Goal: Task Accomplishment & Management: Manage account settings

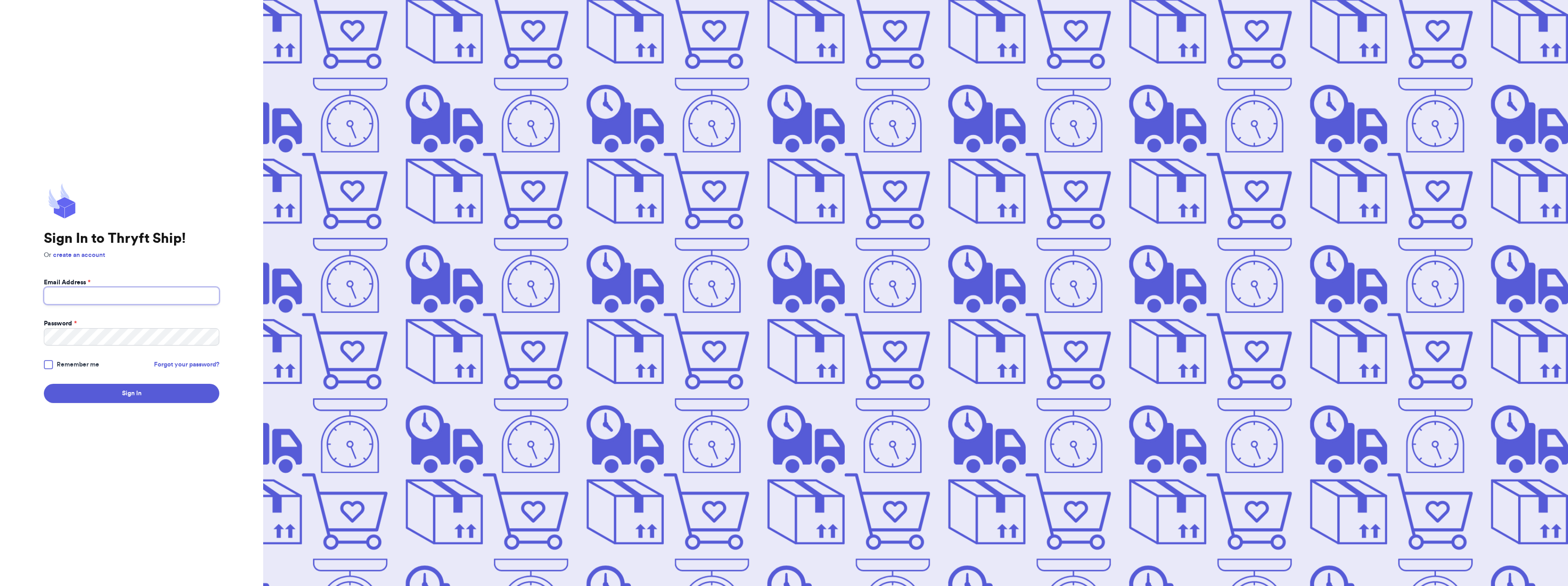
click at [77, 301] on input "Email Address *" at bounding box center [131, 295] width 175 height 17
type input "[EMAIL_ADDRESS][DOMAIN_NAME]"
click at [44, 384] on button "Sign In" at bounding box center [131, 393] width 175 height 19
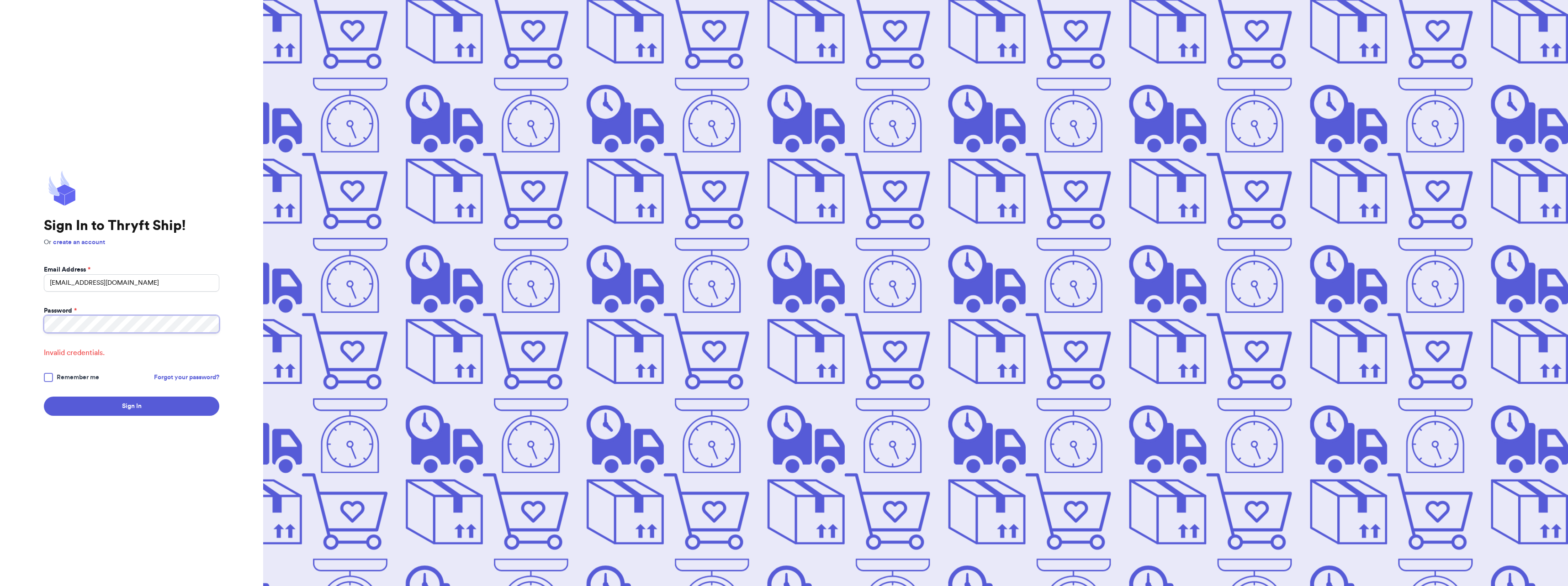
click at [0, 304] on html "Sign In to Thryft Ship! Or create an account Email Address * [EMAIL_ADDRESS][DO…" at bounding box center [784, 293] width 1568 height 586
click at [44, 397] on button "Sign In" at bounding box center [131, 406] width 175 height 19
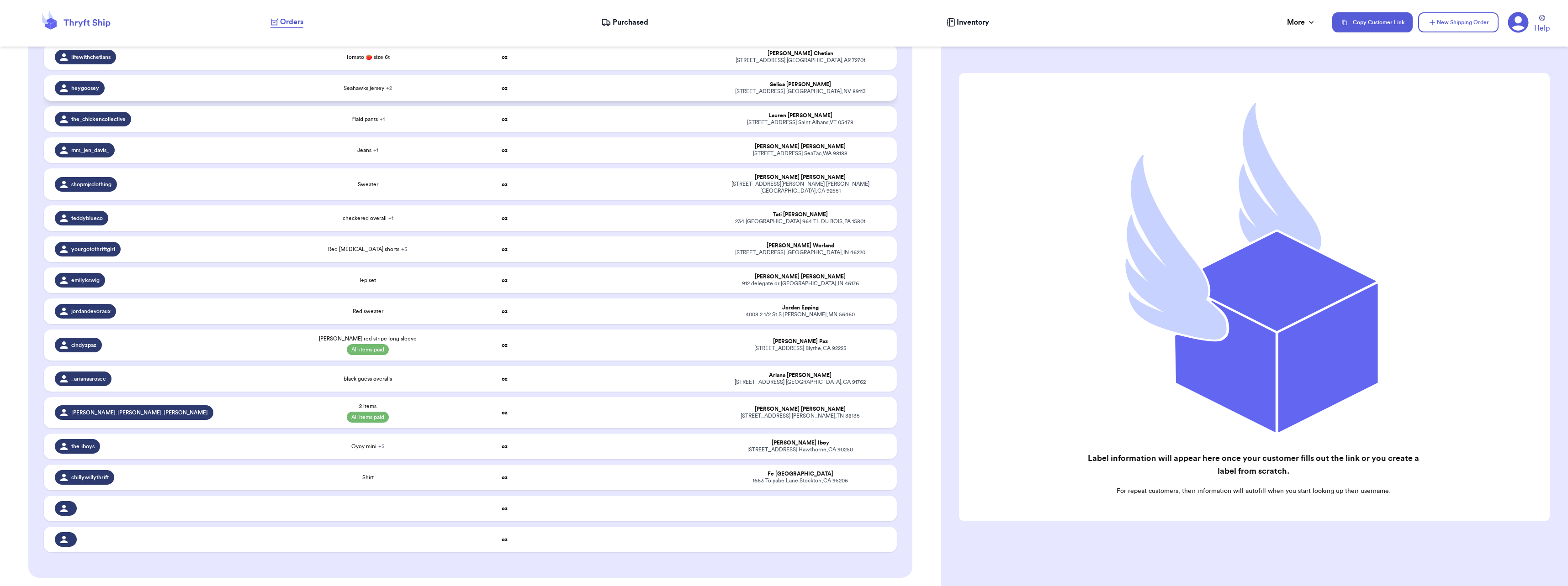
scroll to position [182, 0]
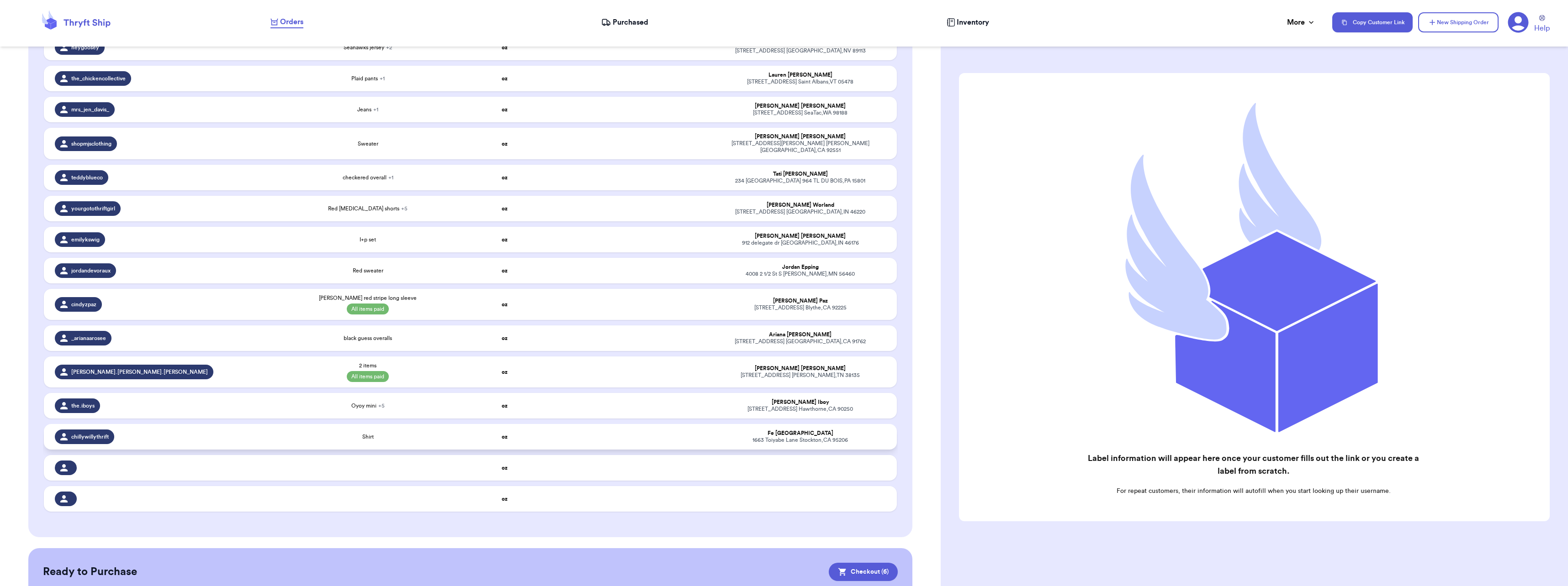
drag, startPoint x: 366, startPoint y: 425, endPoint x: 350, endPoint y: 432, distance: 17.5
click at [350, 433] on div "Shirt" at bounding box center [368, 436] width 160 height 7
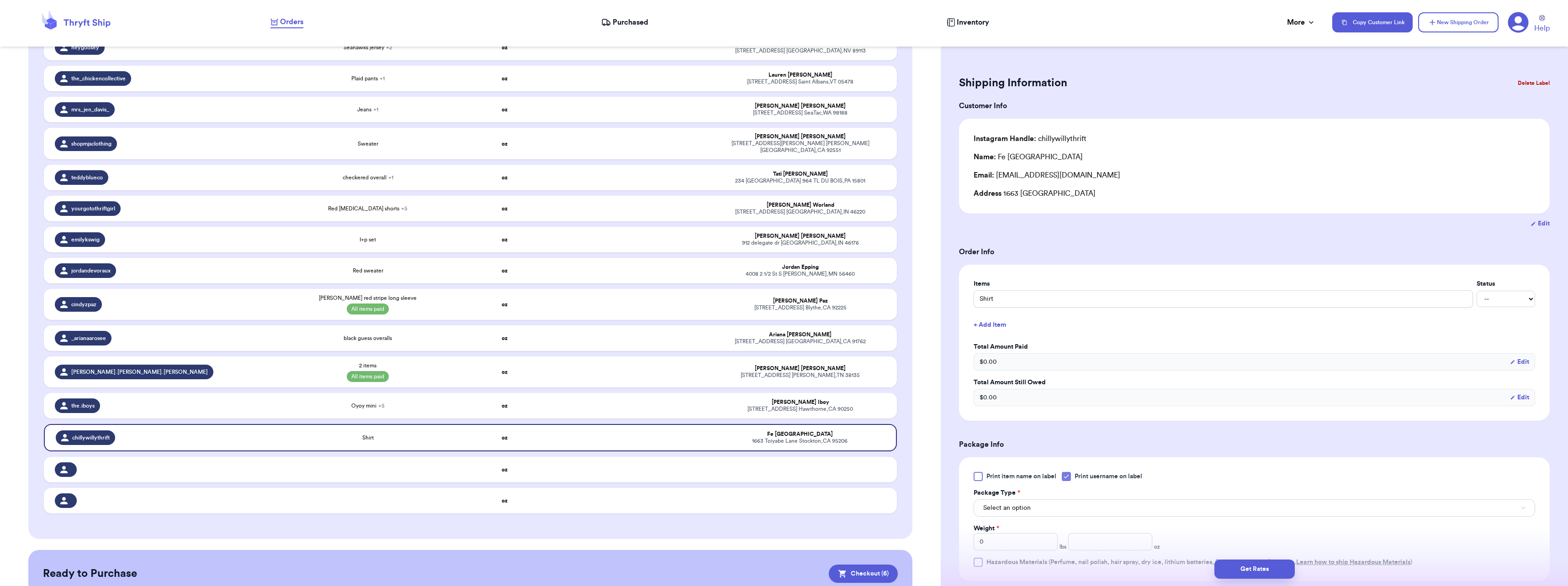
click at [1523, 81] on button "Delete Label" at bounding box center [1533, 83] width 39 height 20
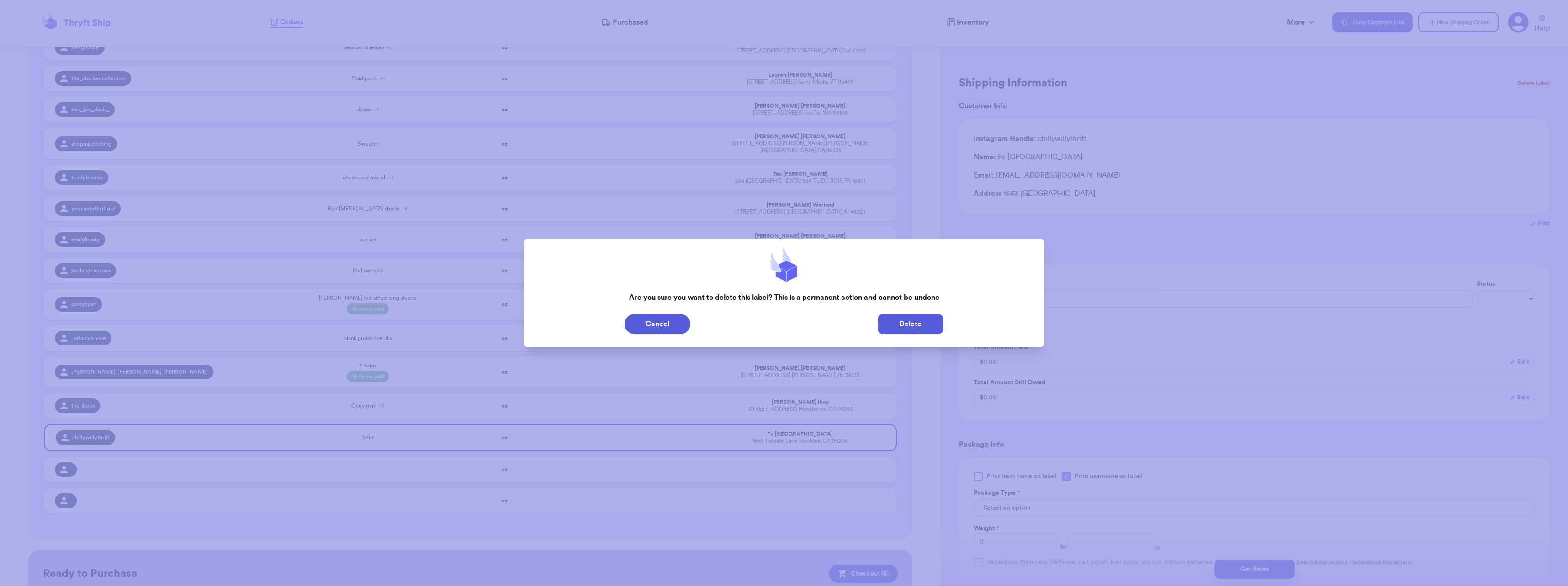
click at [912, 324] on button "Delete" at bounding box center [910, 324] width 66 height 20
type input "Striped 2T long sleeve"
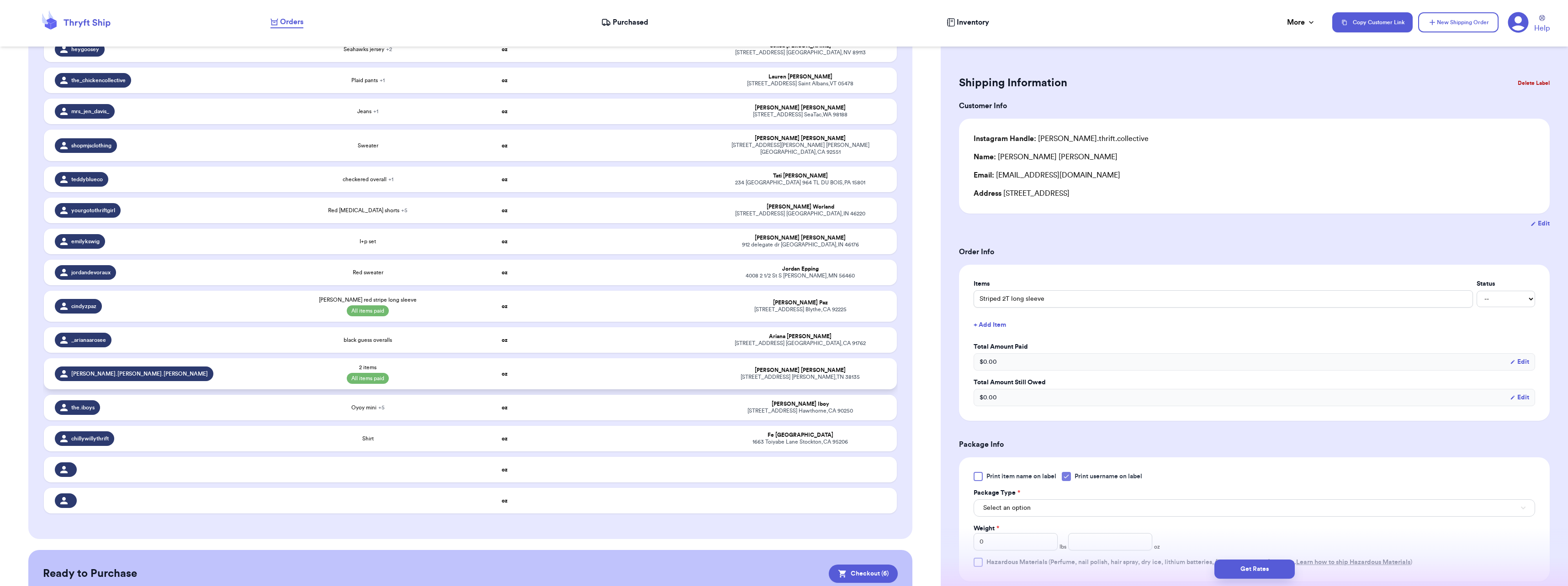
scroll to position [184, 0]
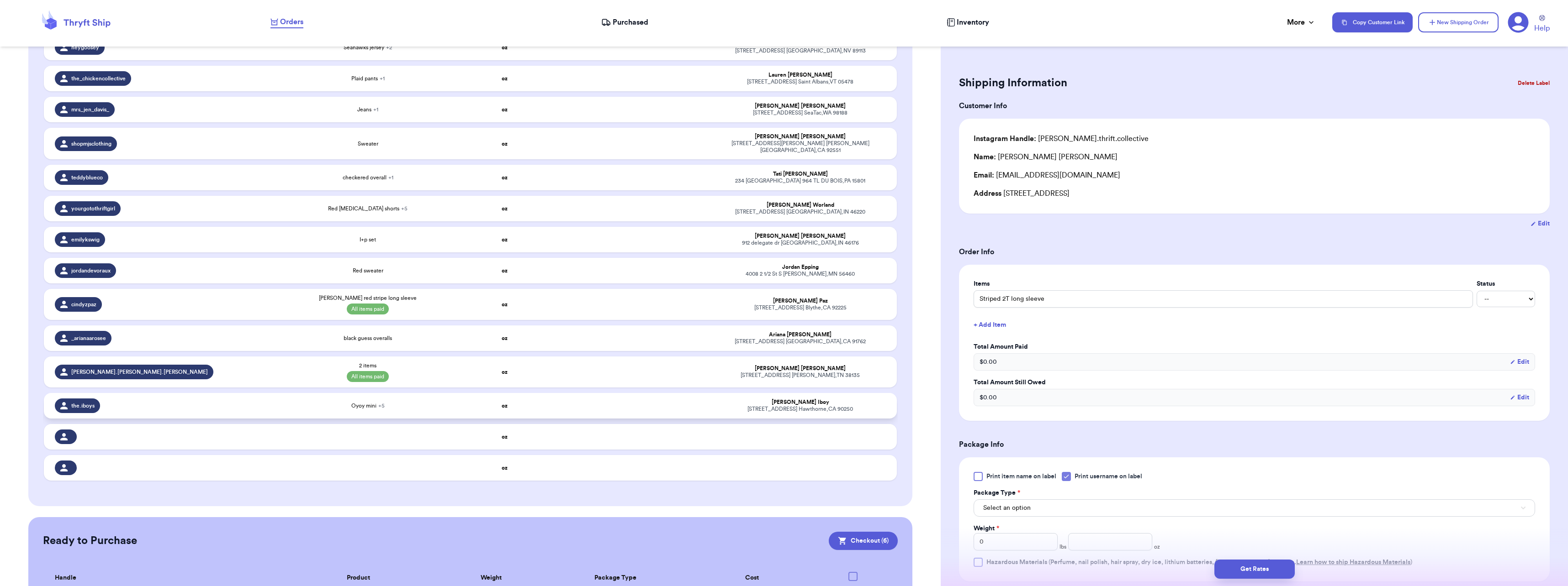
click at [335, 393] on td "Oyoy mini + 5" at bounding box center [368, 405] width 171 height 25
type input "Oyoy mini"
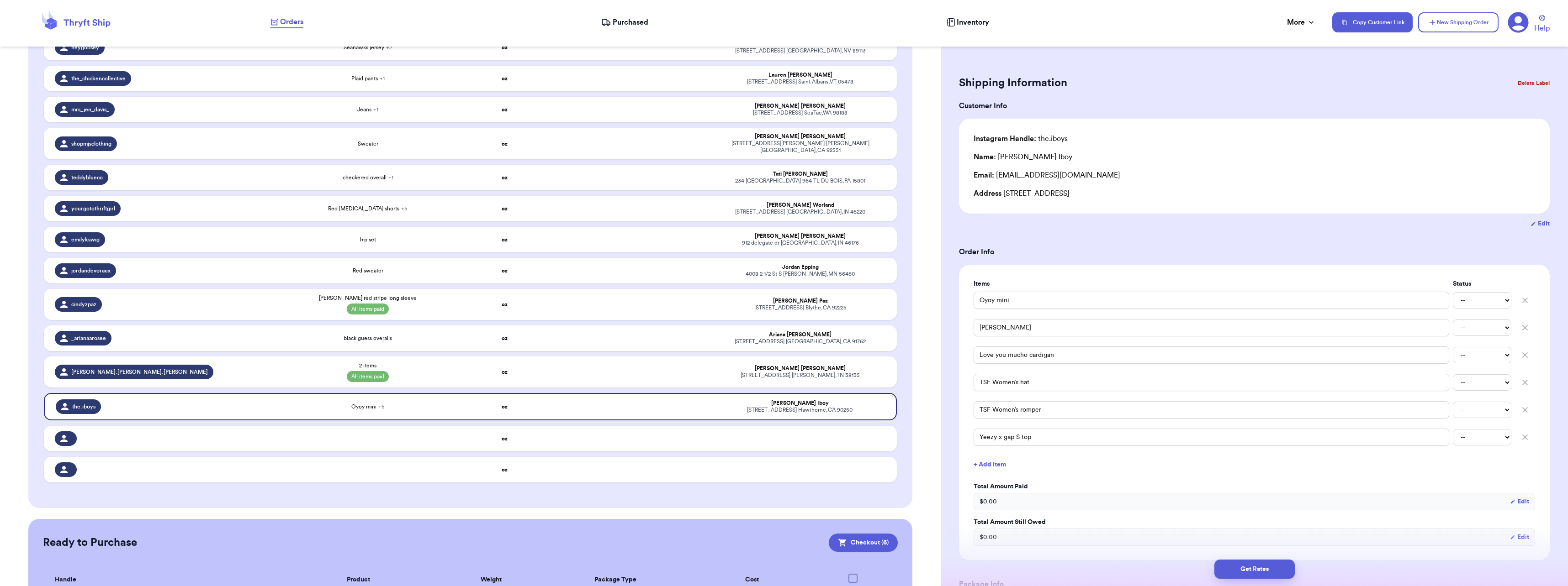
click at [1533, 85] on button "Delete Label" at bounding box center [1533, 83] width 39 height 20
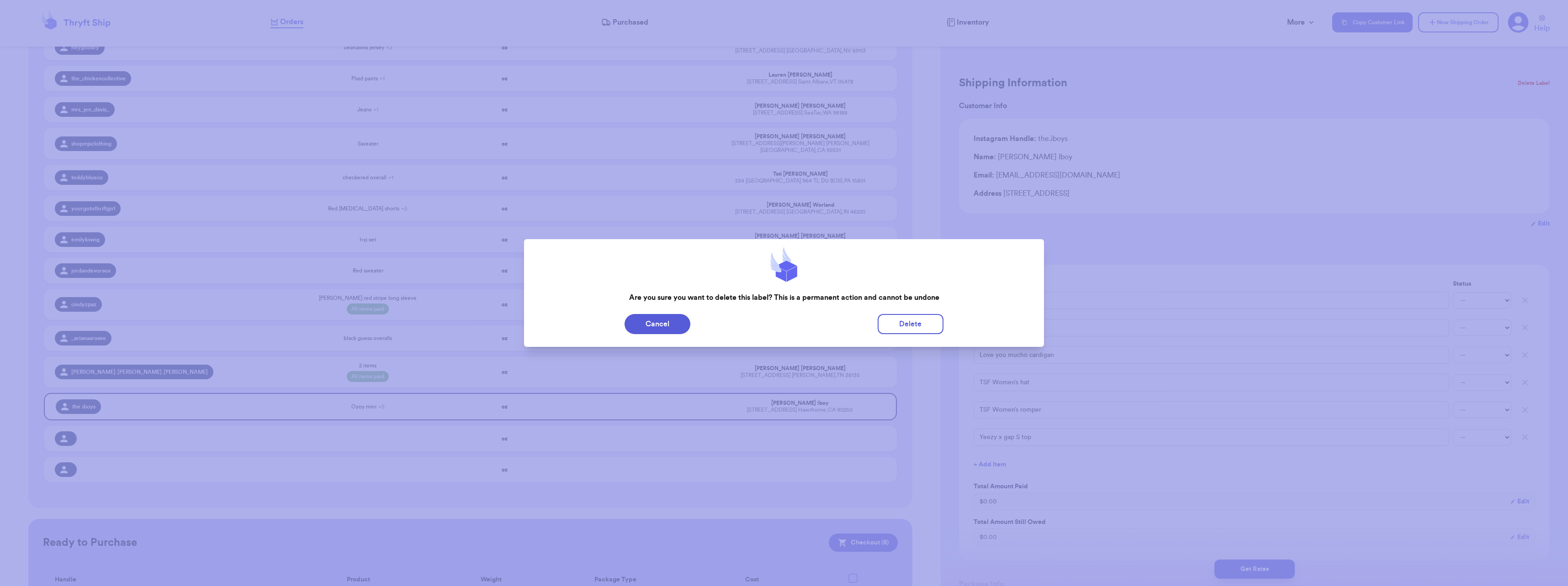
click at [943, 326] on div "Cancel Delete" at bounding box center [784, 324] width 506 height 20
click at [929, 326] on button "Delete" at bounding box center [910, 324] width 66 height 20
type input "Striped 2T long sleeve"
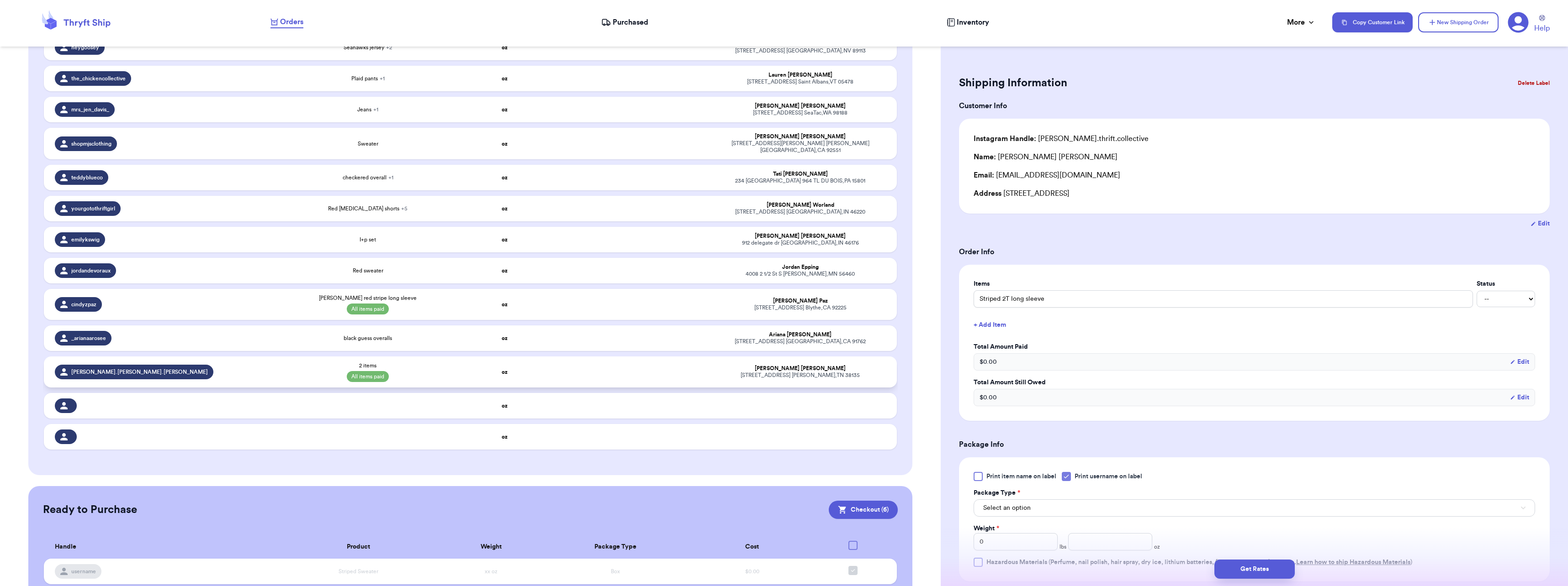
click at [441, 371] on div "2 items All items paid" at bounding box center [368, 372] width 160 height 20
type input "2 items"
select select "paid"
click at [1324, 306] on input "2 items" at bounding box center [1223, 298] width 499 height 17
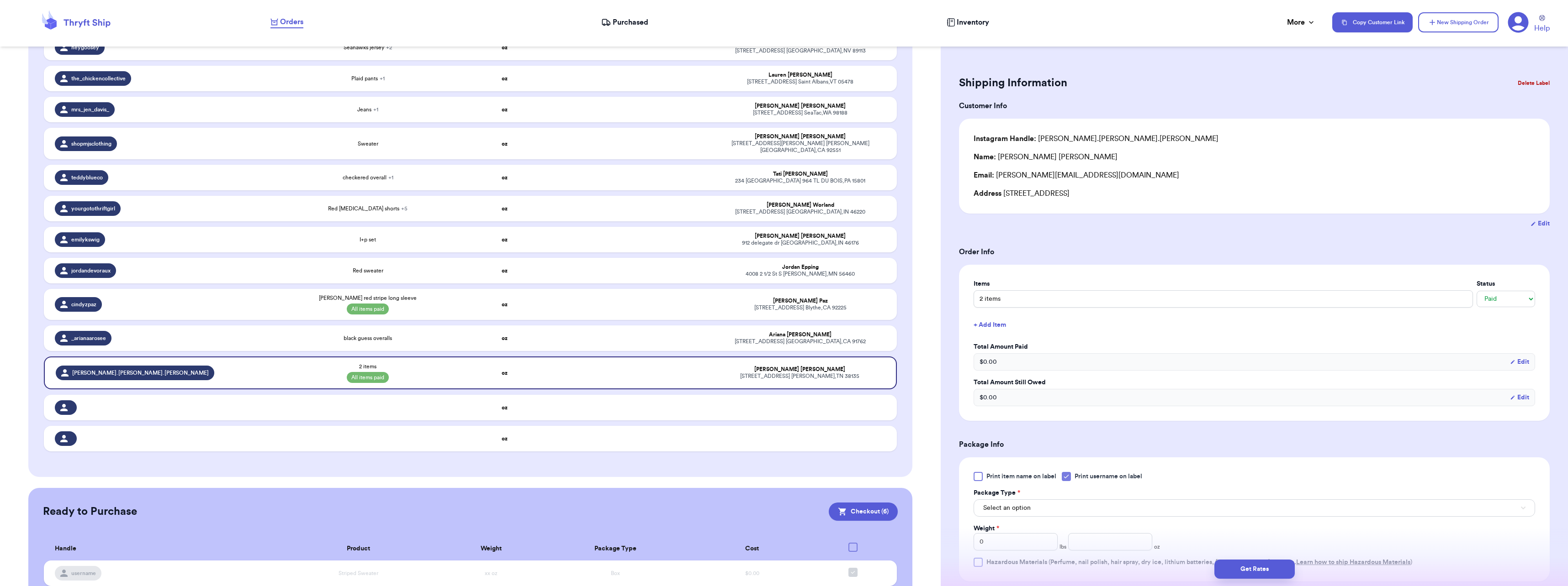
click at [1141, 332] on button "+ Add Item" at bounding box center [1254, 325] width 569 height 20
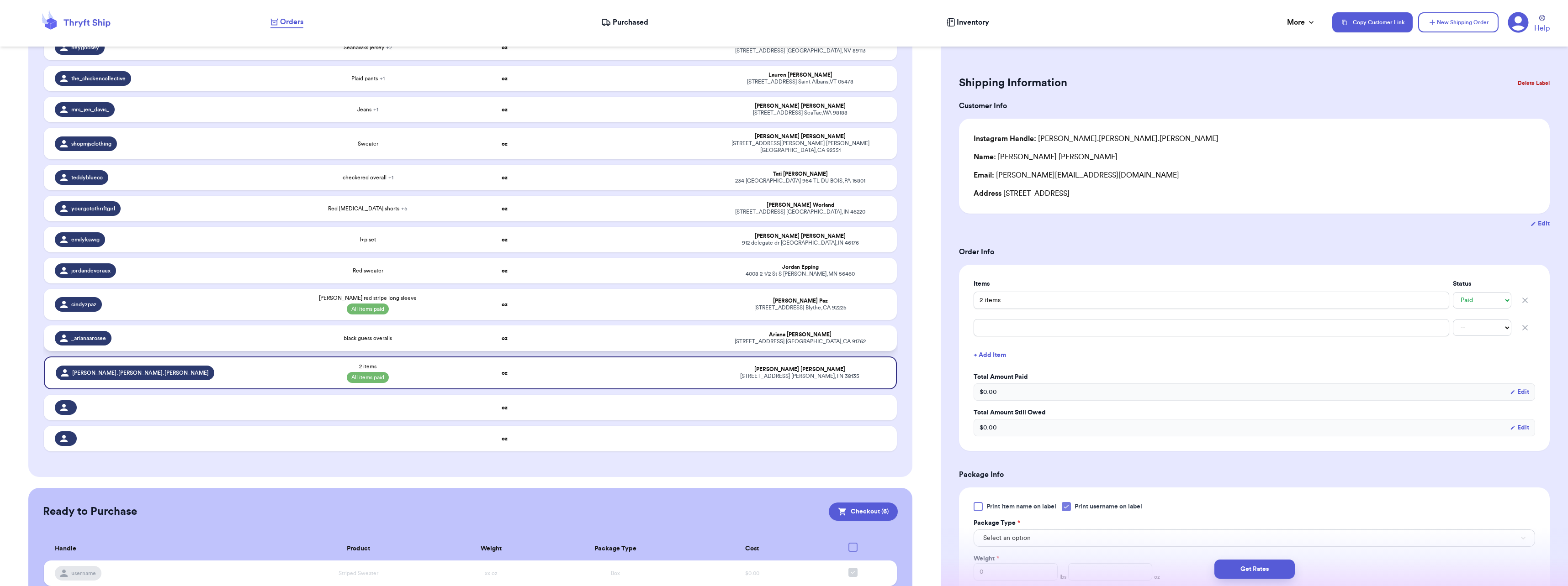
click at [365, 335] on span "black guess overalls" at bounding box center [368, 338] width 49 height 7
type input "black guess overalls"
select select "unknown"
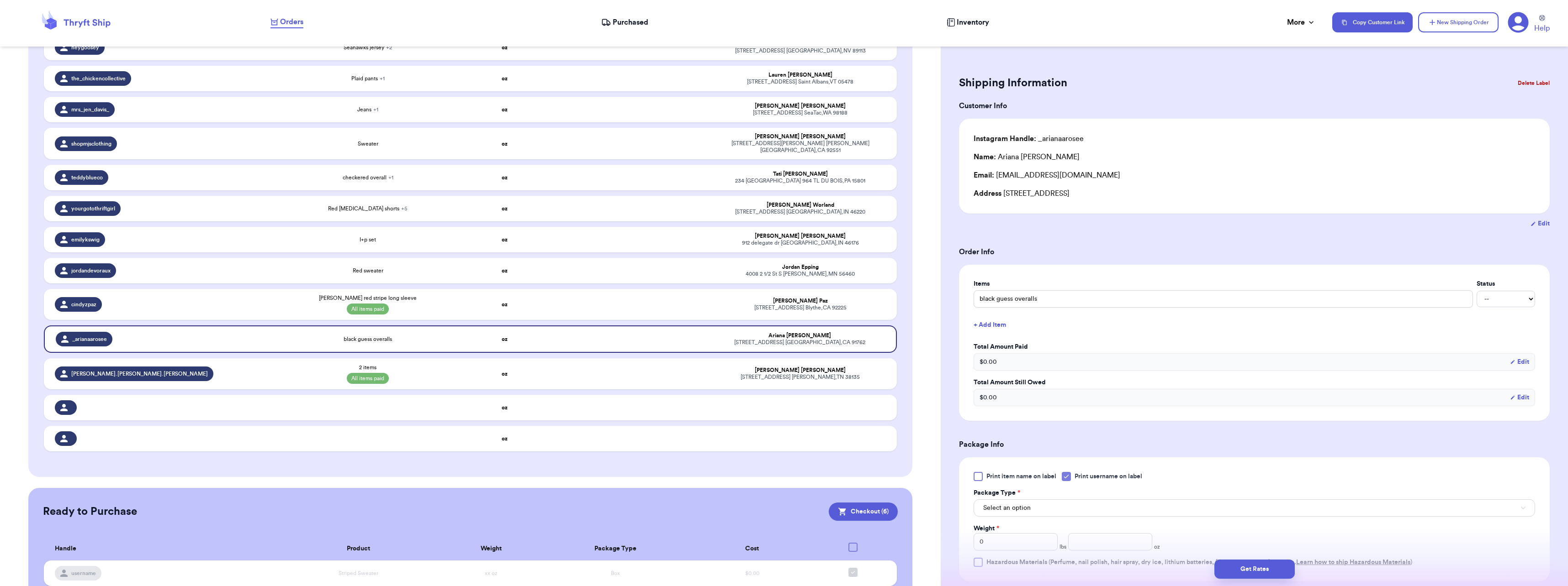
click at [1523, 84] on button "Delete Label" at bounding box center [1533, 83] width 39 height 20
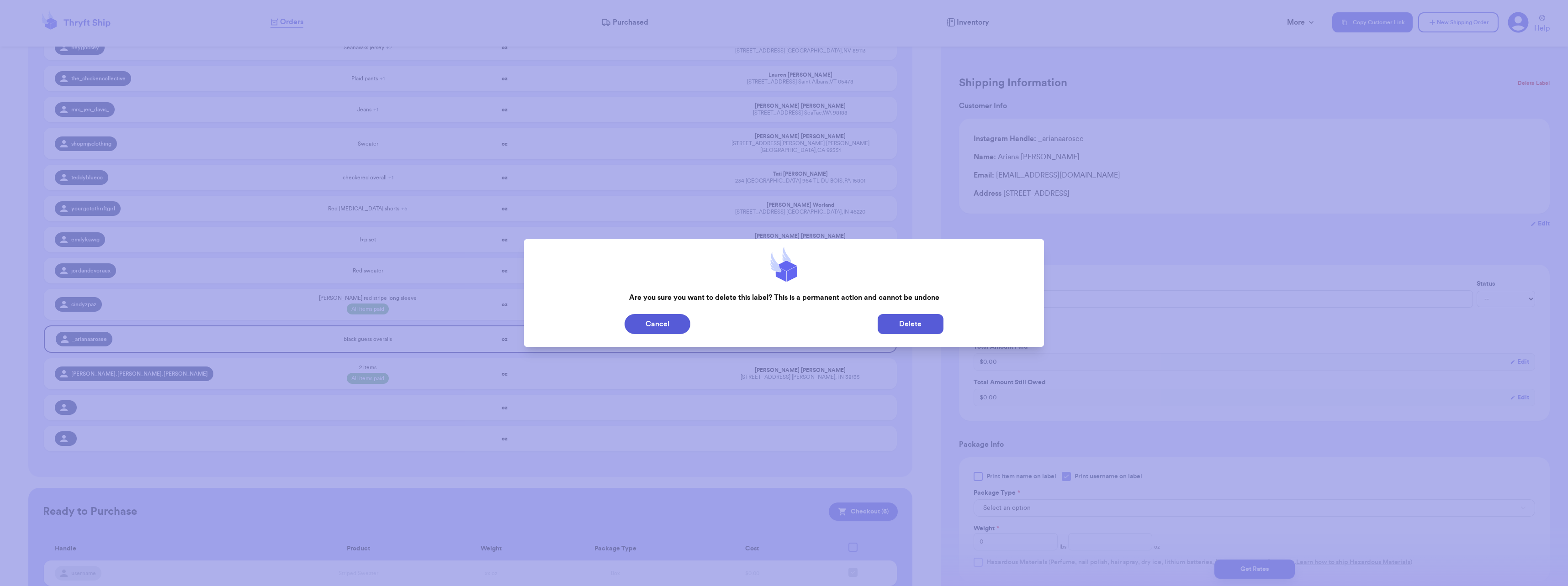
click at [929, 322] on button "Delete" at bounding box center [910, 324] width 66 height 20
type input "Striped 2T long sleeve"
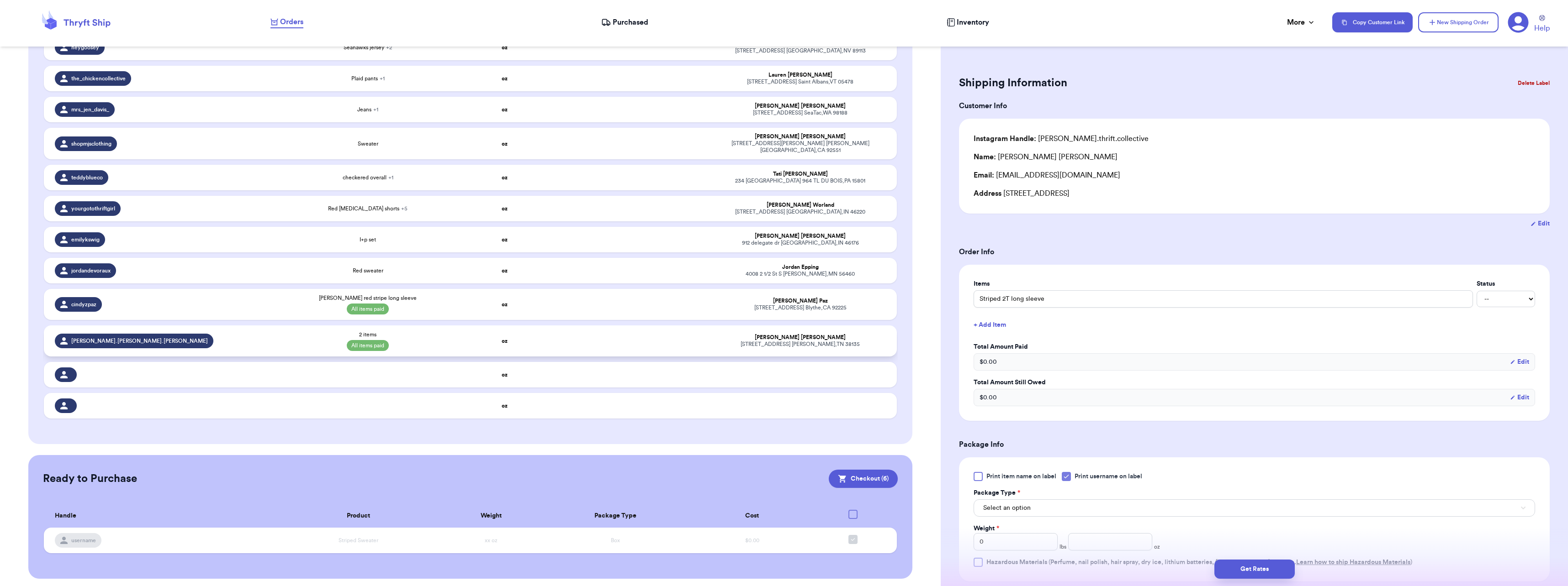
scroll to position [182, 0]
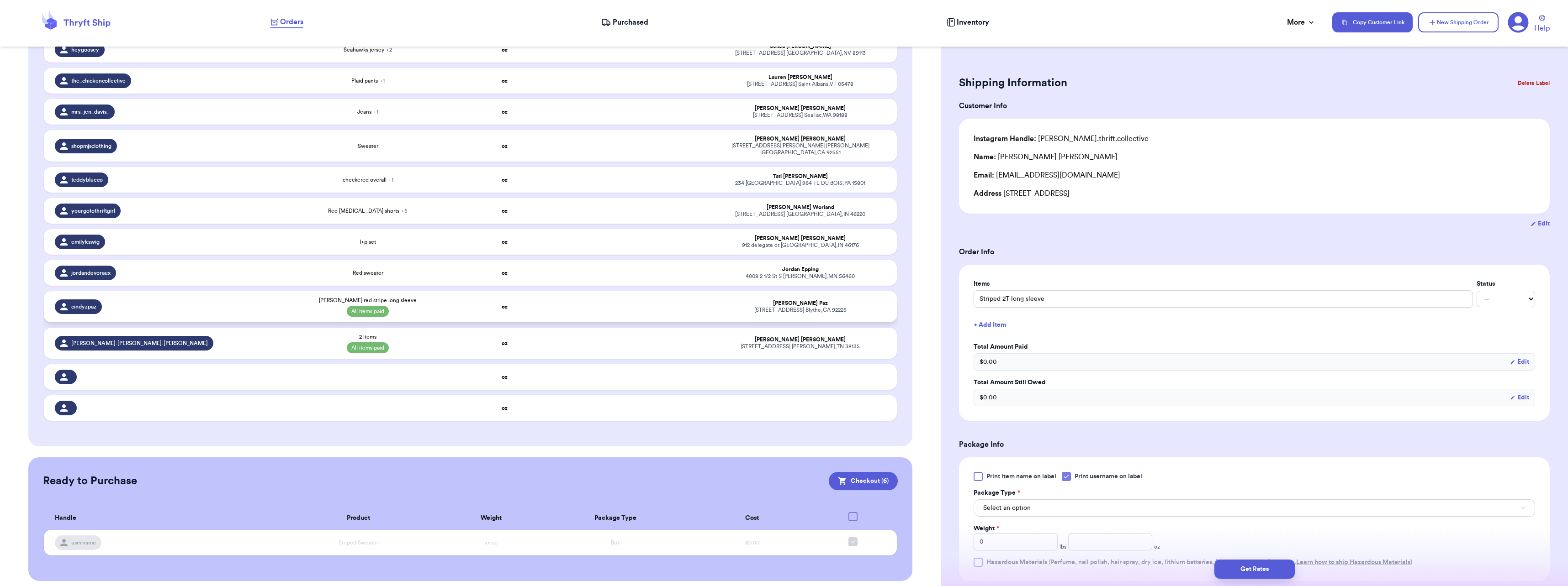
click at [441, 304] on div "[PERSON_NAME] red stripe long sleeve All items paid" at bounding box center [368, 307] width 160 height 20
type input "[PERSON_NAME] red stripe long sleeve"
select select "paid"
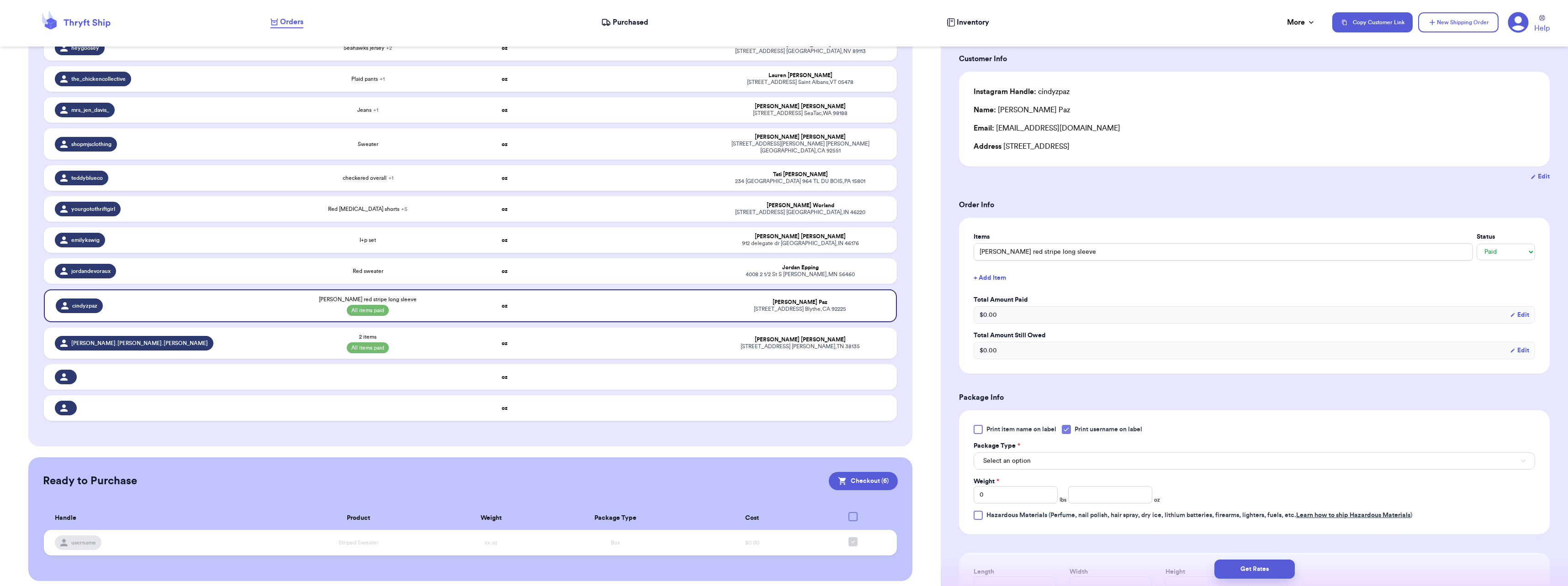
scroll to position [91, 0]
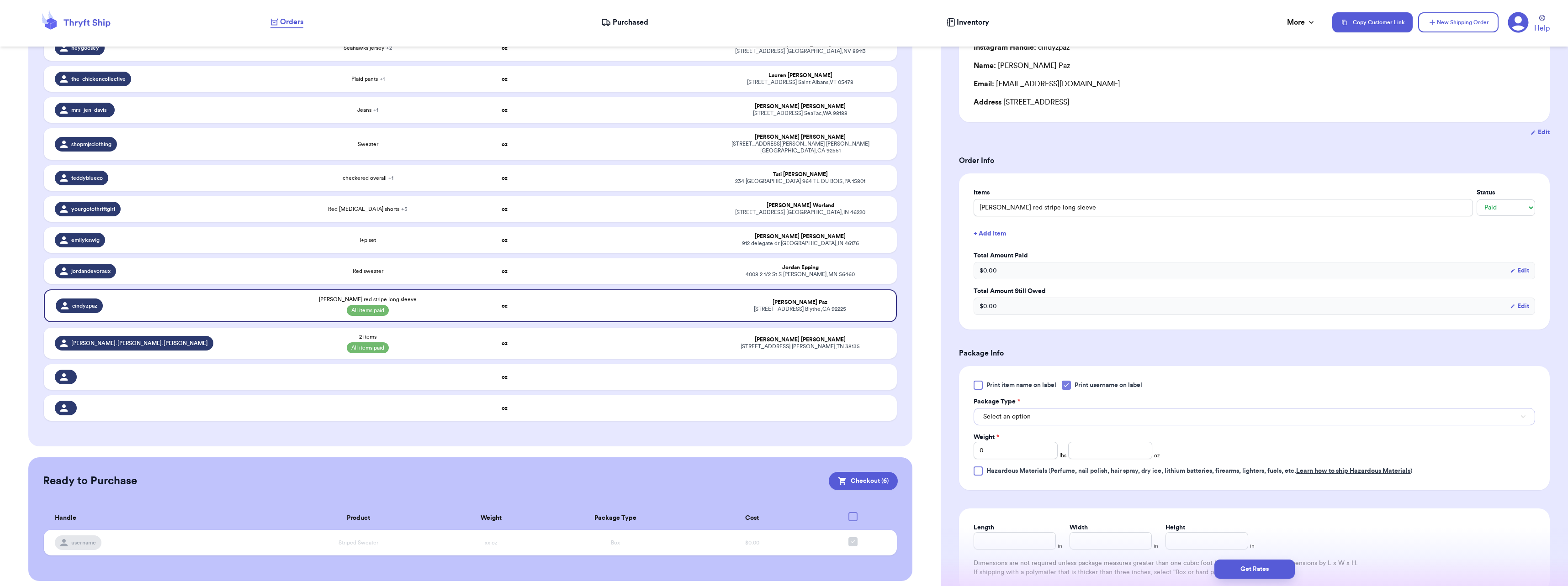
click at [1026, 408] on button "Select an option" at bounding box center [1254, 417] width 562 height 17
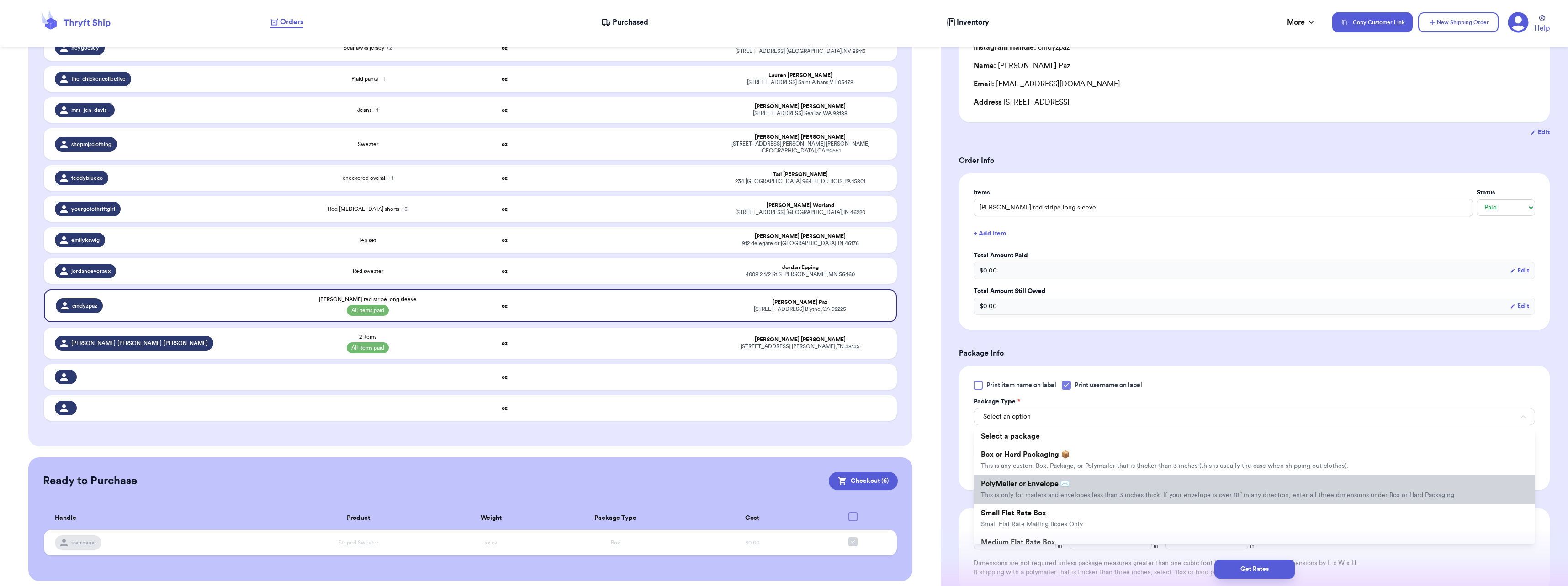
click at [1026, 483] on span "PolyMailer or Envelope ✉️" at bounding box center [1025, 483] width 89 height 7
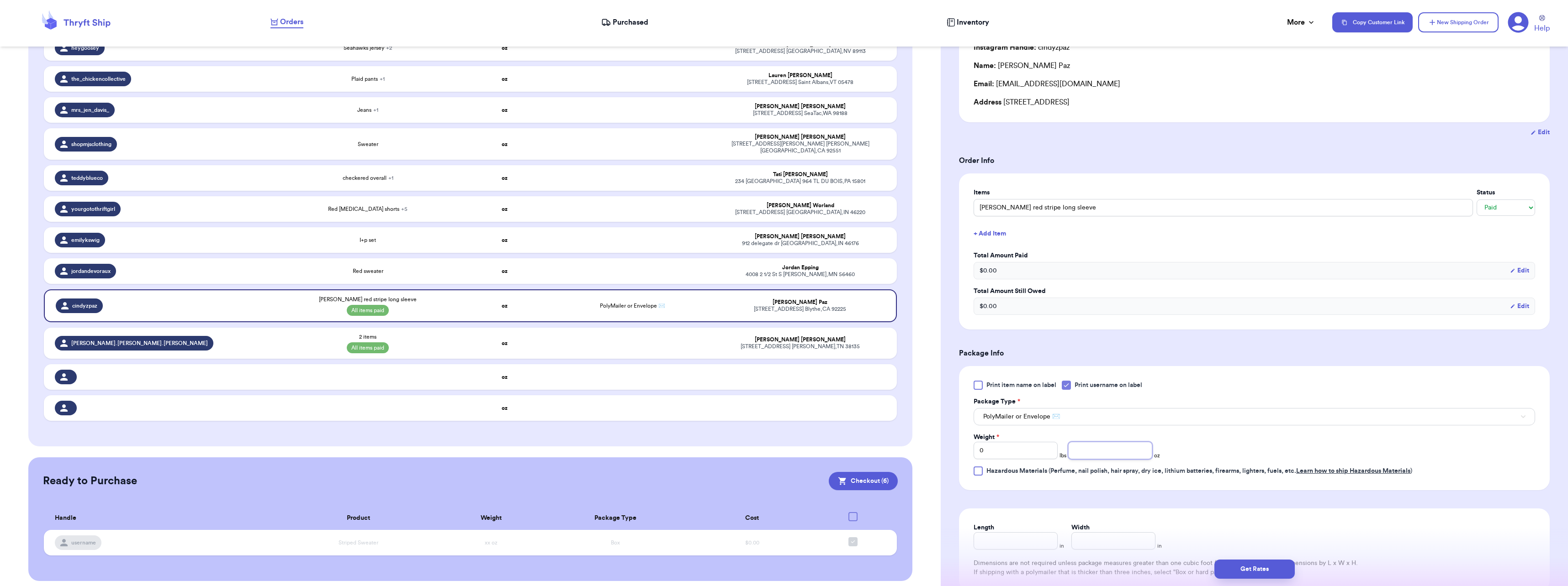
click at [1093, 450] on input "number" at bounding box center [1110, 450] width 84 height 17
type input "3"
click at [1314, 430] on div "Print item name on label Print username on label Package Type * PolyMailer or E…" at bounding box center [1254, 428] width 562 height 95
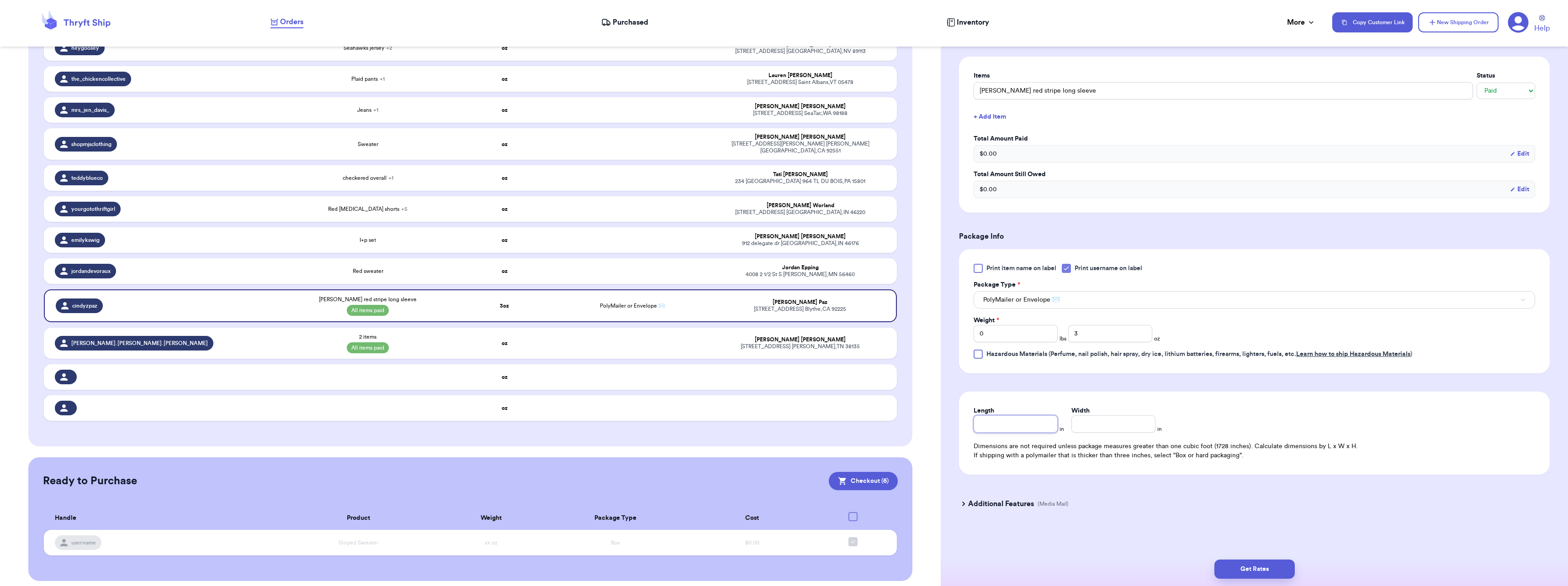
click at [1027, 426] on input "Length" at bounding box center [1015, 424] width 84 height 17
type input "10"
click at [1290, 572] on button "Get Rates" at bounding box center [1255, 569] width 81 height 19
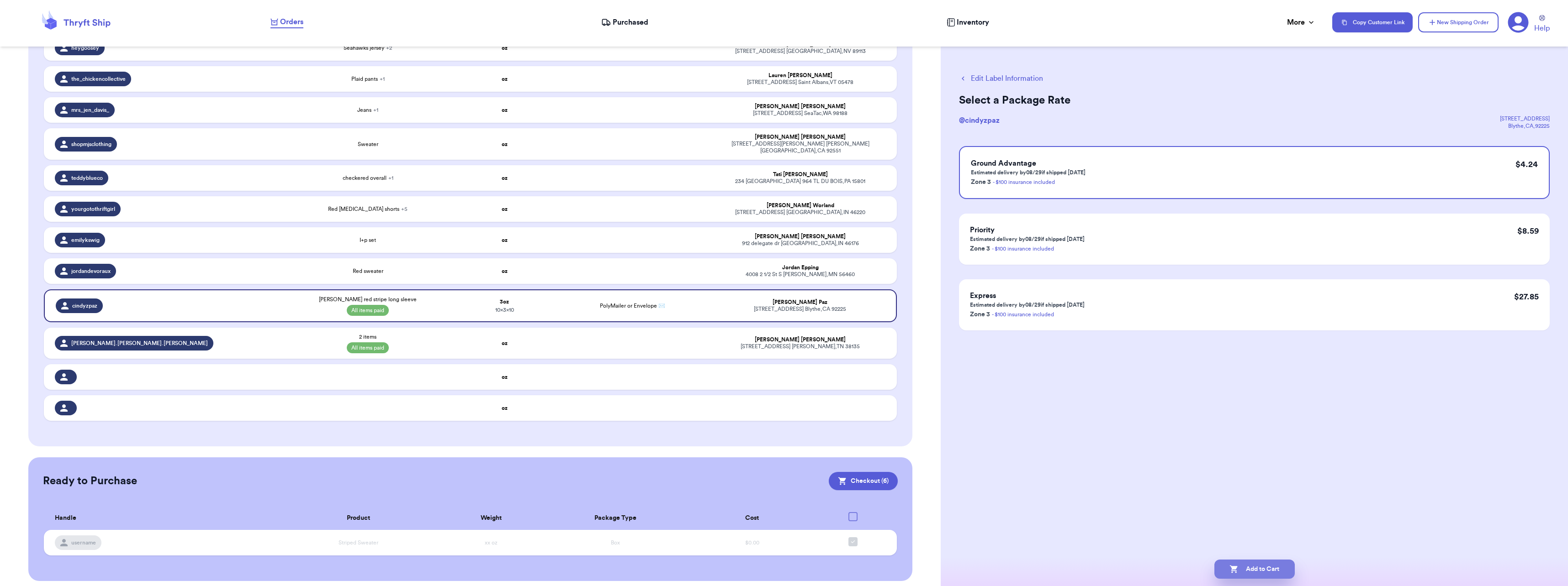
click at [1281, 565] on button "Add to Cart" at bounding box center [1255, 569] width 81 height 19
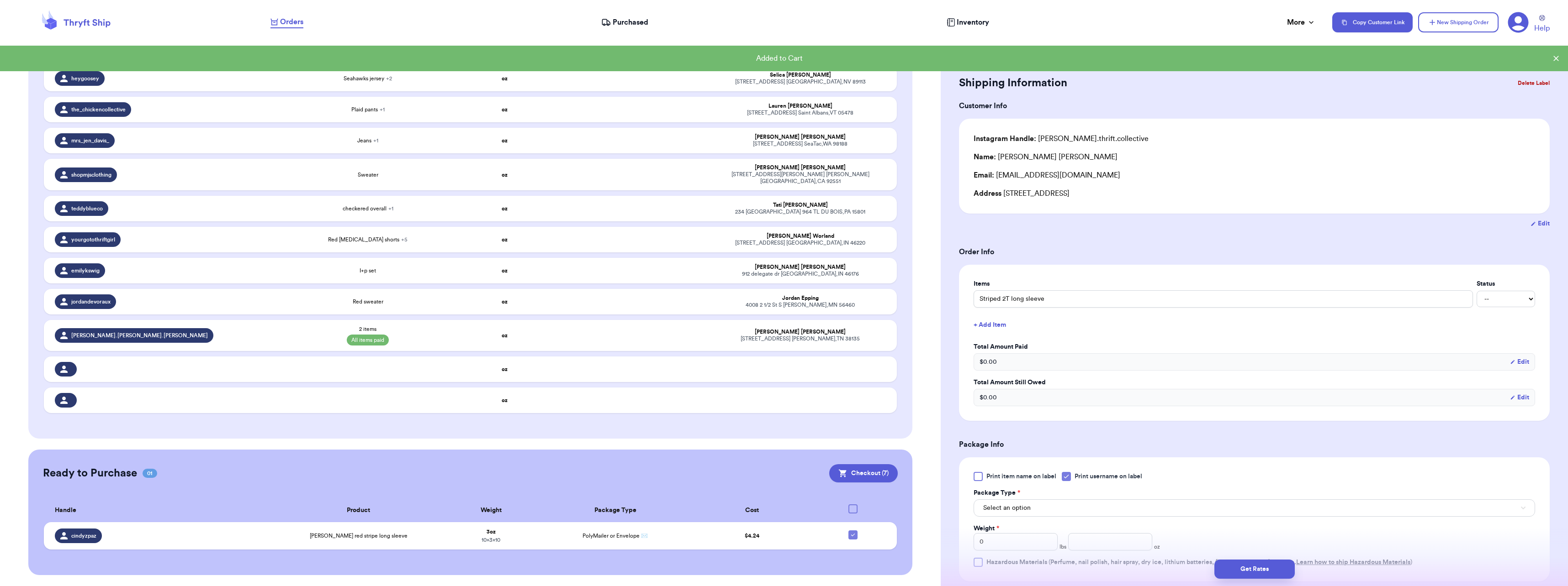
scroll to position [147, 0]
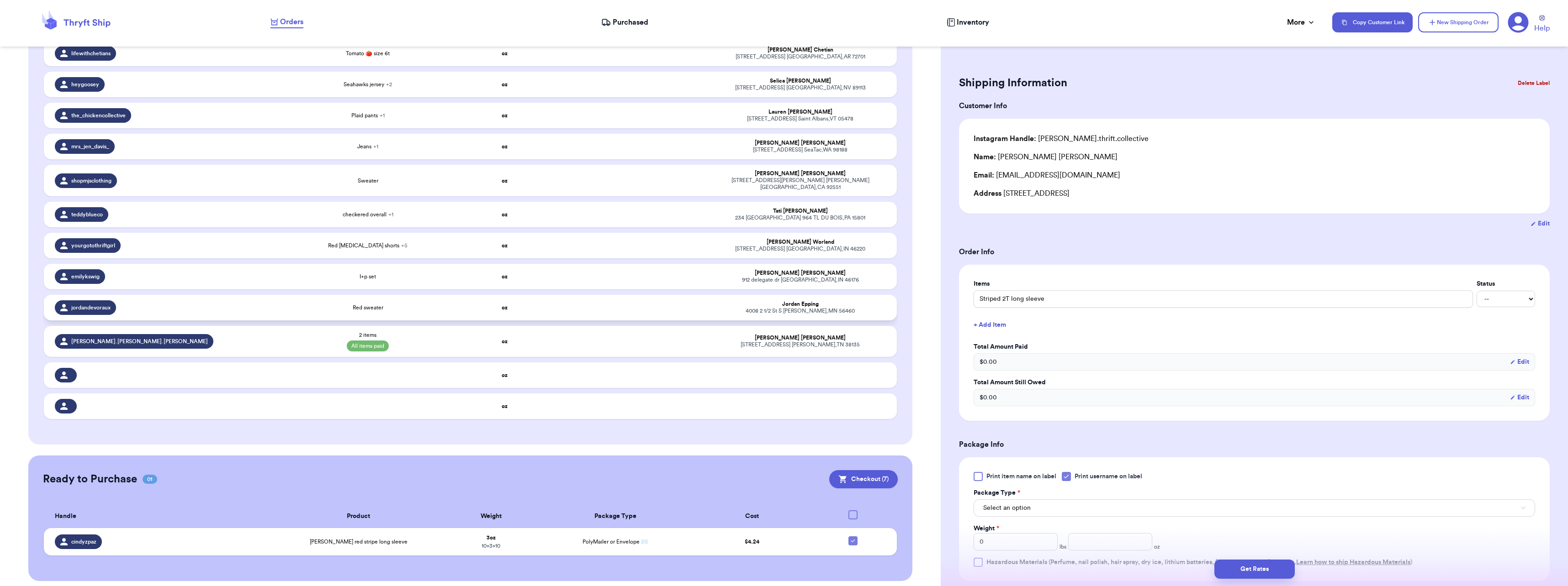
click at [384, 306] on td "Red sweater" at bounding box center [368, 307] width 171 height 25
type input "Red sweater"
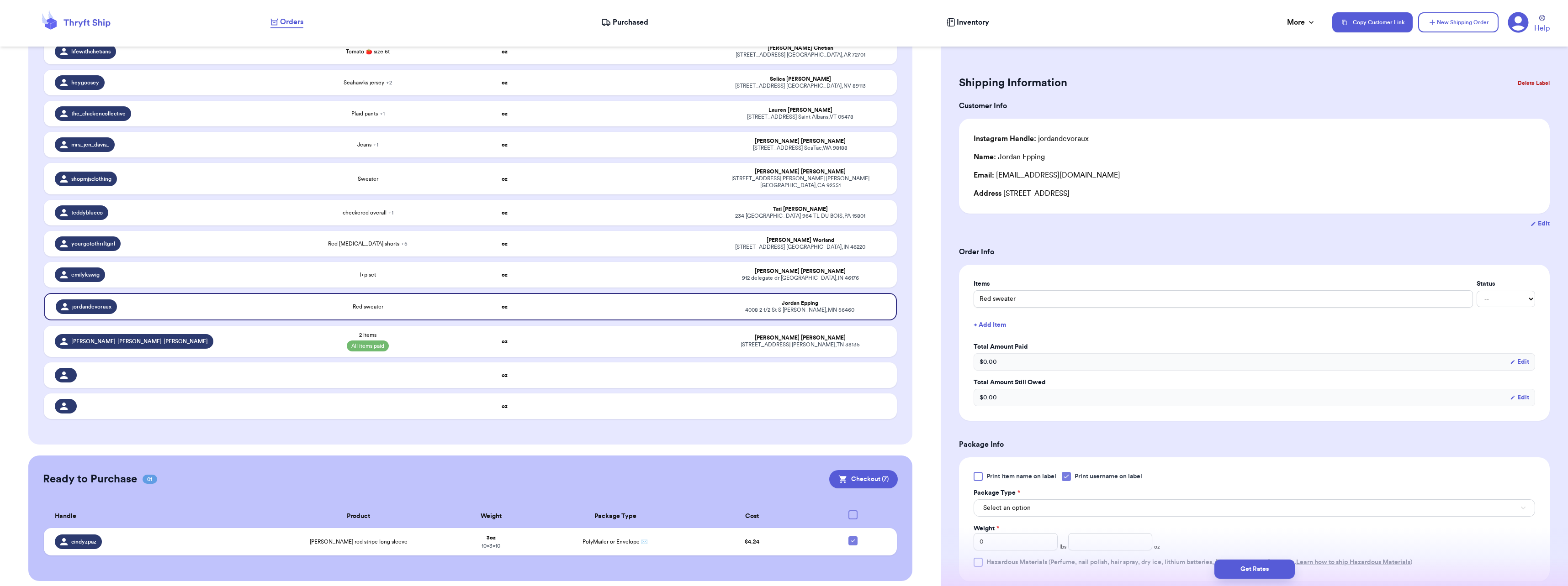
click at [1000, 326] on button "+ Add Item" at bounding box center [1254, 325] width 569 height 20
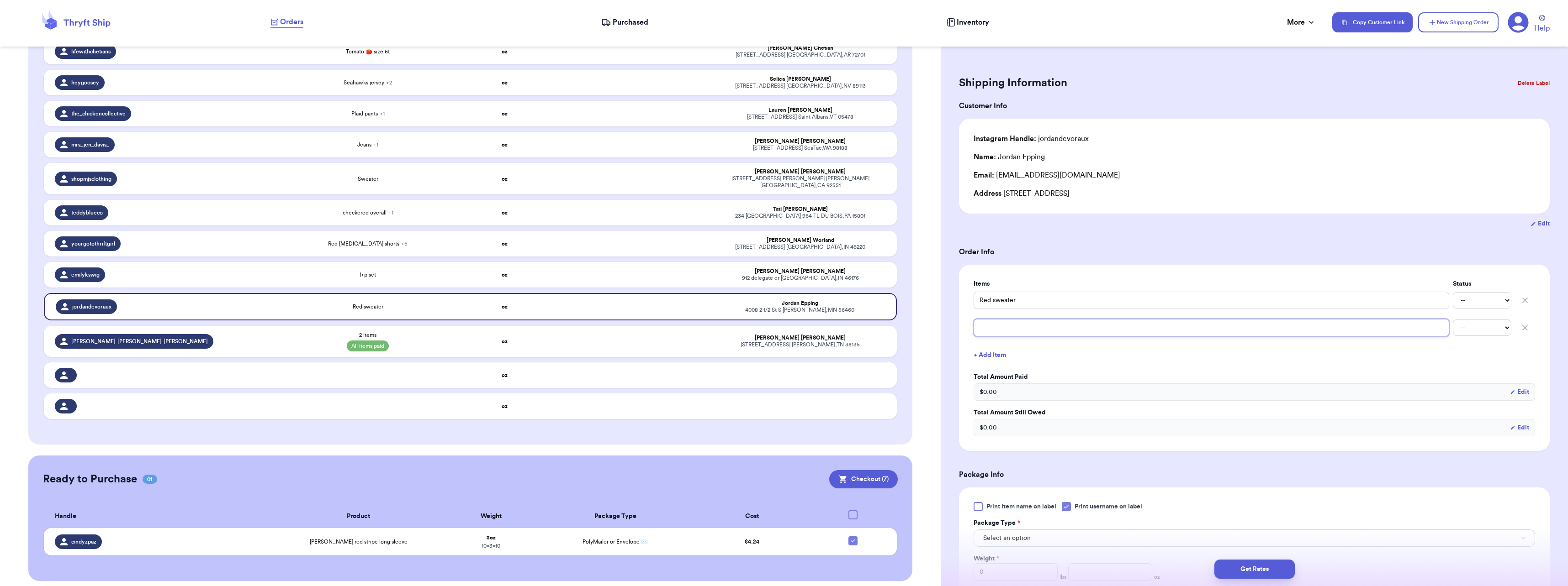
click at [1000, 326] on input "text" at bounding box center [1211, 327] width 475 height 17
type input "T"
type input "To"
type input "[PERSON_NAME]"
type input "Toma"
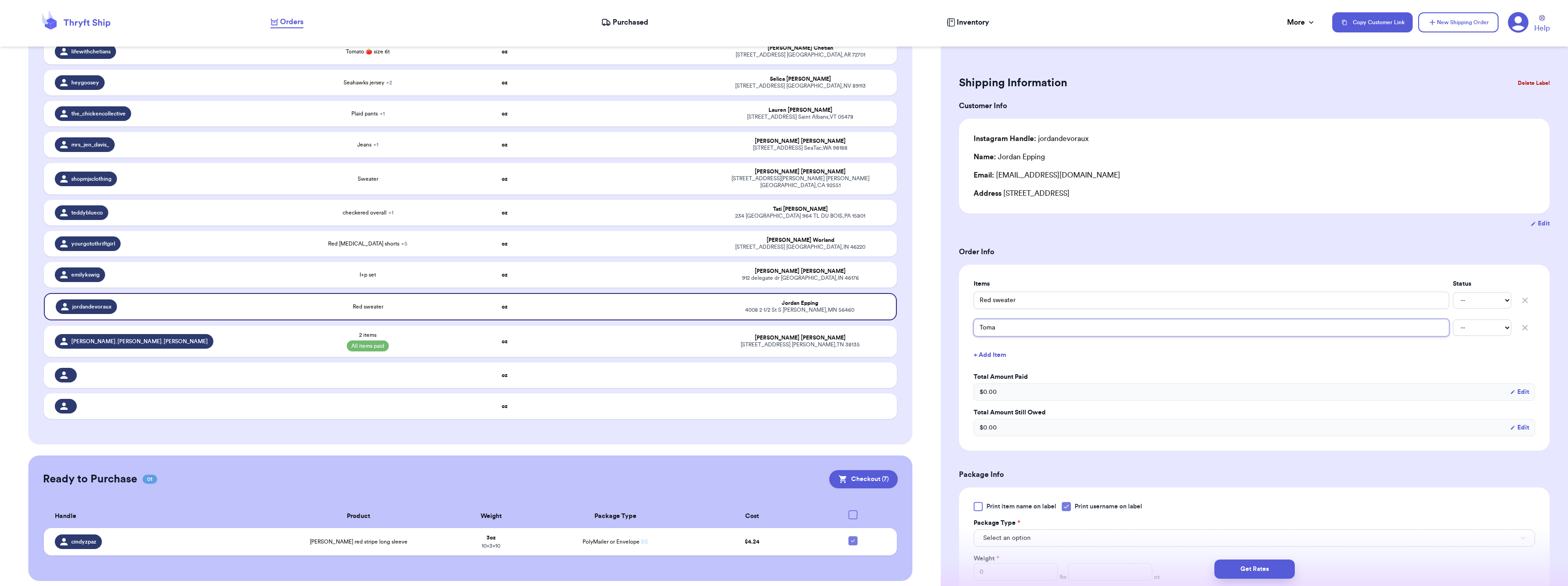
type input "Tomat"
type input "Tomato"
type input "Tomato p"
type input "Tomato pa"
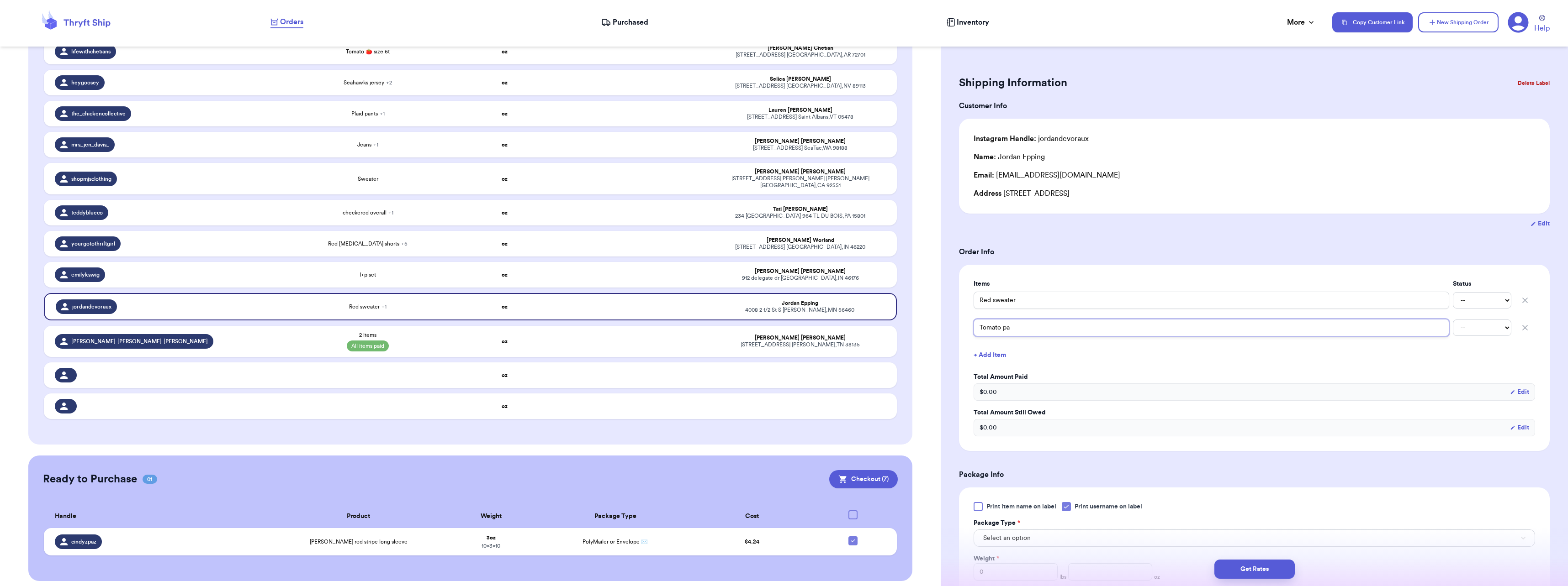
type input "Tomato pan"
type input "Tomato pant"
type input "Tomato pants"
type input "Tomato pants 5"
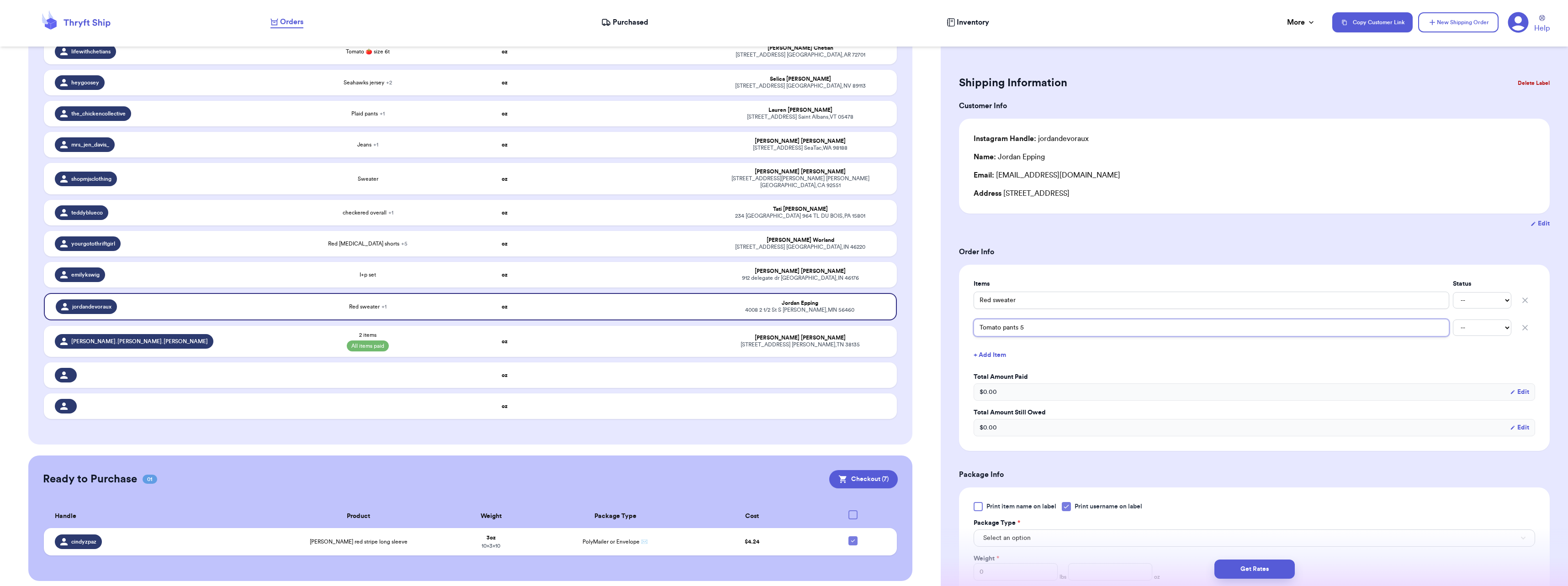
type input "Tomato pants 5T"
click at [994, 350] on button "+ Add Item" at bounding box center [1254, 355] width 569 height 20
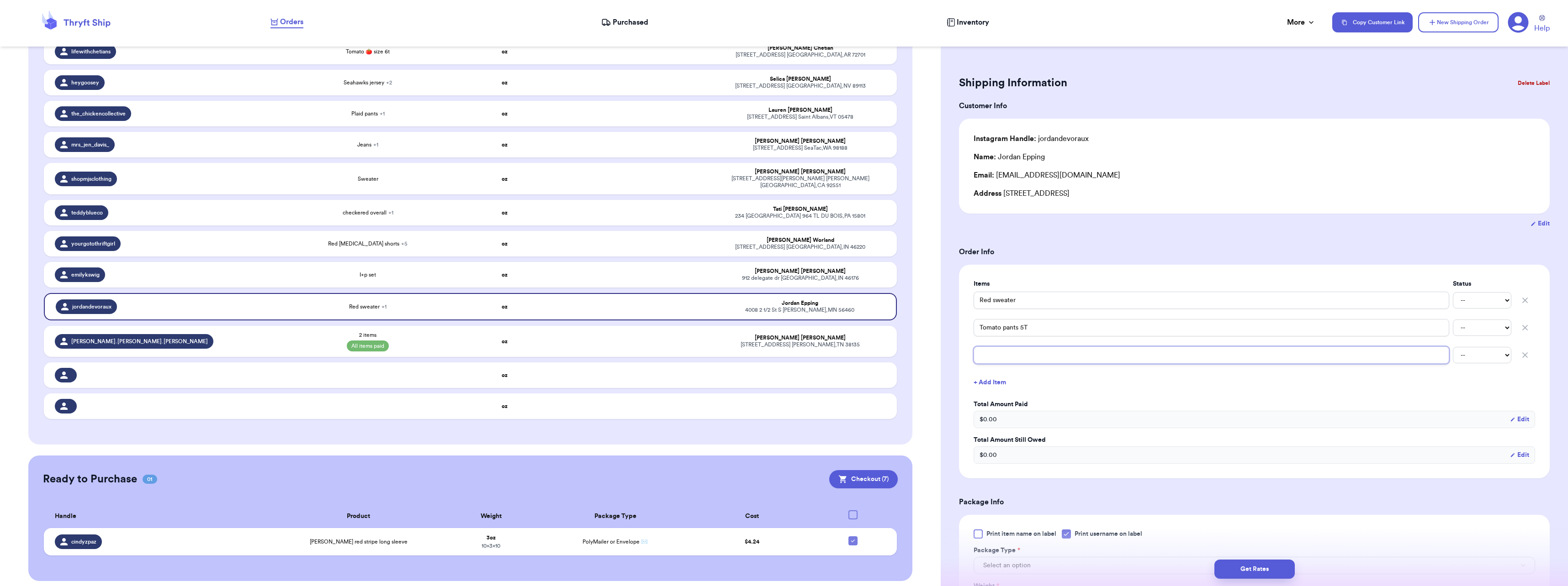
click at [994, 357] on input "text" at bounding box center [1211, 355] width 475 height 17
click at [1086, 270] on div "Items Status Red sweater -- Paid Owes Tomato pants 5T -- Paid Owes -- Paid Owes…" at bounding box center [1254, 371] width 590 height 214
click at [1465, 294] on select "-- Paid Owes" at bounding box center [1482, 301] width 58 height 16
select select "paid"
click at [1453, 293] on select "-- Paid Owes" at bounding box center [1482, 301] width 58 height 16
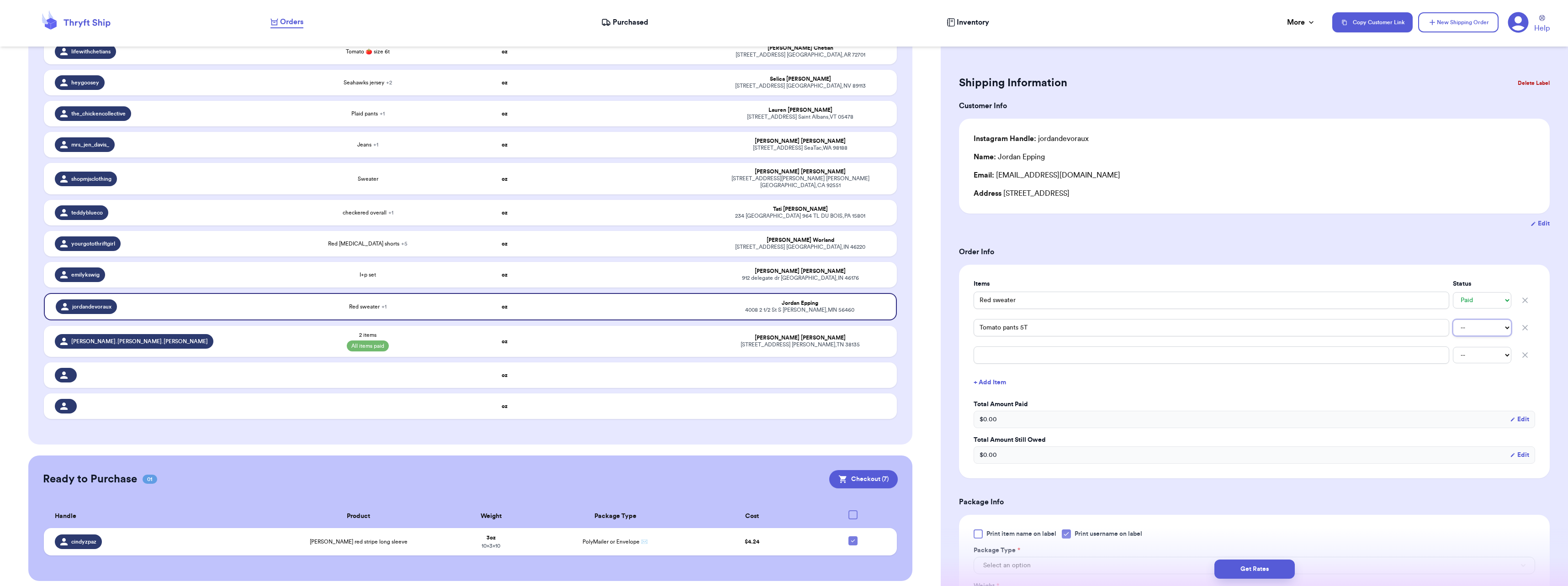
scroll to position [153, 0]
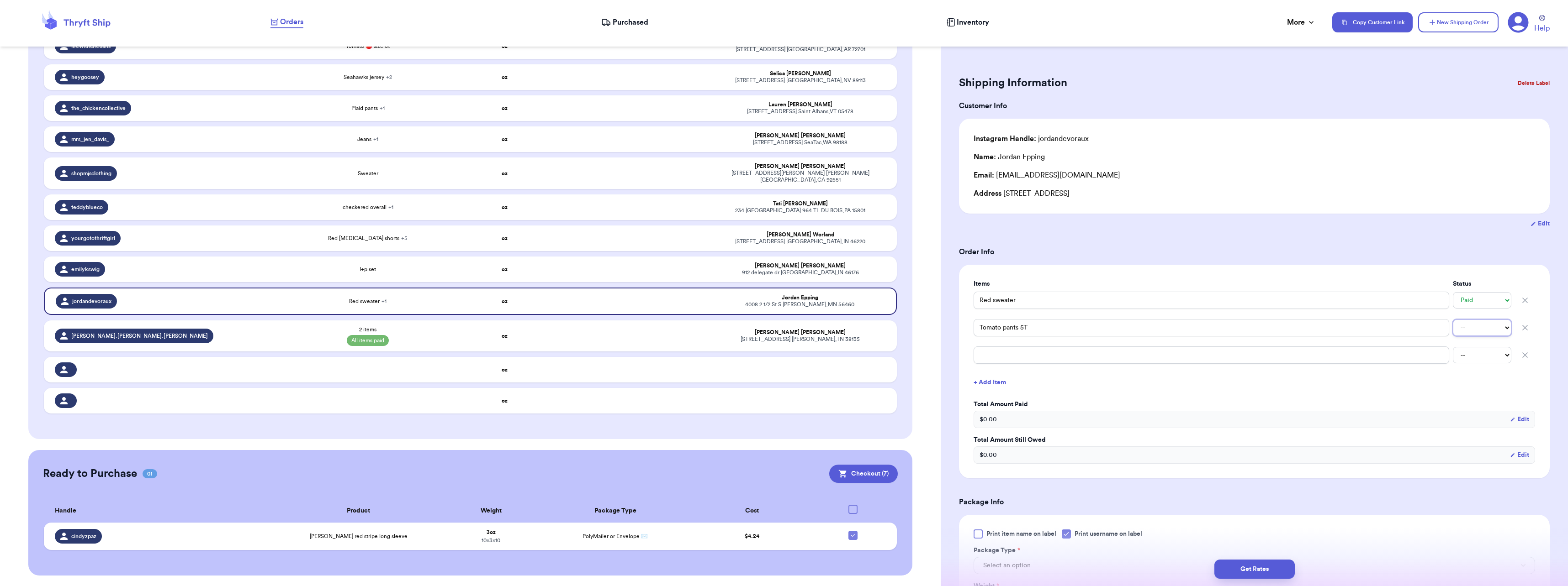
click at [1464, 325] on select "-- Paid Owes" at bounding box center [1482, 328] width 58 height 16
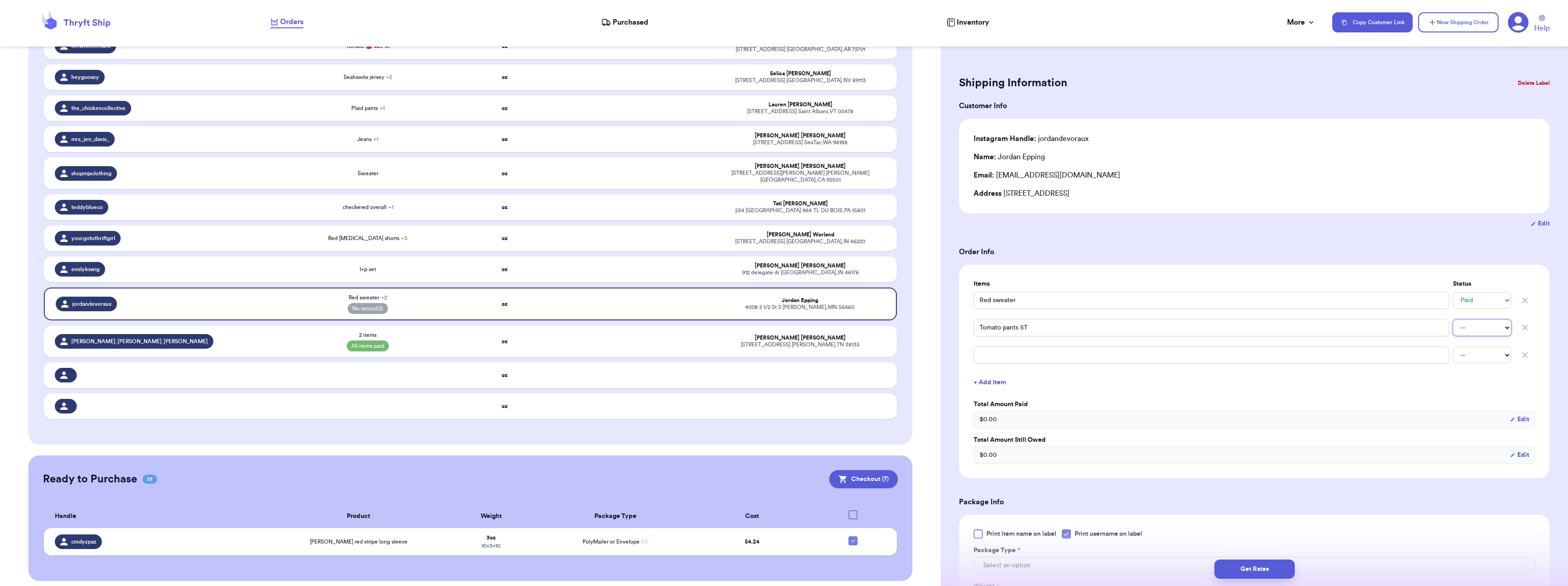
select select "paid"
click at [1453, 320] on select "-- Paid Owes" at bounding box center [1482, 328] width 58 height 16
click at [1228, 395] on div "Items Status Red sweater -- Paid Owes Tomato pants 5T -- Paid Owes -- Paid Owes…" at bounding box center [1254, 371] width 562 height 184
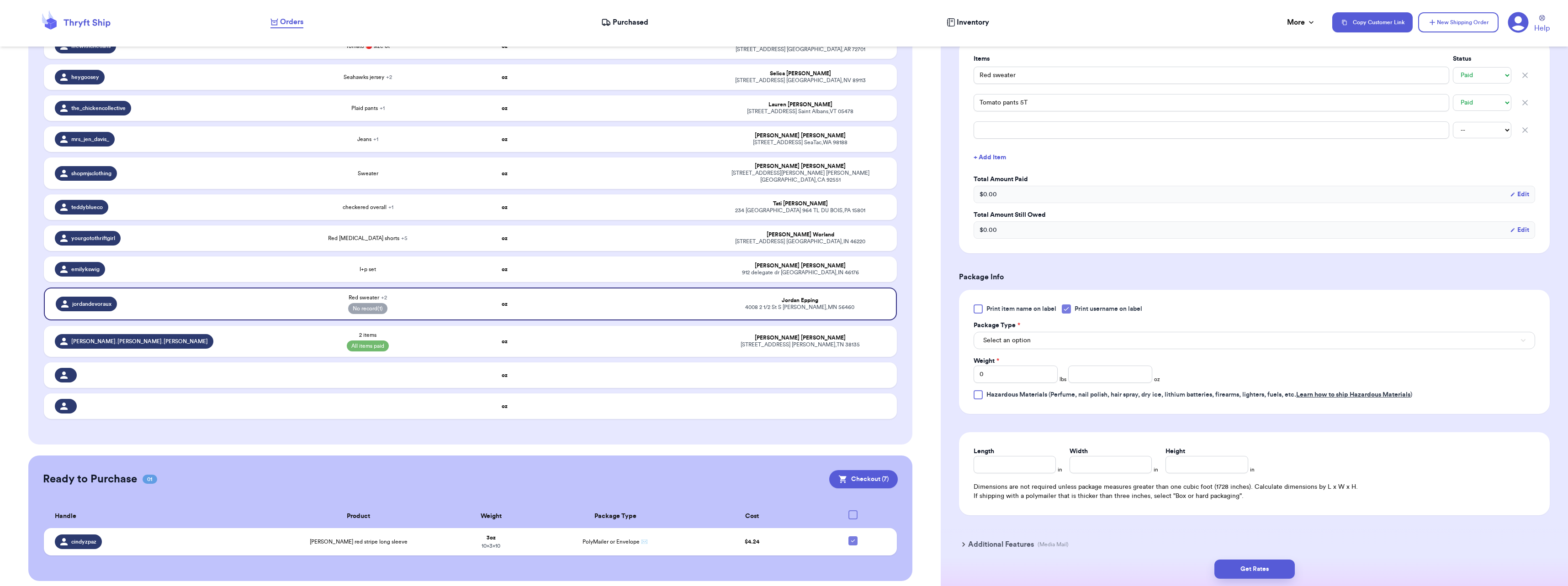
scroll to position [228, 0]
click at [1006, 337] on span "Select an option" at bounding box center [1007, 337] width 48 height 9
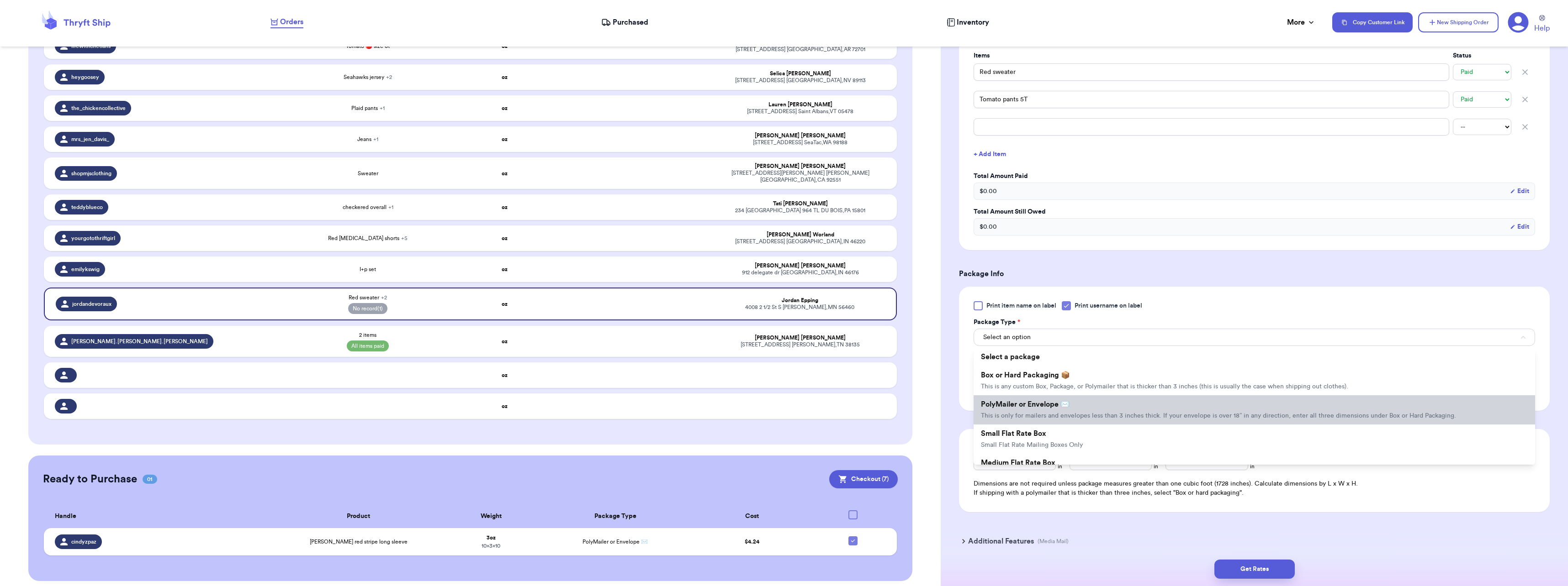
click at [1011, 400] on li "PolyMailer or Envelope ✉️ This is only for mailers and envelopes less than 3 in…" at bounding box center [1254, 410] width 562 height 30
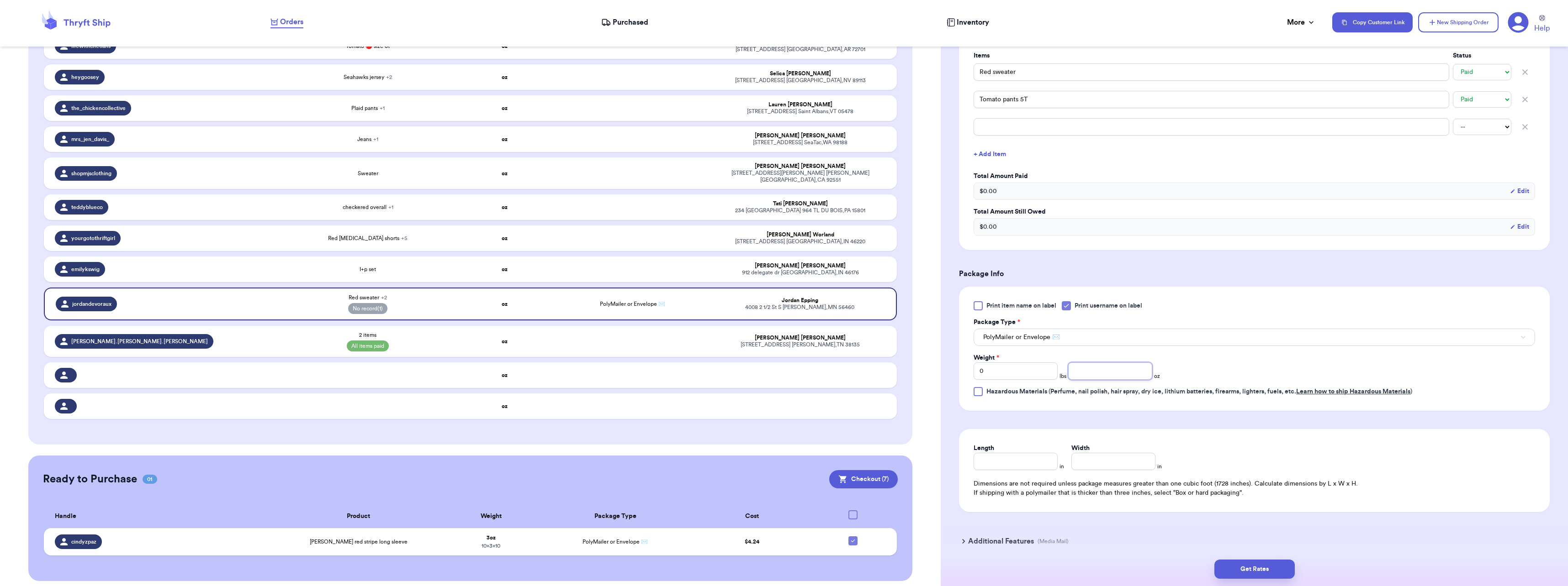
click at [1080, 376] on input "number" at bounding box center [1110, 371] width 84 height 17
type input "4"
click at [1215, 414] on form "Shipping Information Delete Label Customer Info Instagram Handle: jordandevorau…" at bounding box center [1254, 202] width 590 height 715
click at [986, 459] on input "Length" at bounding box center [1015, 461] width 84 height 17
type input "10"
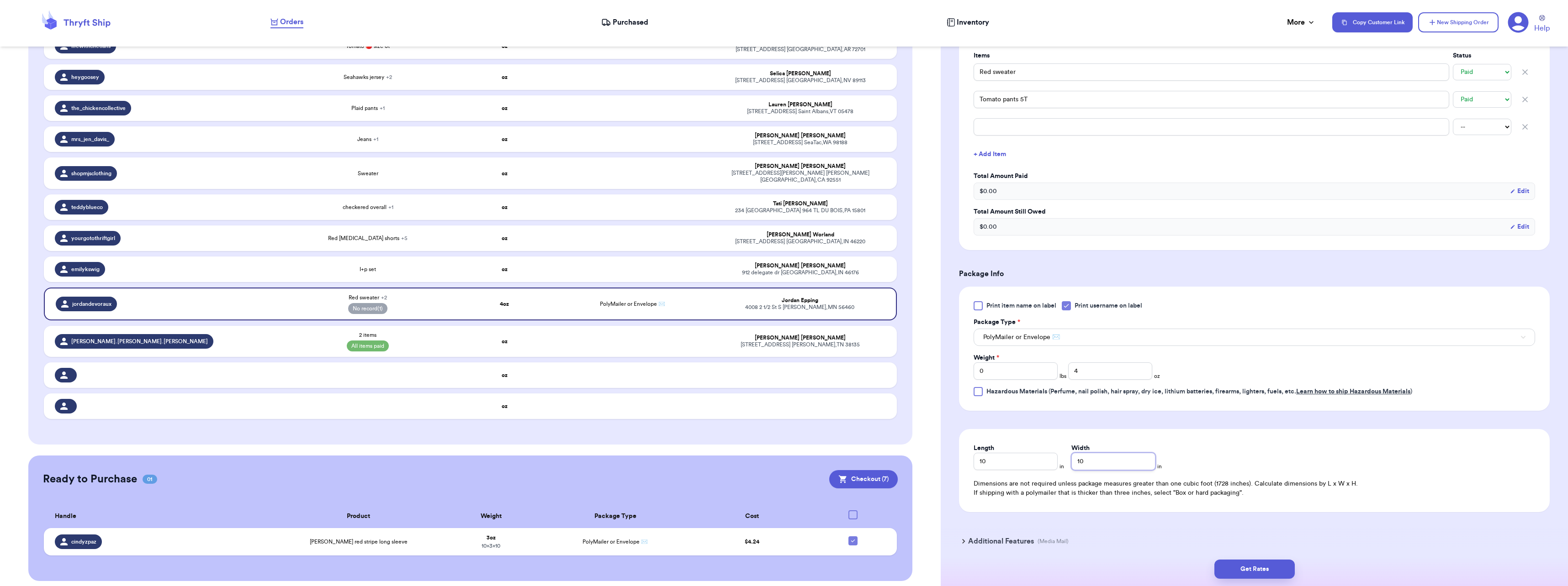
type input "10"
click at [1182, 449] on div "Length 10 in Width 10 in" at bounding box center [1113, 457] width 280 height 26
click at [1240, 570] on button "Get Rates" at bounding box center [1255, 569] width 81 height 19
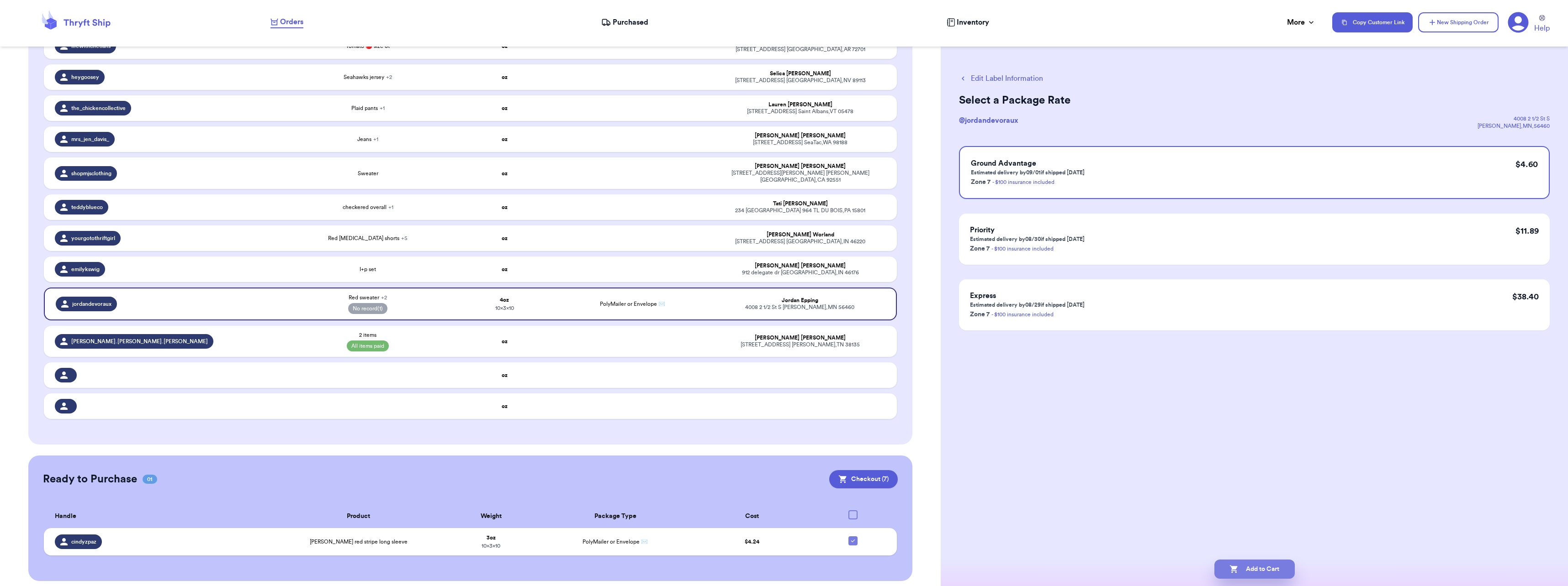
click at [1278, 564] on button "Add to Cart" at bounding box center [1255, 569] width 81 height 19
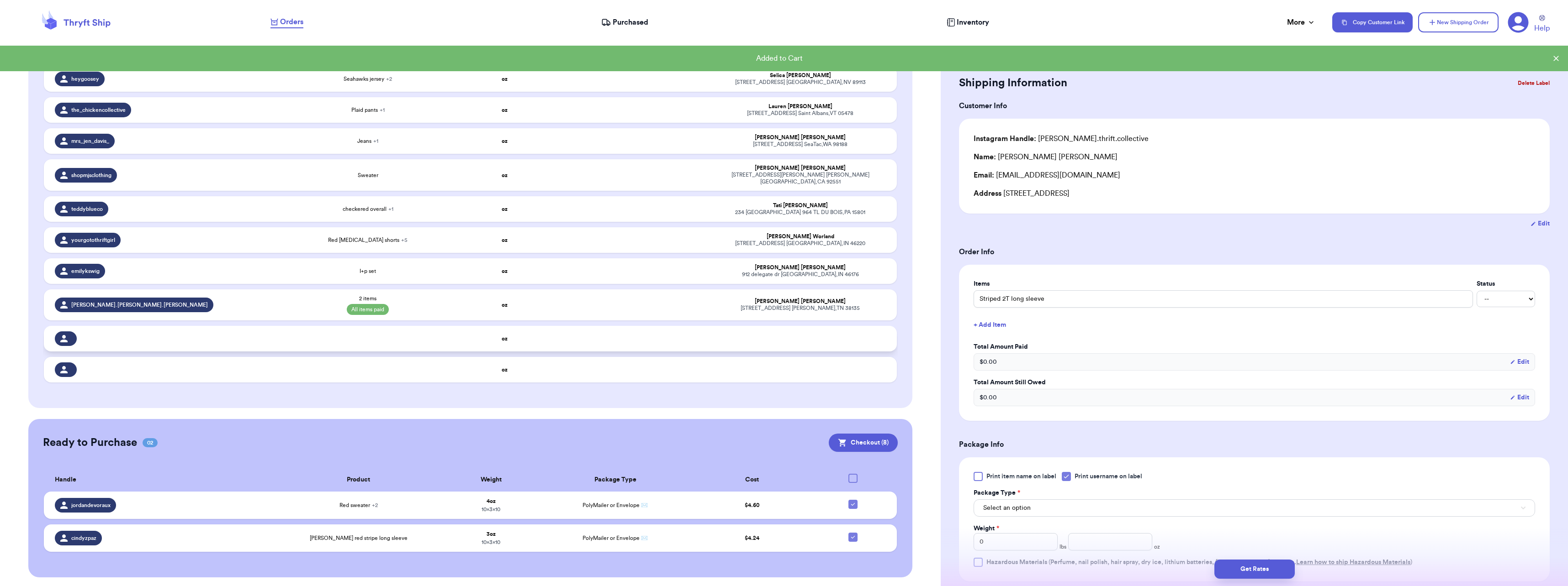
scroll to position [150, 0]
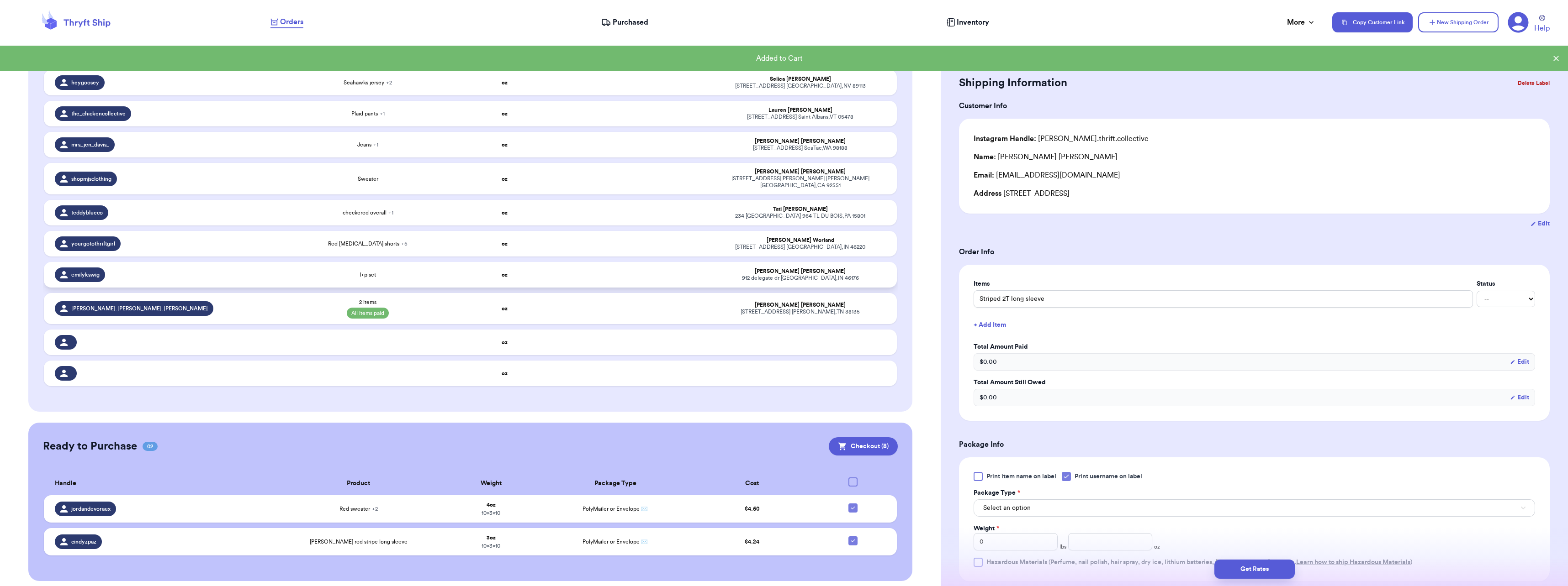
click at [365, 262] on td "I+p set" at bounding box center [368, 275] width 171 height 25
type input "I+p set"
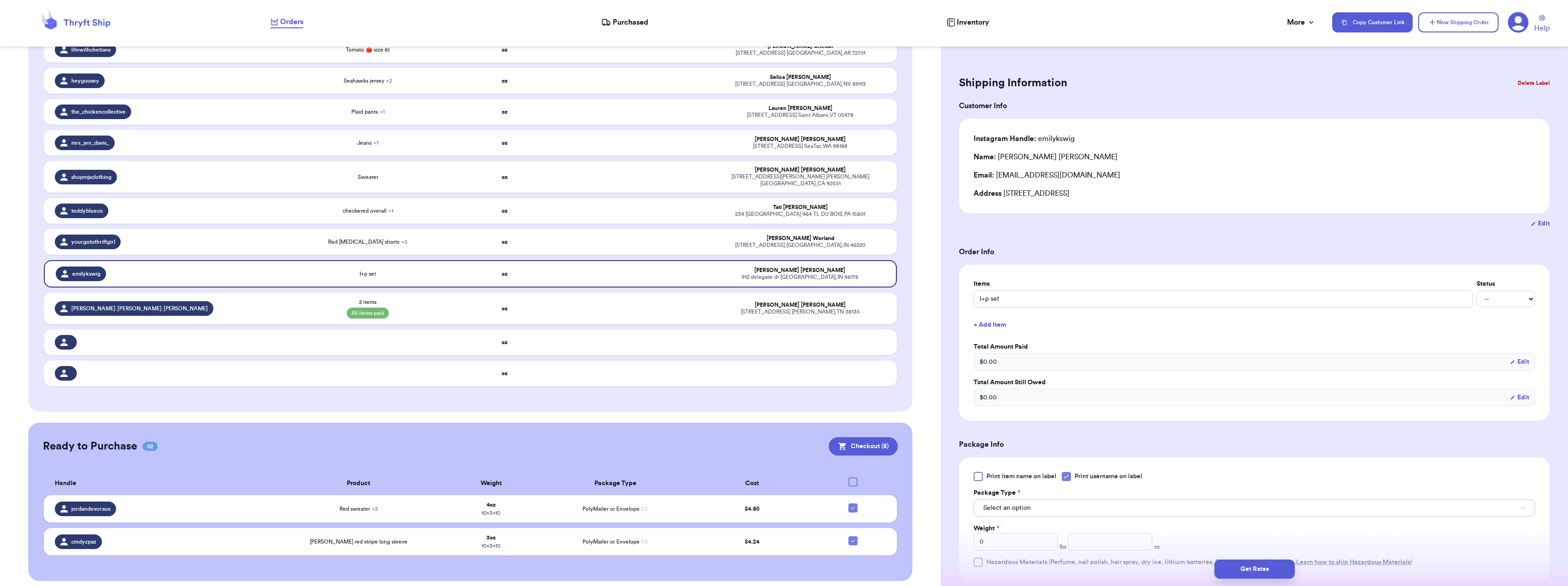
click at [1025, 505] on span "Select an option" at bounding box center [1007, 508] width 48 height 9
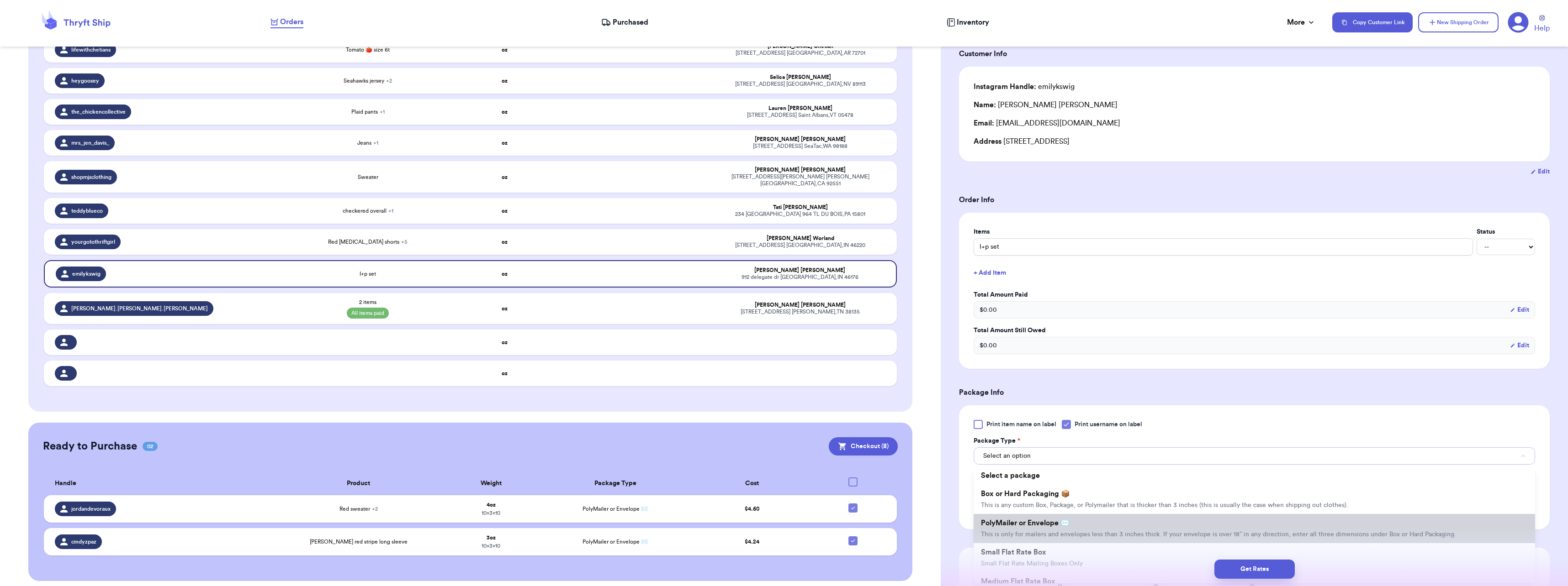
scroll to position [91, 0]
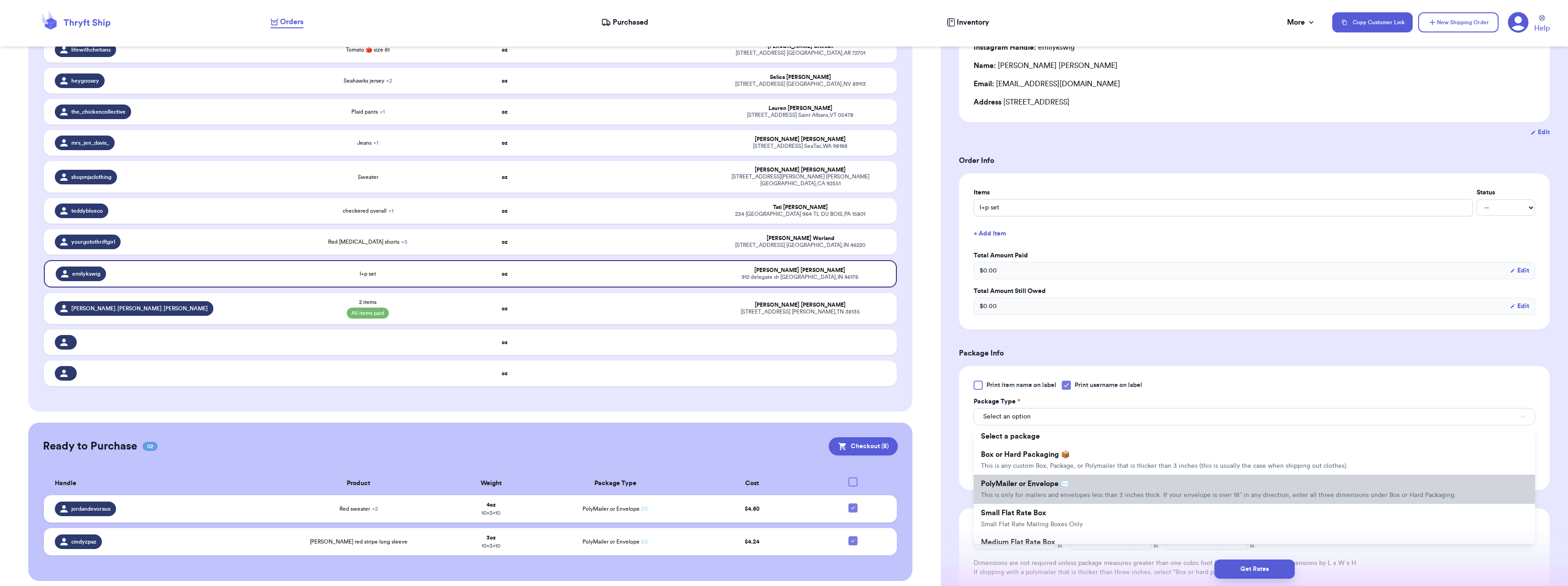
click at [1025, 487] on span "PolyMailer or Envelope ✉️" at bounding box center [1025, 483] width 89 height 7
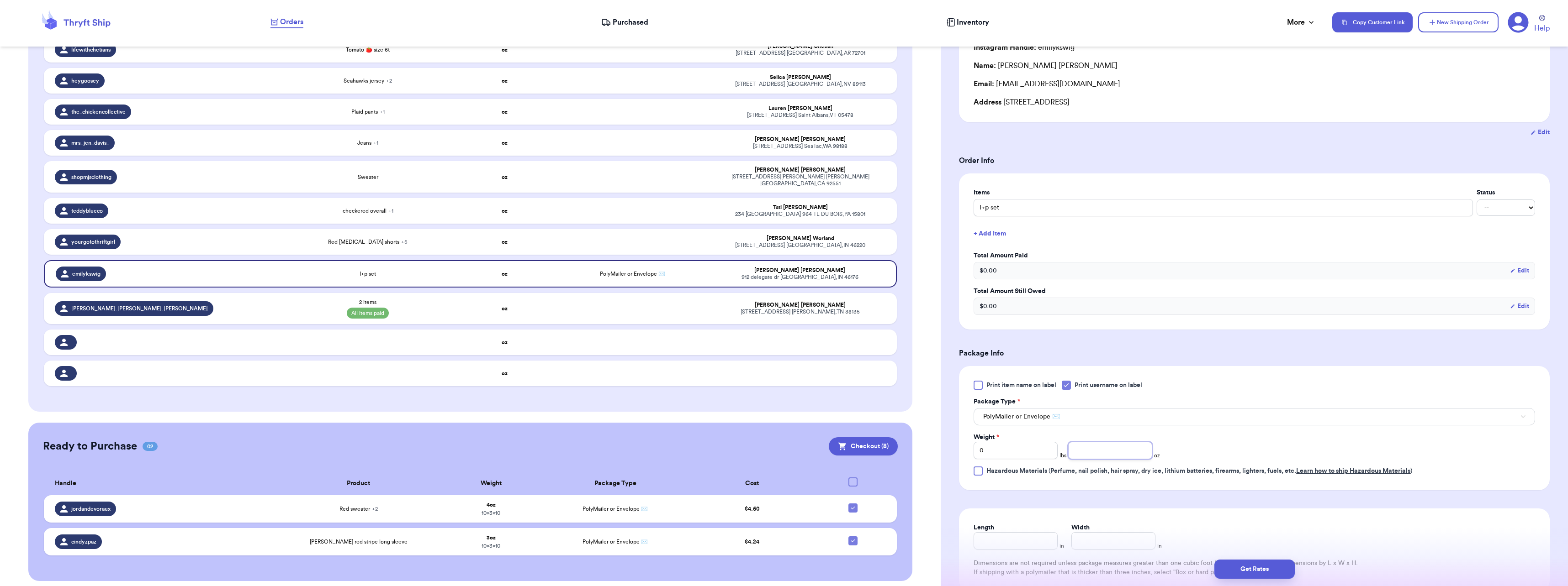
click at [1086, 450] on input "number" at bounding box center [1110, 450] width 84 height 17
type input "4"
click at [1219, 444] on div "Weight * 0 lbs 4 oz" at bounding box center [1160, 446] width 374 height 26
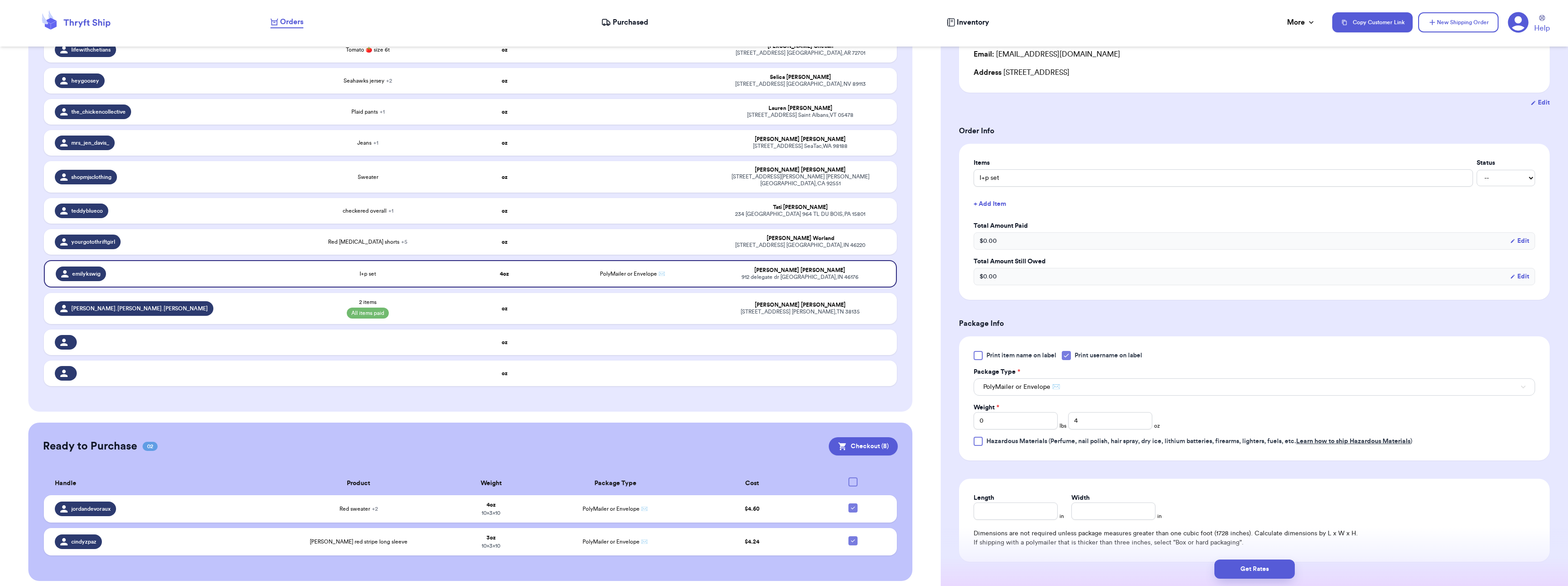
scroll to position [137, 0]
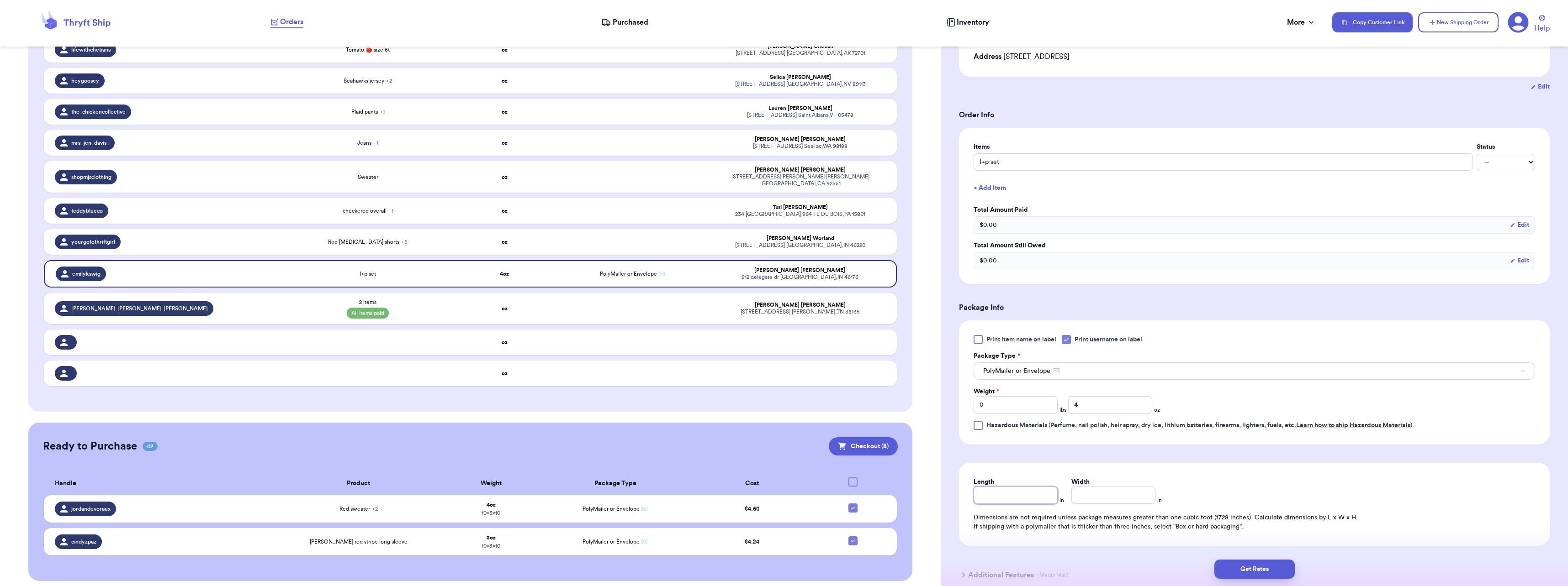
click at [1021, 497] on input "Length" at bounding box center [1015, 495] width 84 height 17
type input "10"
click at [1225, 574] on button "Get Rates" at bounding box center [1255, 569] width 81 height 19
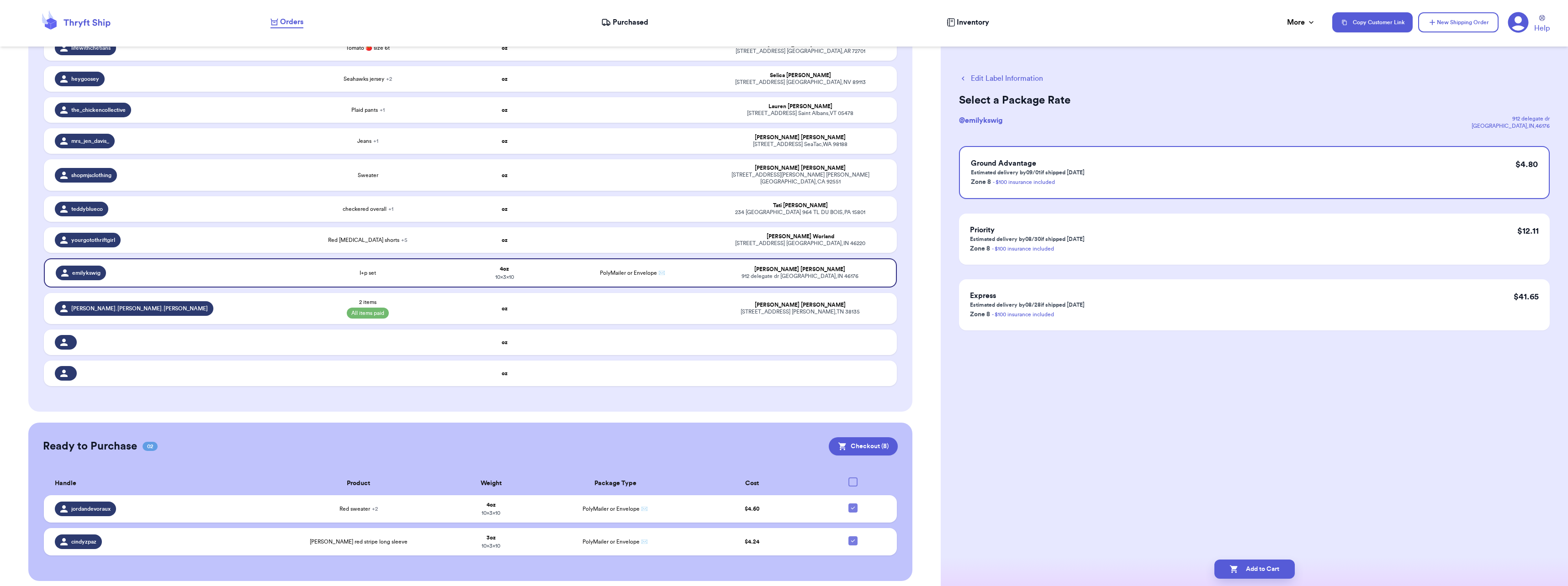
scroll to position [0, 0]
click at [1254, 574] on button "Add to Cart" at bounding box center [1255, 569] width 81 height 19
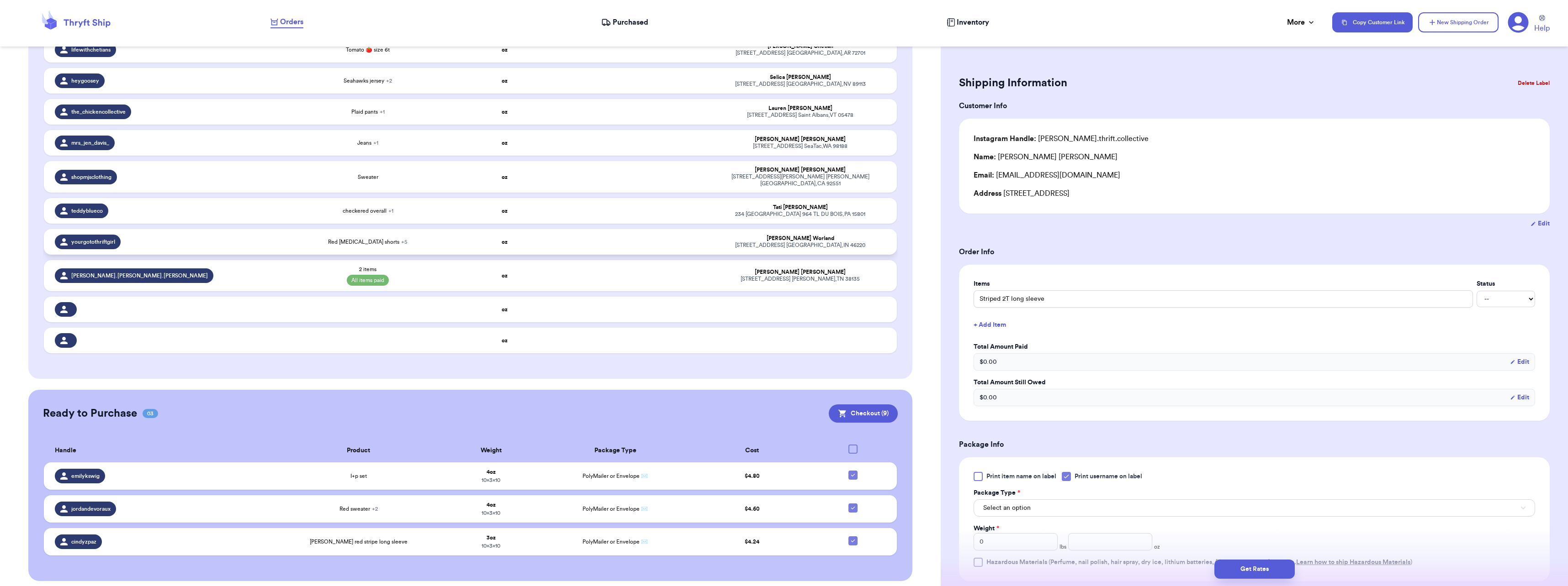
click at [408, 242] on td "Red [MEDICAL_DATA] shorts + 5" at bounding box center [368, 242] width 171 height 25
type input "Red [MEDICAL_DATA] shorts"
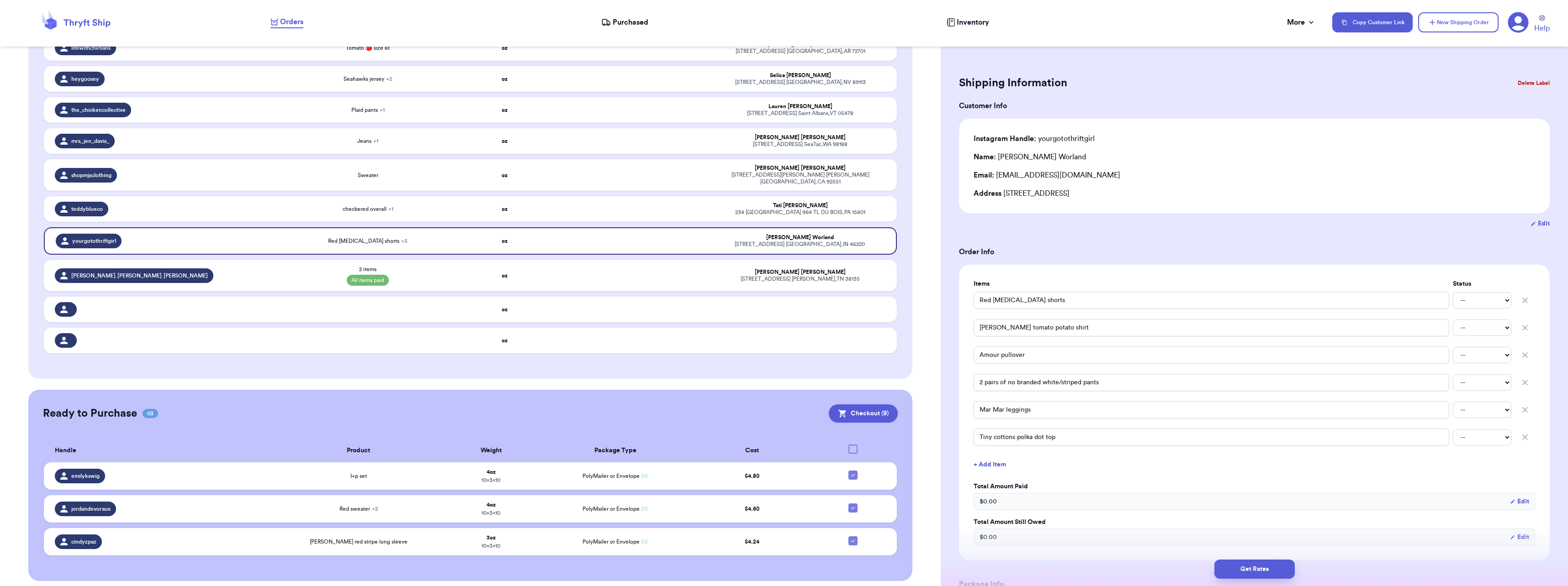
click at [1514, 83] on button "Delete Label" at bounding box center [1533, 83] width 39 height 20
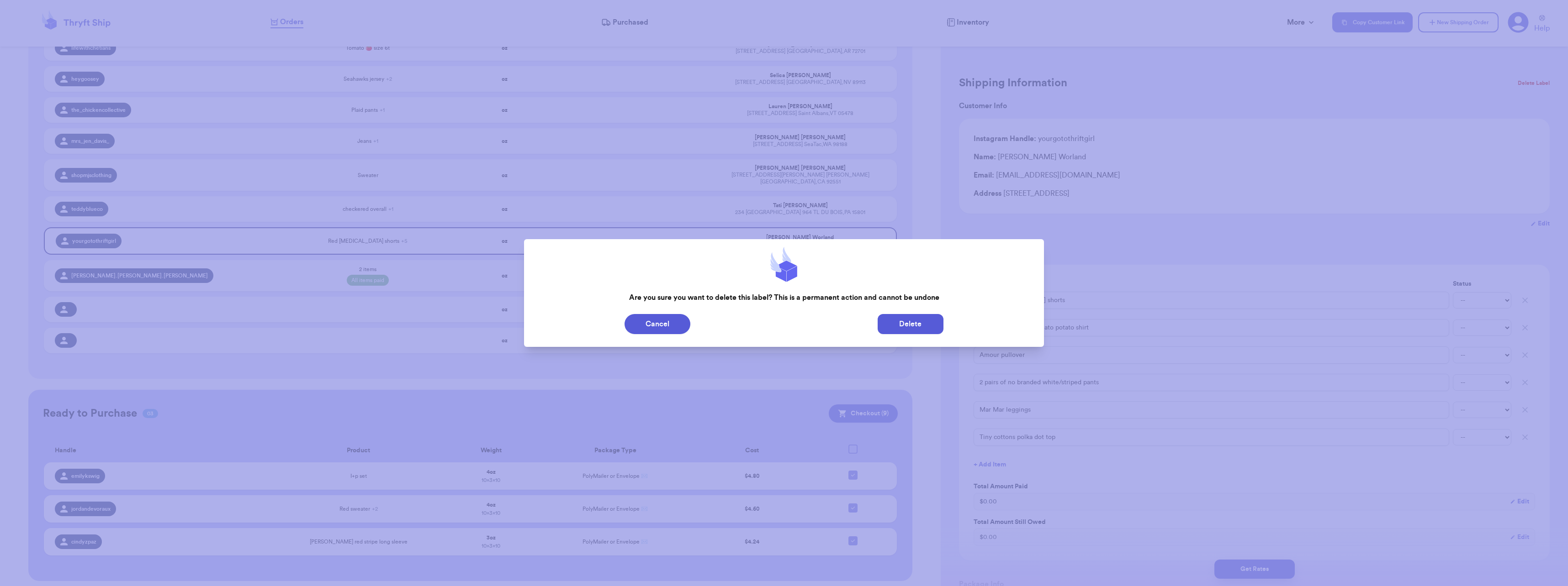
click at [926, 325] on button "Delete" at bounding box center [910, 324] width 66 height 20
type input "Striped 2T long sleeve"
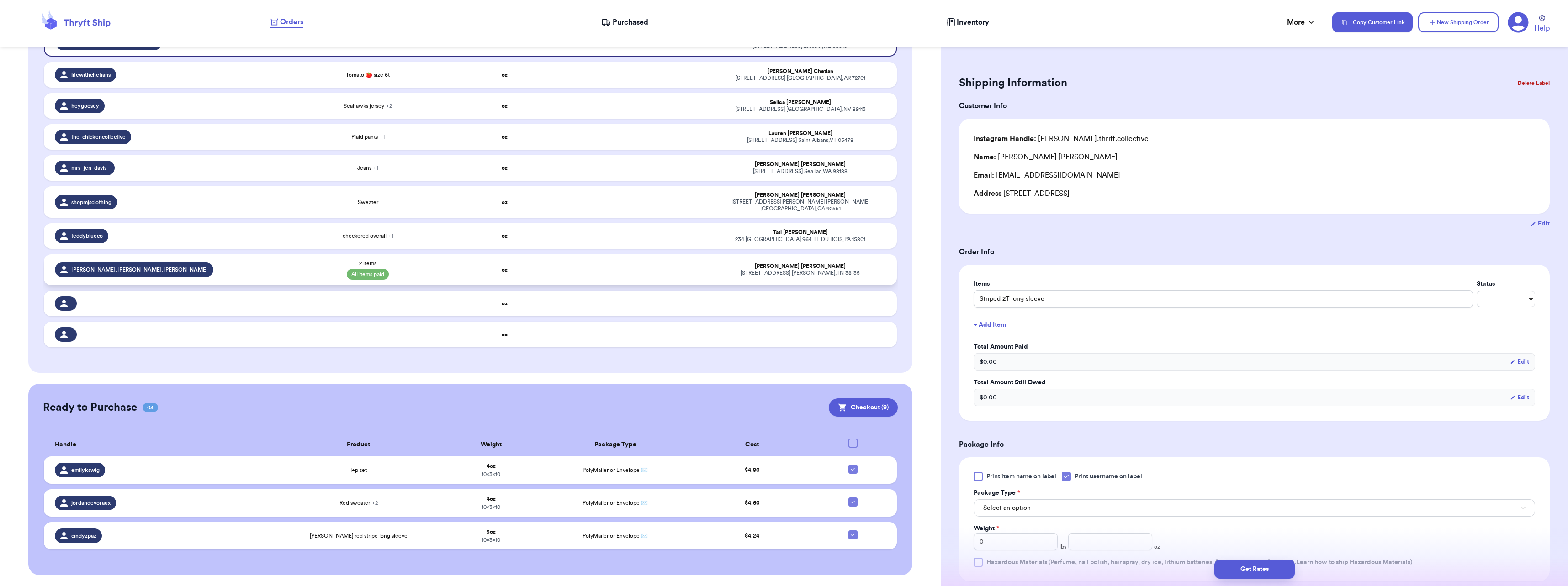
scroll to position [120, 0]
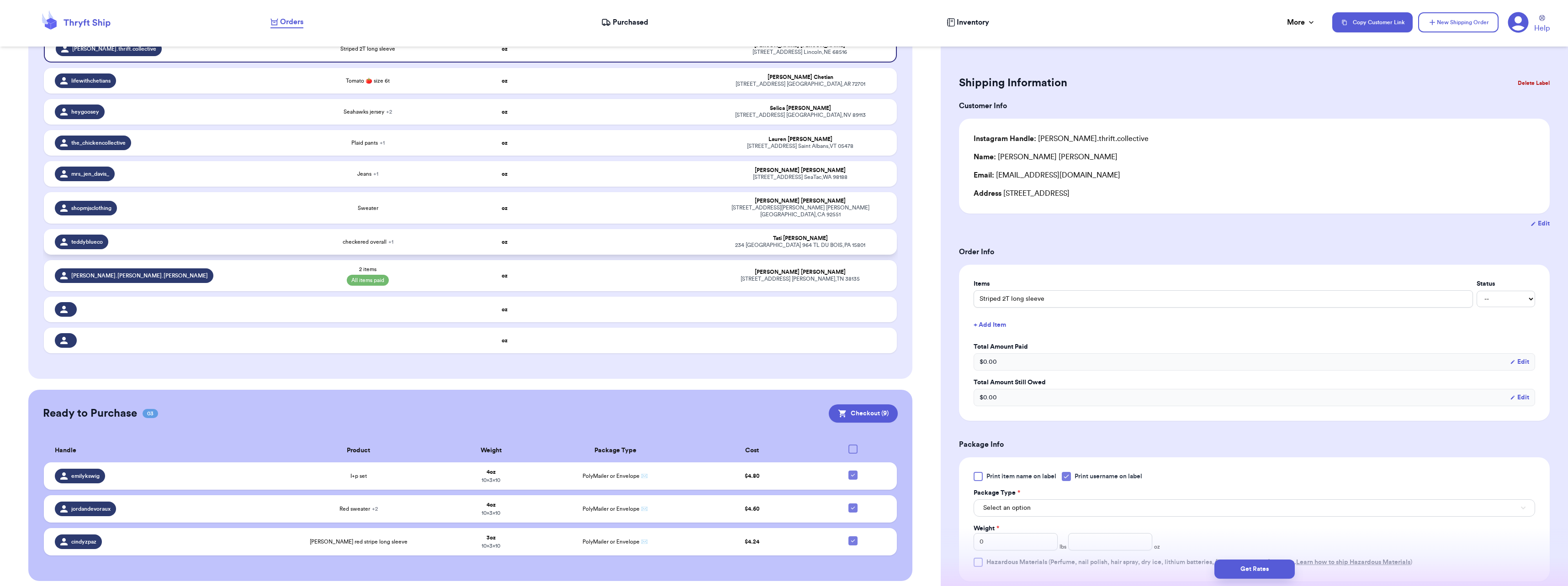
click at [403, 238] on div "checkered overall + 1" at bounding box center [368, 242] width 160 height 7
type input "checkered overall"
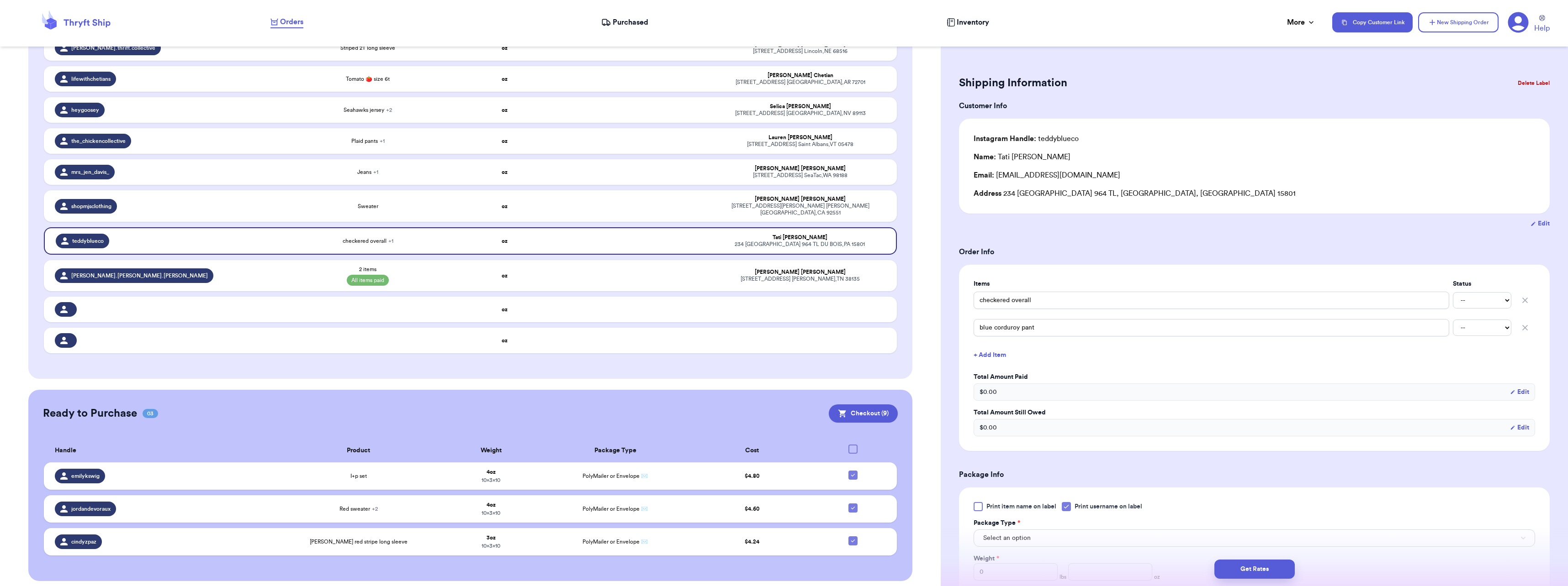
scroll to position [137, 0]
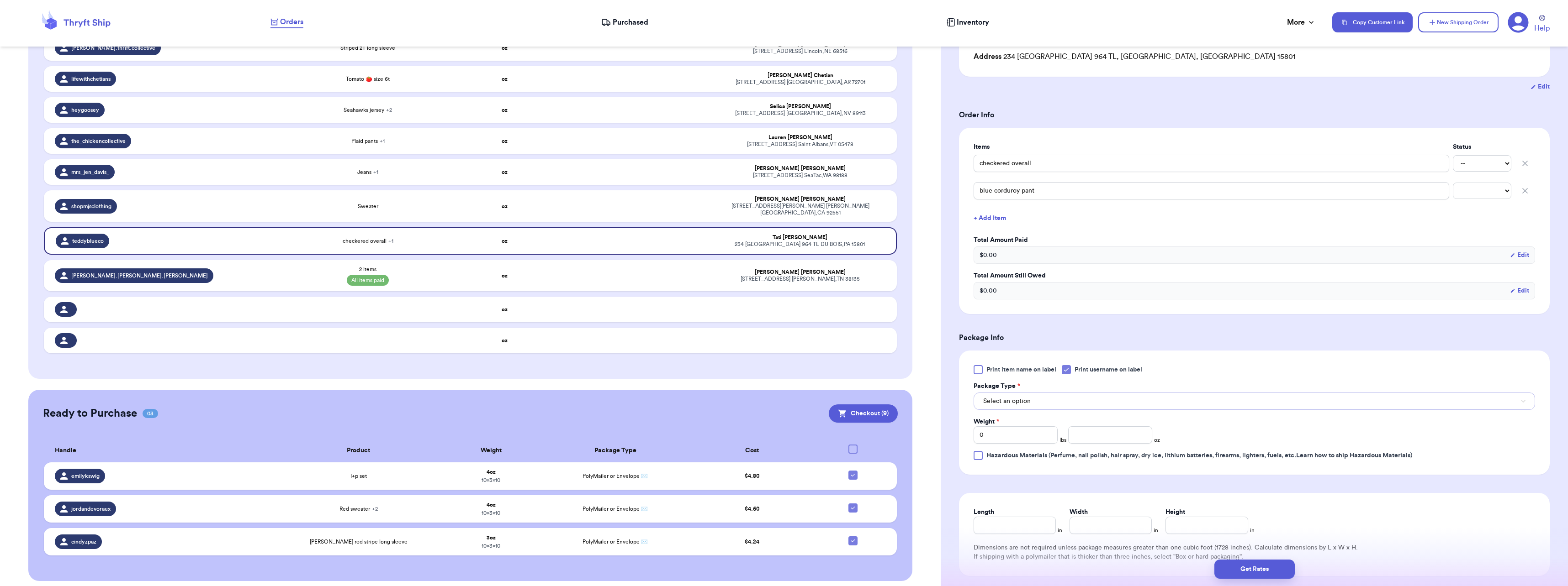
click at [1038, 396] on button "Select an option" at bounding box center [1254, 401] width 562 height 17
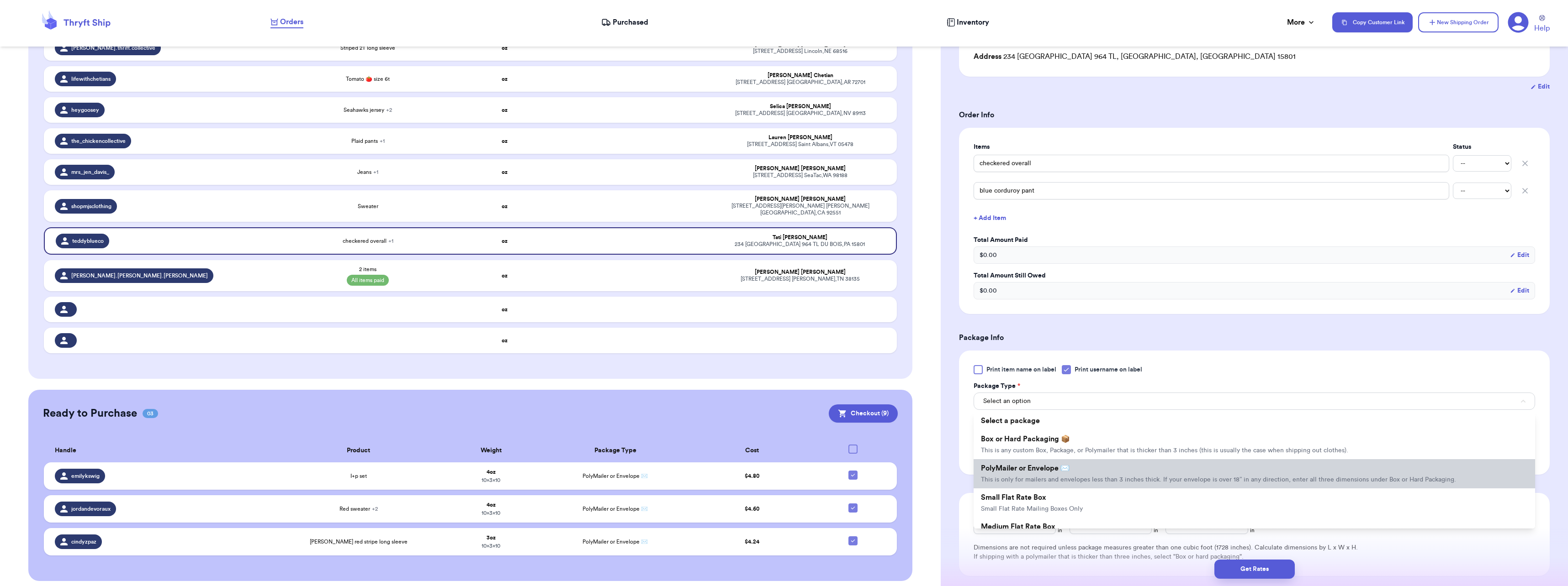
click at [1035, 465] on span "PolyMailer or Envelope ✉️" at bounding box center [1025, 468] width 89 height 7
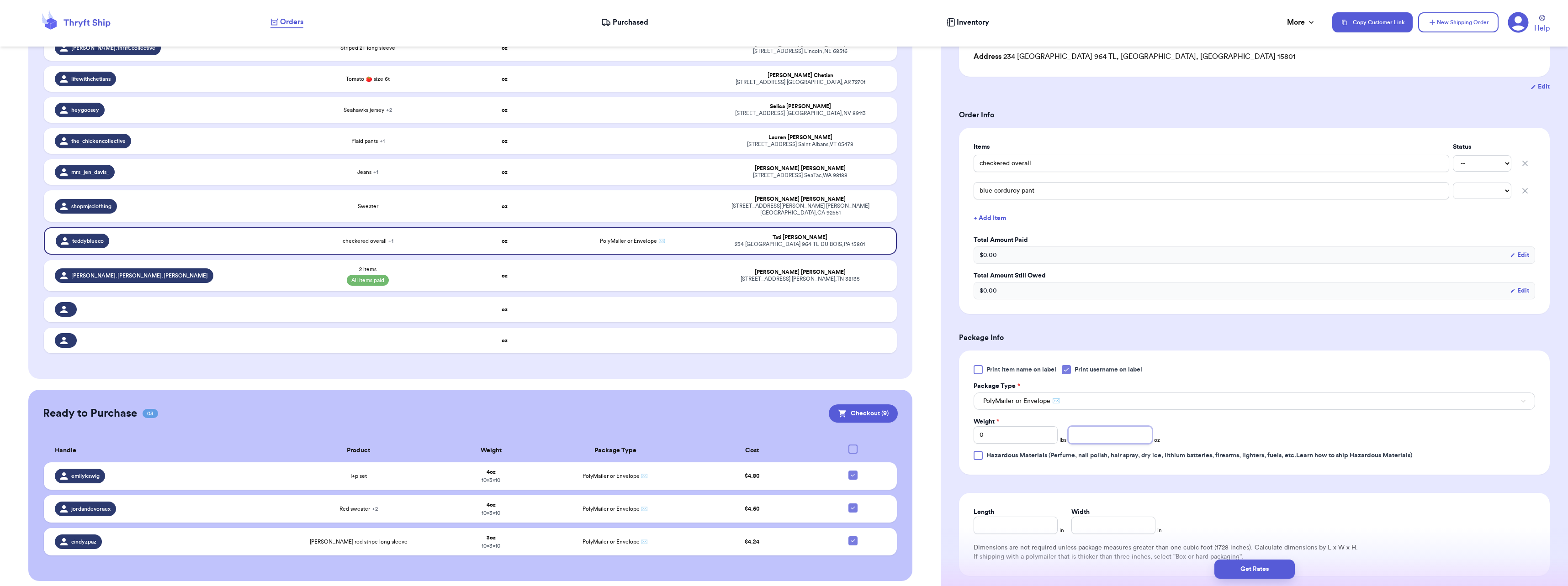
click at [1089, 436] on input "number" at bounding box center [1110, 435] width 84 height 17
type input "6"
click at [1026, 527] on input "Length" at bounding box center [1015, 525] width 84 height 17
type input "1"
type input "10"
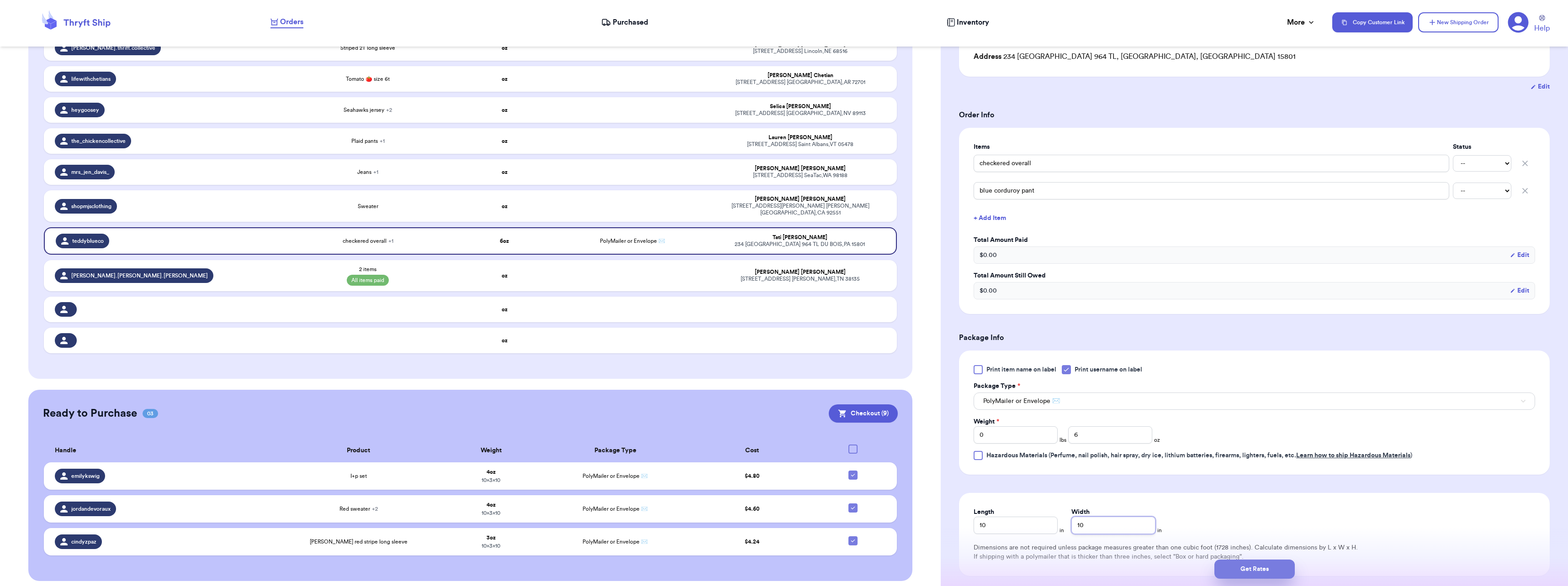
type input "10"
click at [1253, 565] on button "Get Rates" at bounding box center [1255, 569] width 81 height 19
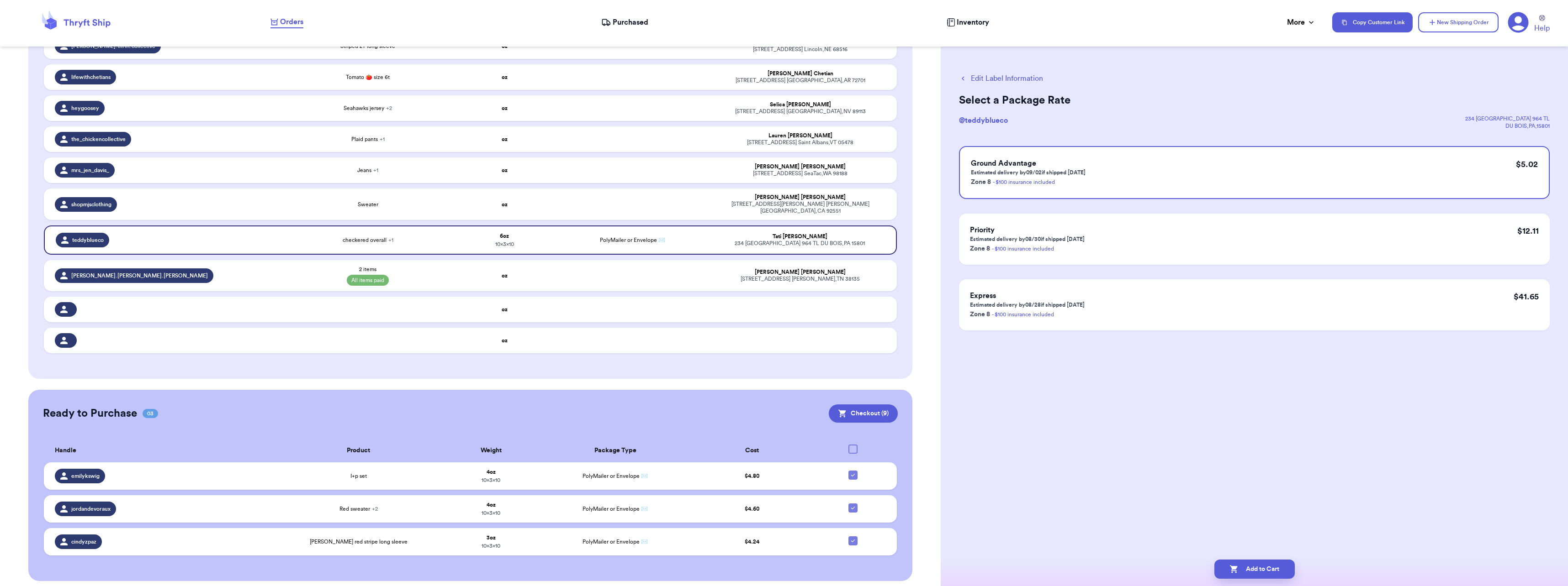
scroll to position [0, 0]
click at [1270, 570] on button "Add to Cart" at bounding box center [1255, 569] width 81 height 19
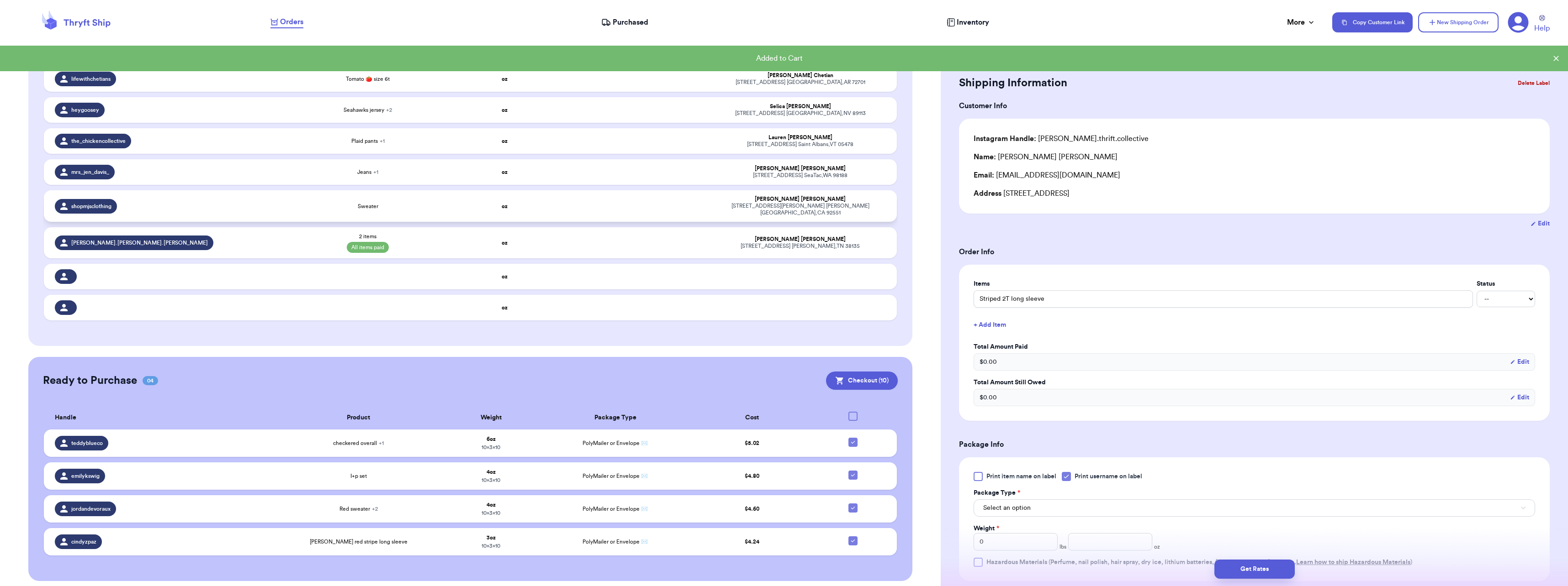
click at [388, 205] on div "Sweater" at bounding box center [368, 206] width 160 height 7
type input "Sweater"
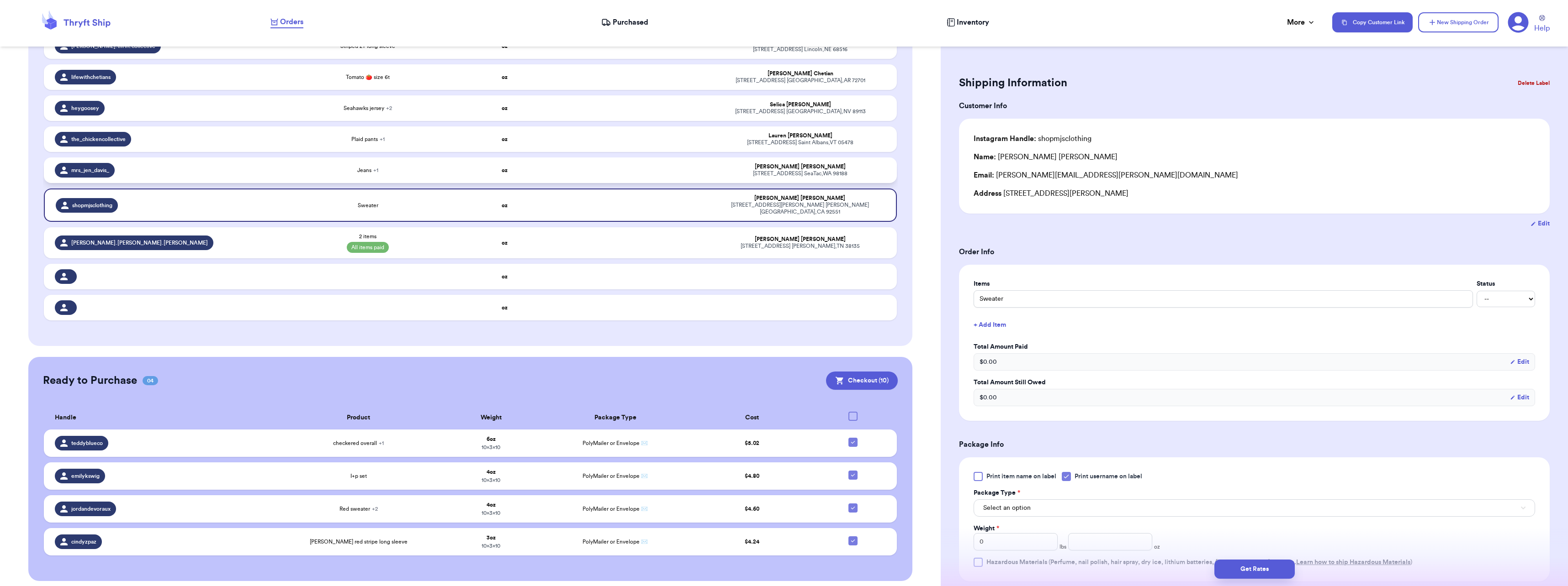
click at [232, 168] on div "mrs_jen_davis_" at bounding box center [166, 170] width 223 height 15
type input "Mickey tank"
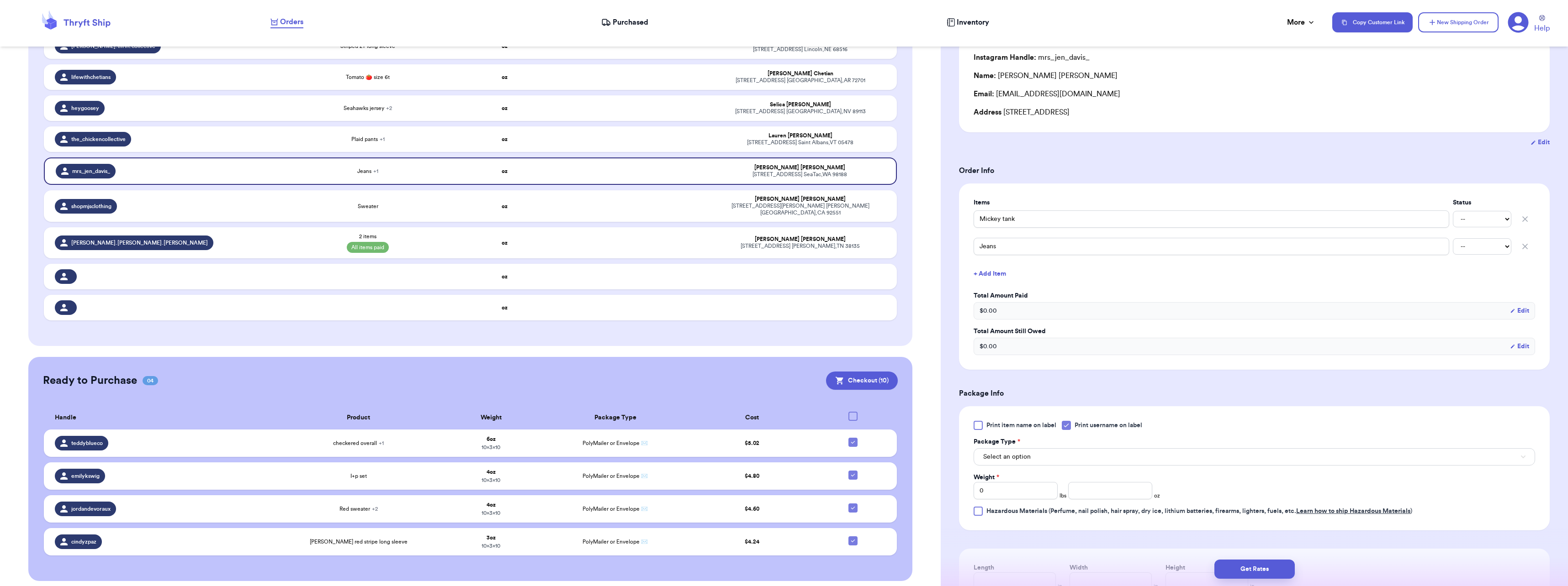
scroll to position [137, 0]
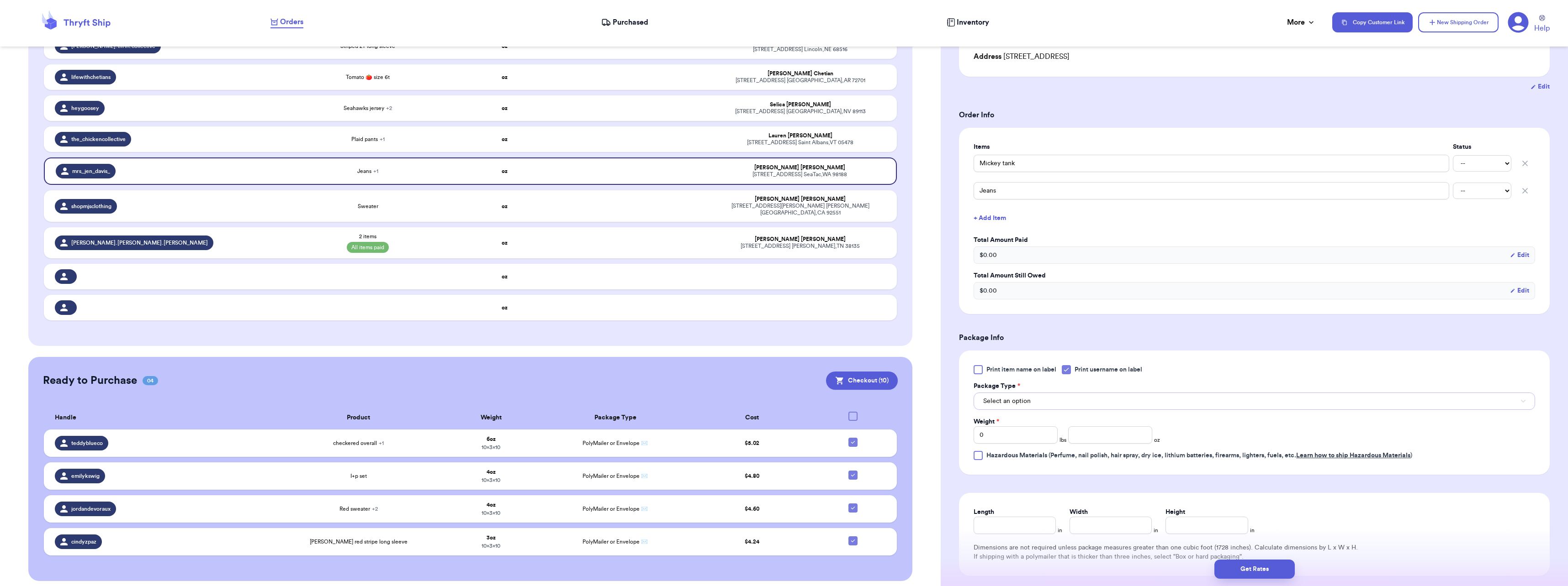
click at [1022, 401] on span "Select an option" at bounding box center [1007, 401] width 48 height 9
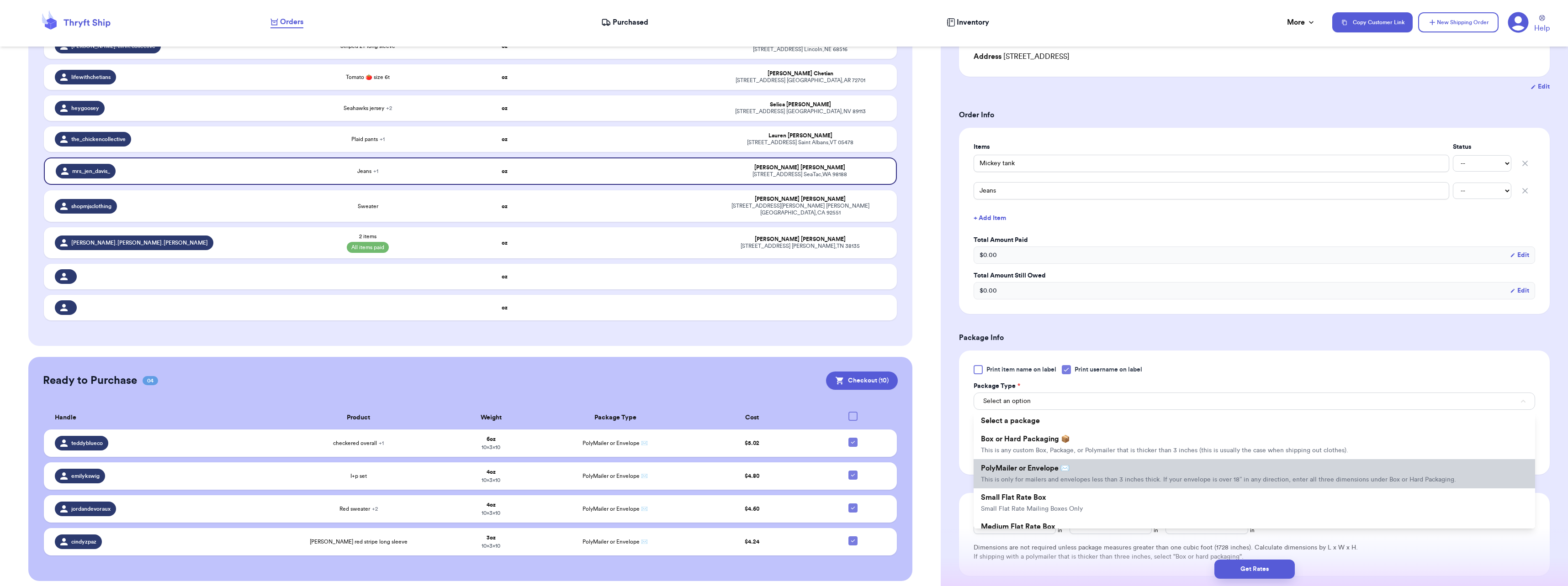
click at [1010, 471] on span "PolyMailer or Envelope ✉️" at bounding box center [1025, 468] width 89 height 7
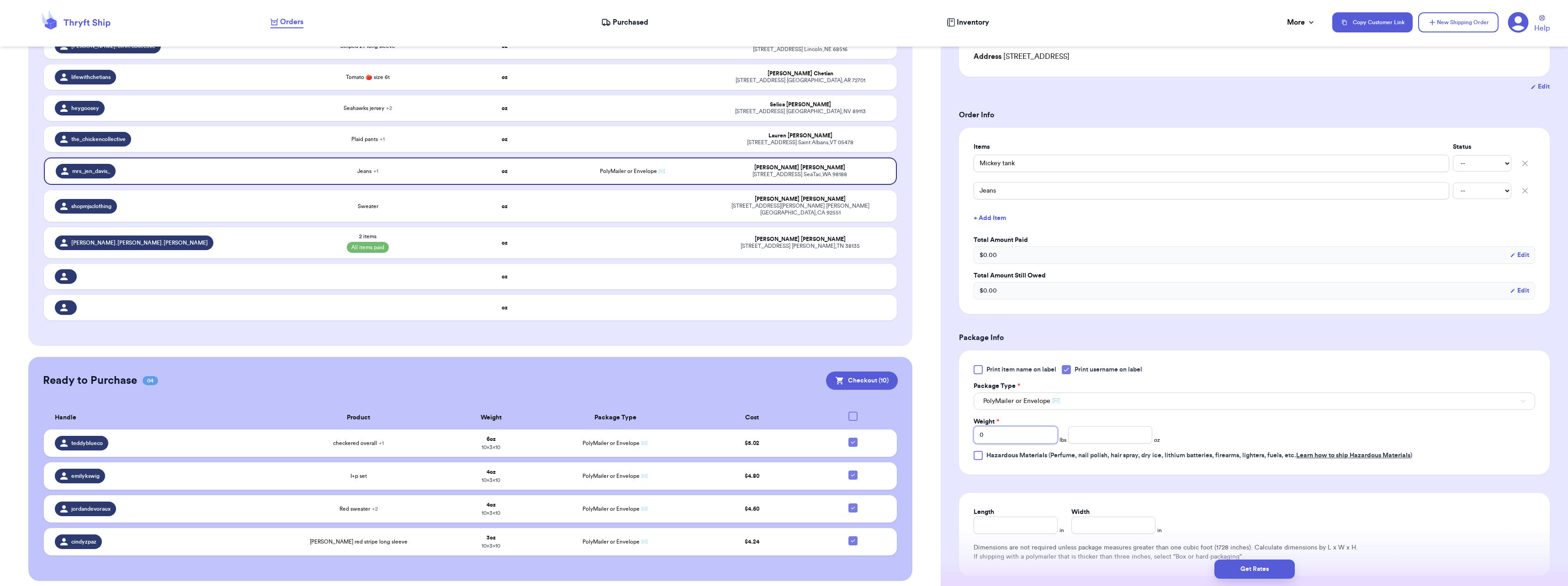
click at [1000, 437] on input "0" at bounding box center [1015, 435] width 84 height 17
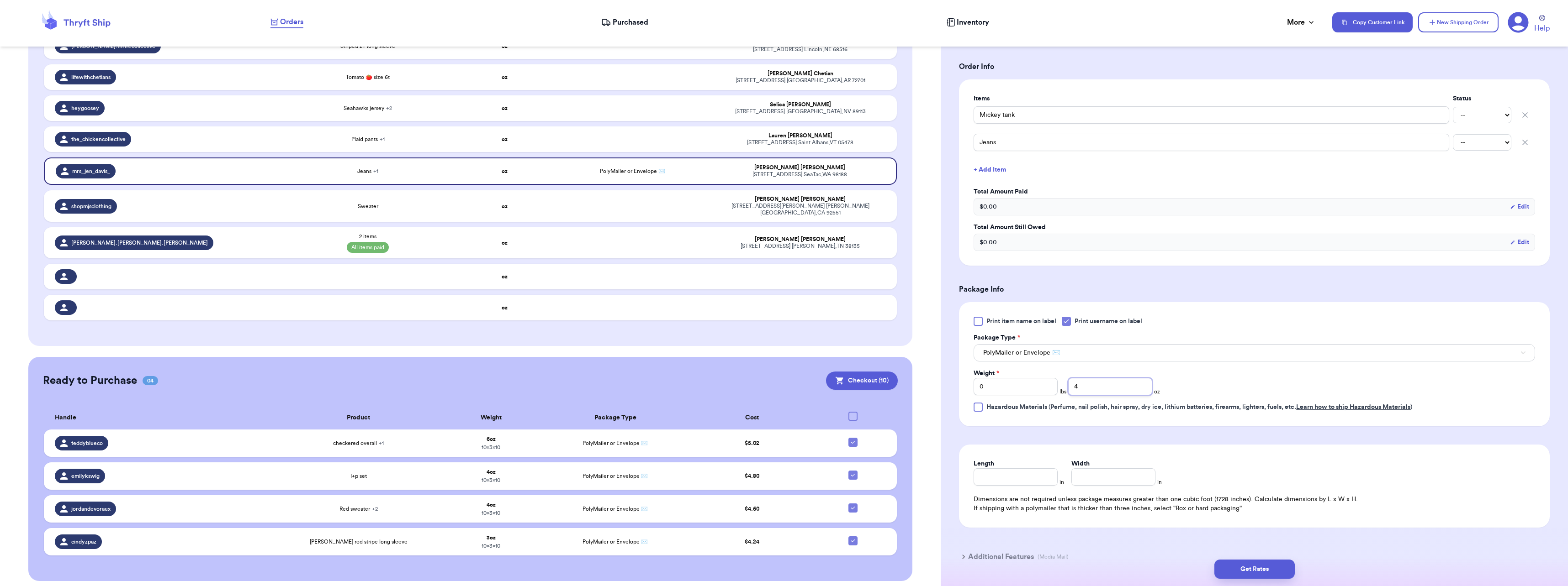
scroll to position [228, 0]
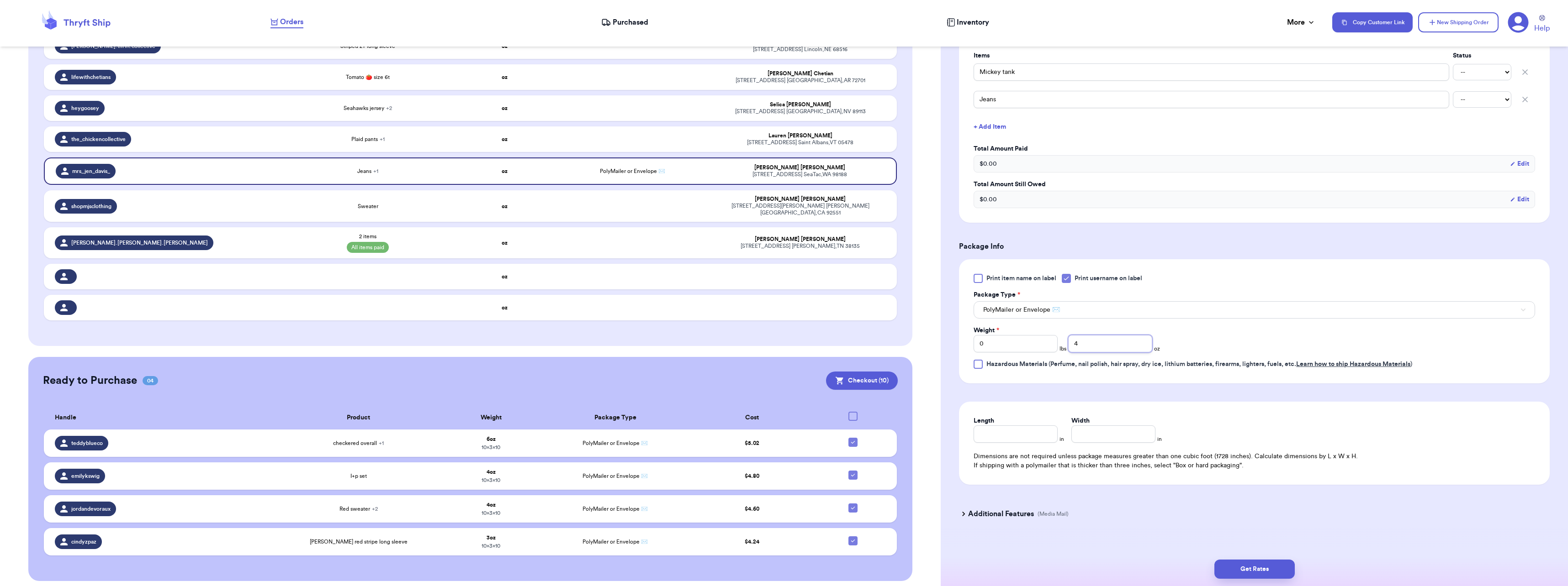
type input "4"
click at [1034, 430] on input "Length" at bounding box center [1015, 434] width 84 height 17
type input "10"
click at [1260, 447] on div "Length 10 in Width 10 in Dimensions are not required unless package measures gr…" at bounding box center [1254, 443] width 590 height 83
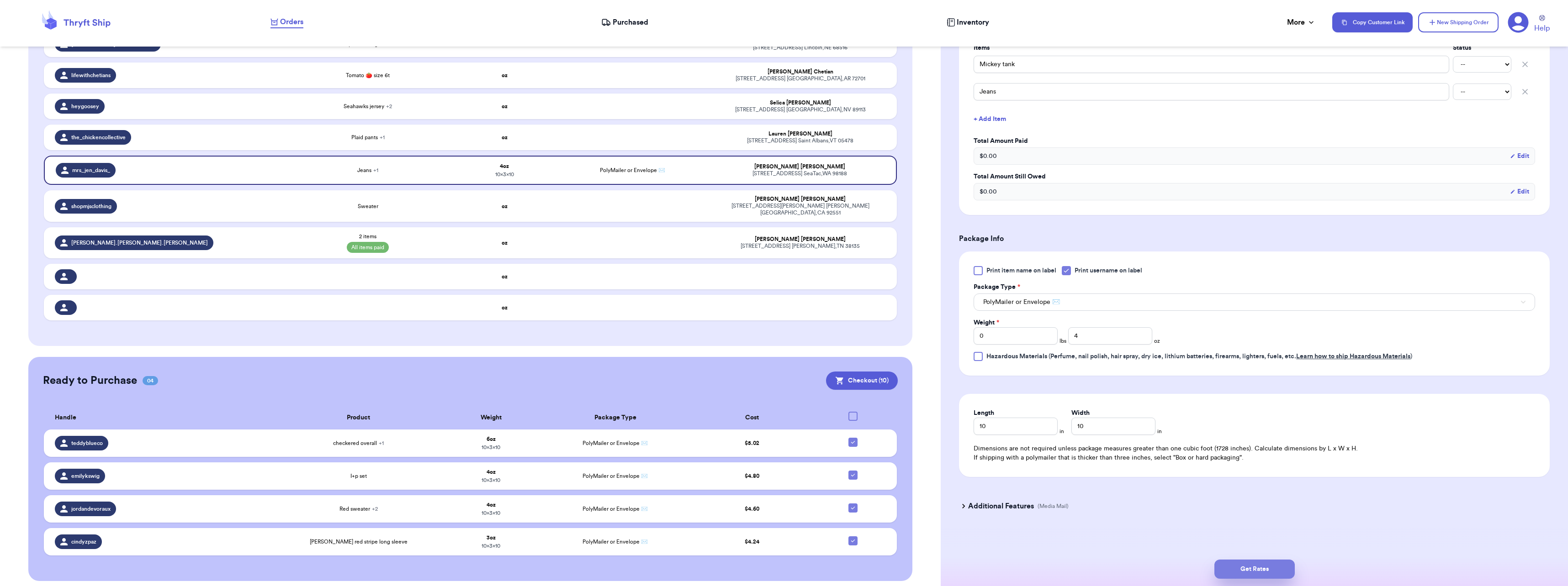
scroll to position [238, 0]
click at [1278, 572] on button "Get Rates" at bounding box center [1255, 569] width 81 height 19
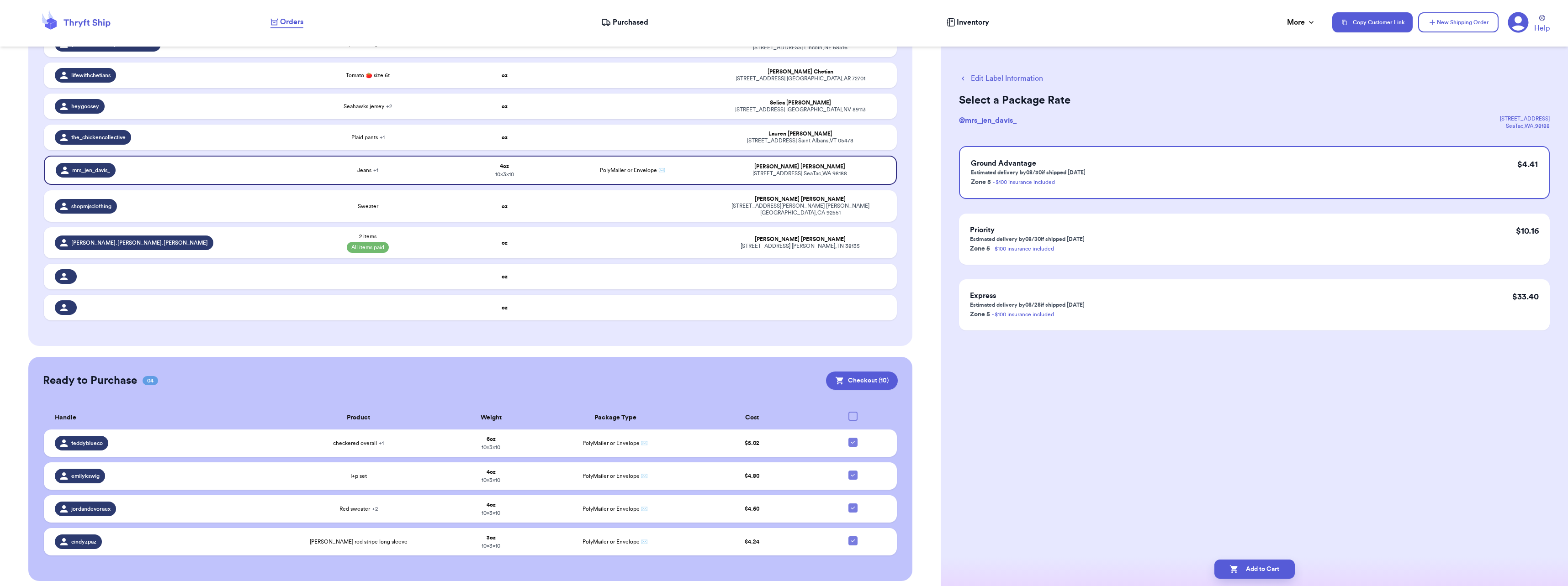
scroll to position [0, 0]
click at [1253, 570] on button "Add to Cart" at bounding box center [1255, 569] width 81 height 19
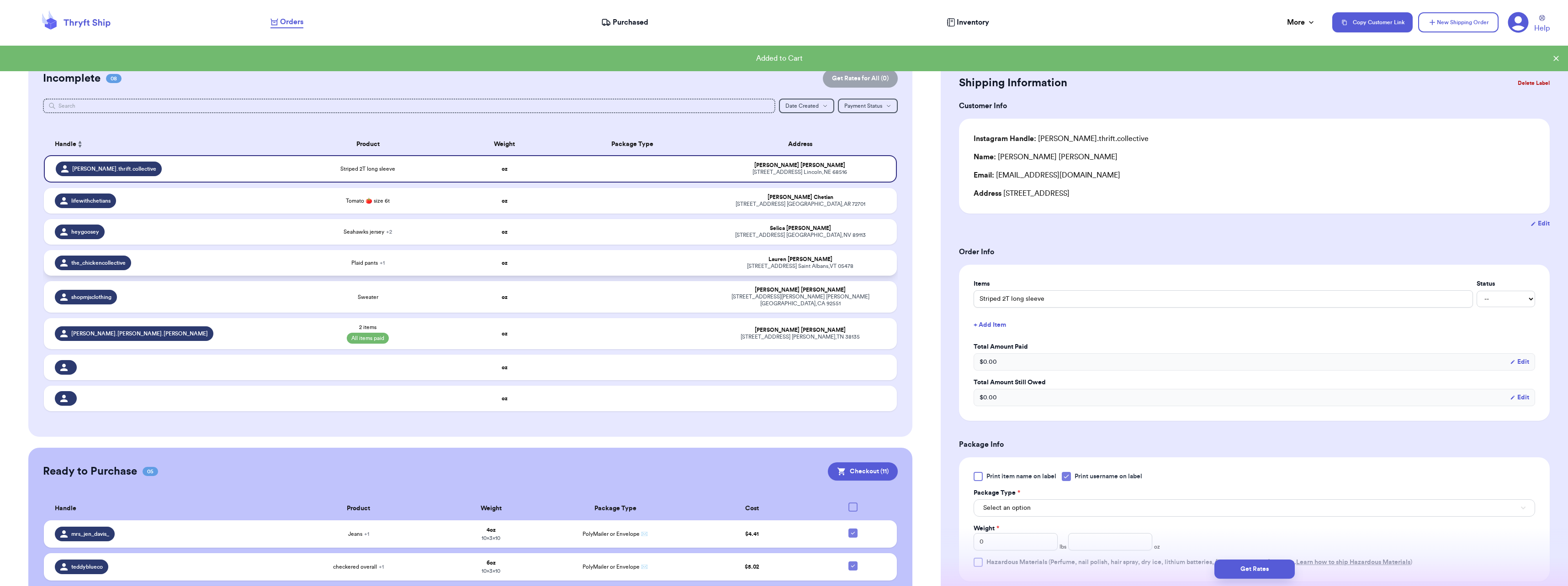
click at [446, 268] on td "Plaid pants + 1" at bounding box center [368, 262] width 171 height 25
type input "Plaid pants"
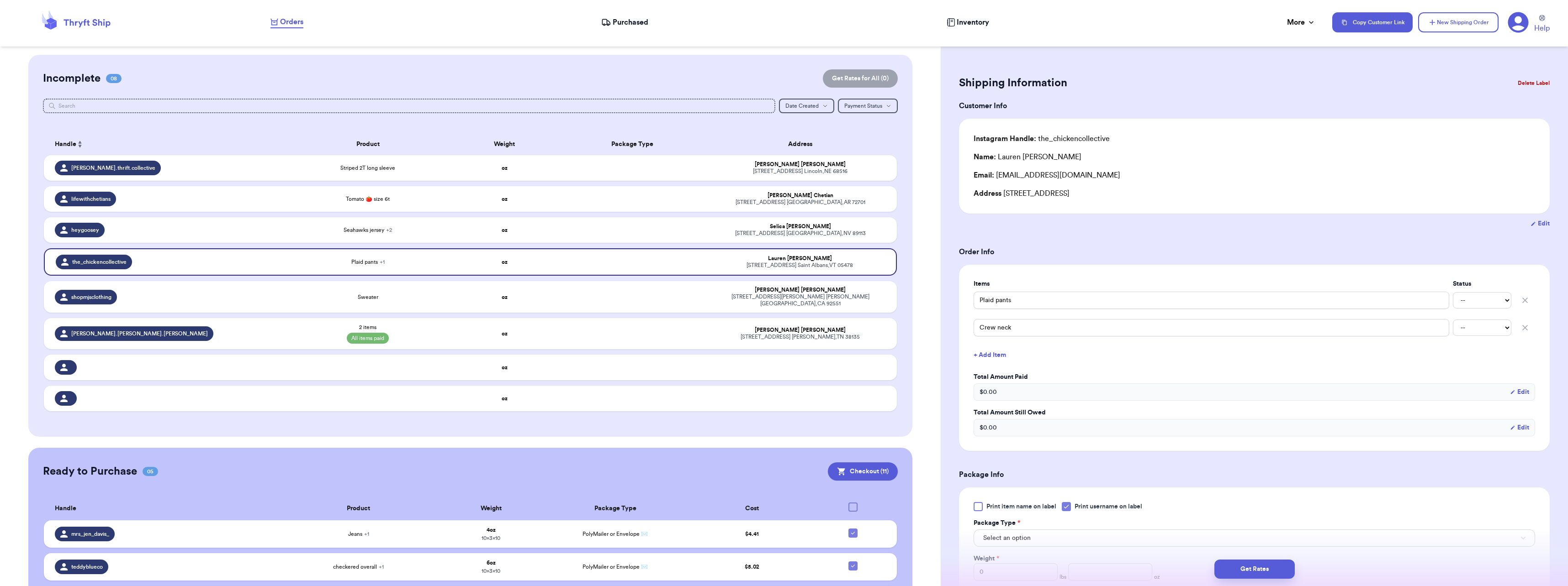
scroll to position [91, 0]
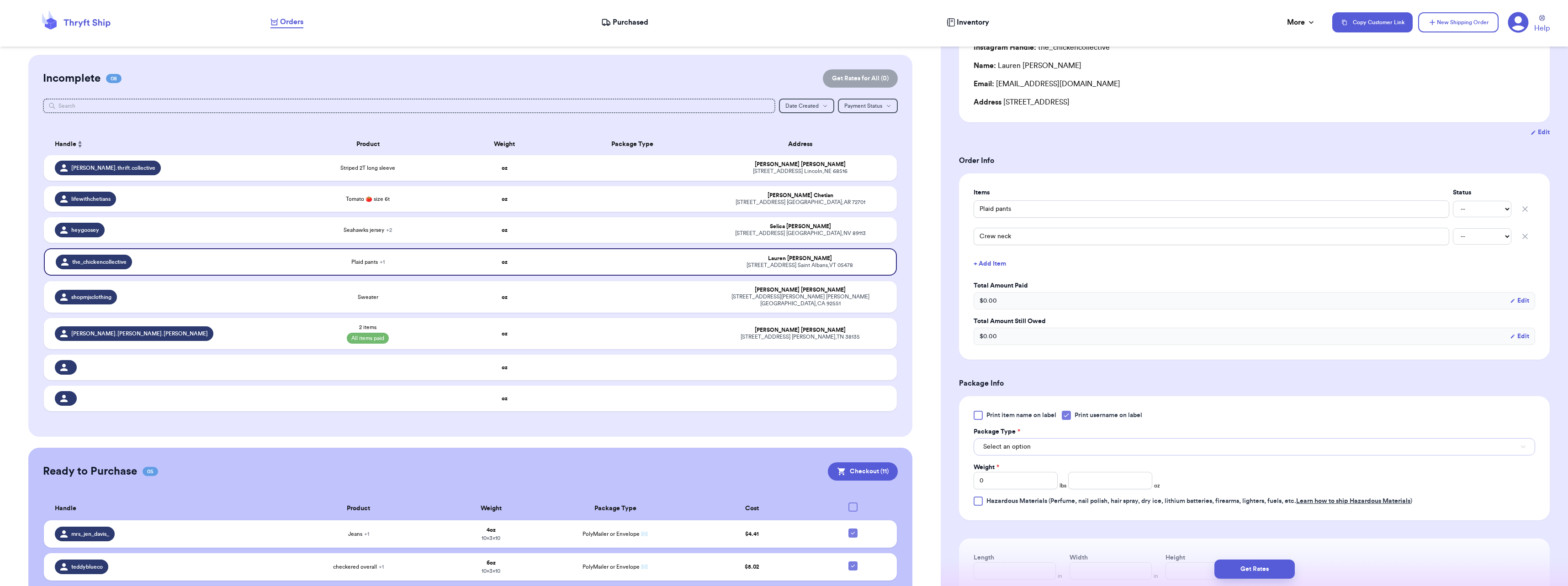
click at [1010, 441] on button "Select an option" at bounding box center [1254, 446] width 562 height 17
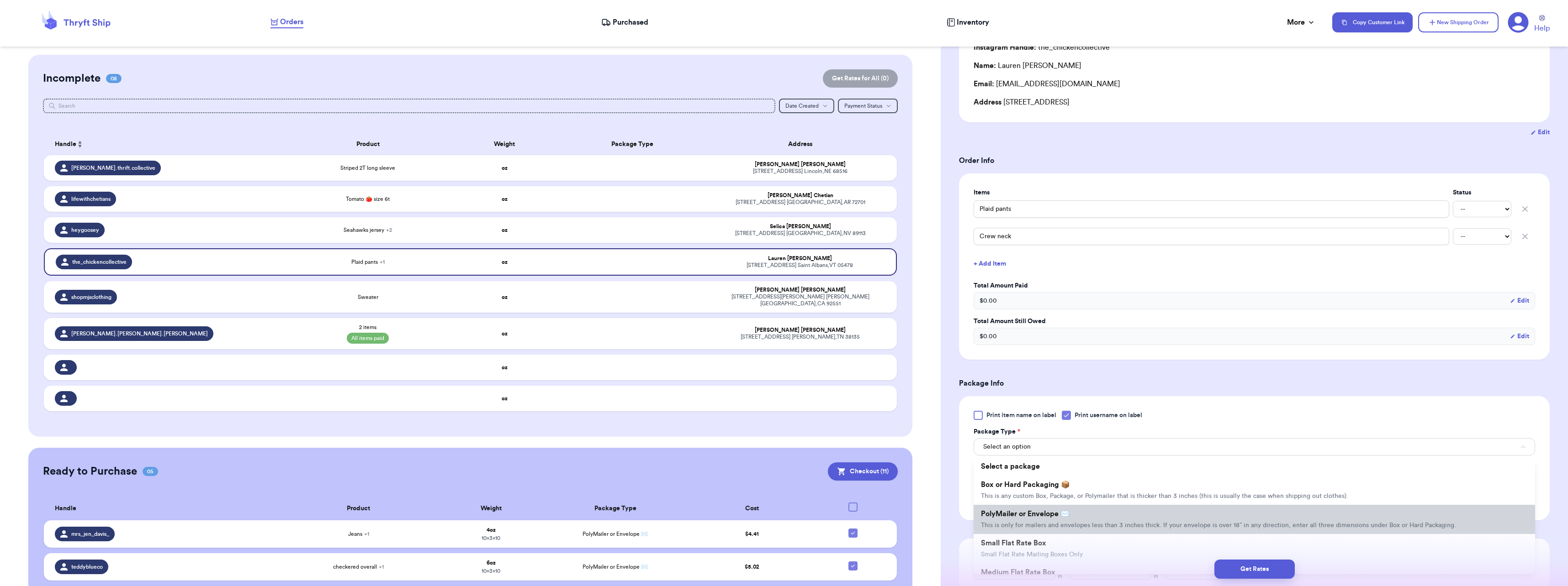
click at [1016, 513] on span "PolyMailer or Envelope ✉️" at bounding box center [1025, 514] width 89 height 7
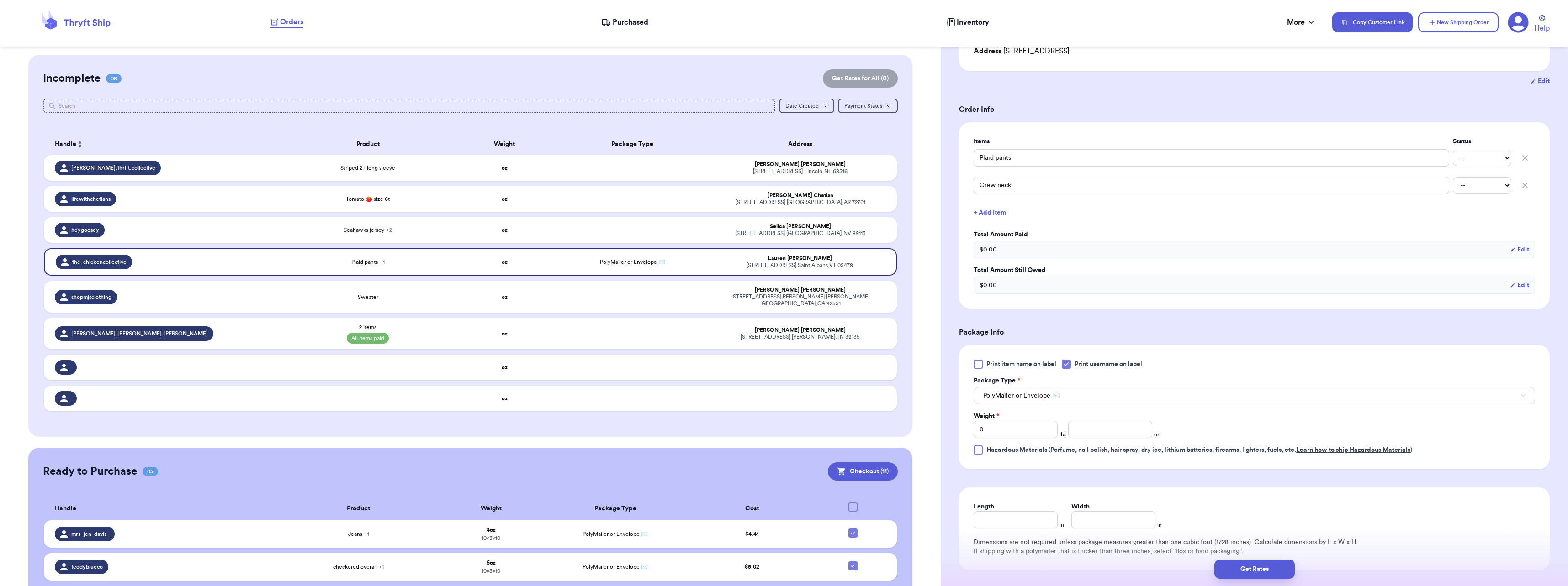
scroll to position [182, 0]
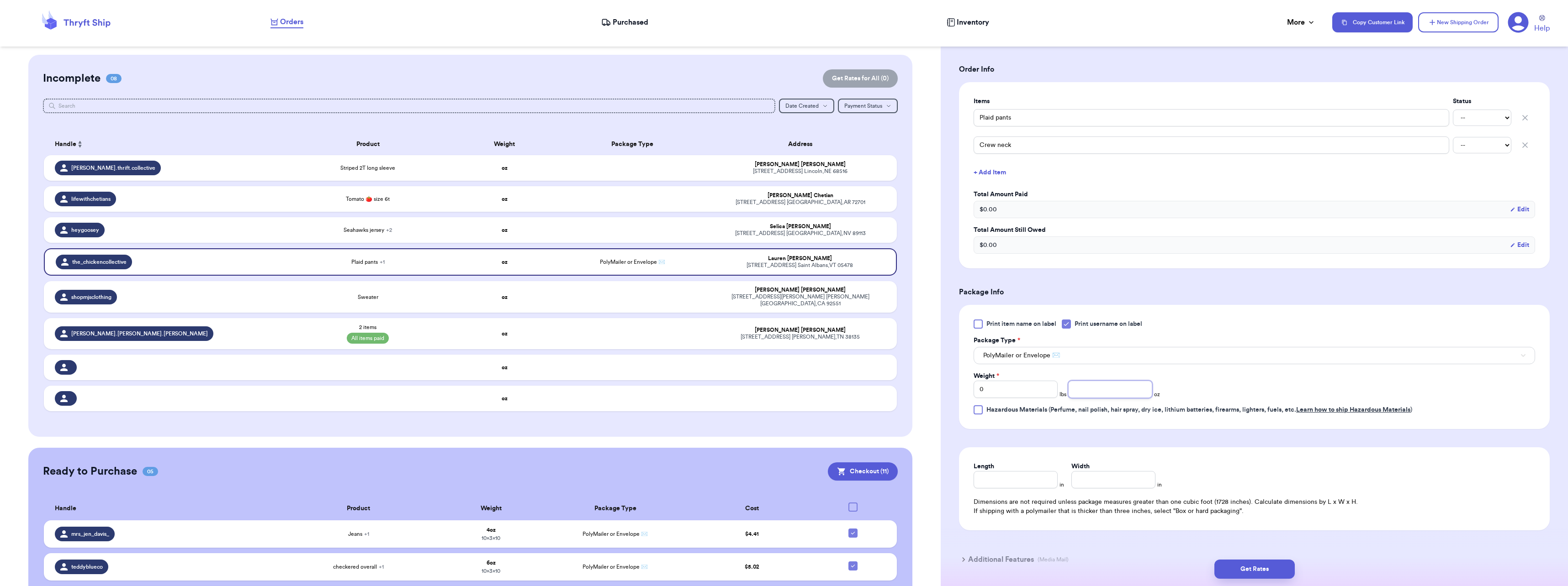
click at [1084, 387] on input "number" at bounding box center [1110, 389] width 84 height 17
type input "4"
click at [1030, 478] on input "Length" at bounding box center [1015, 479] width 84 height 17
type input "0"
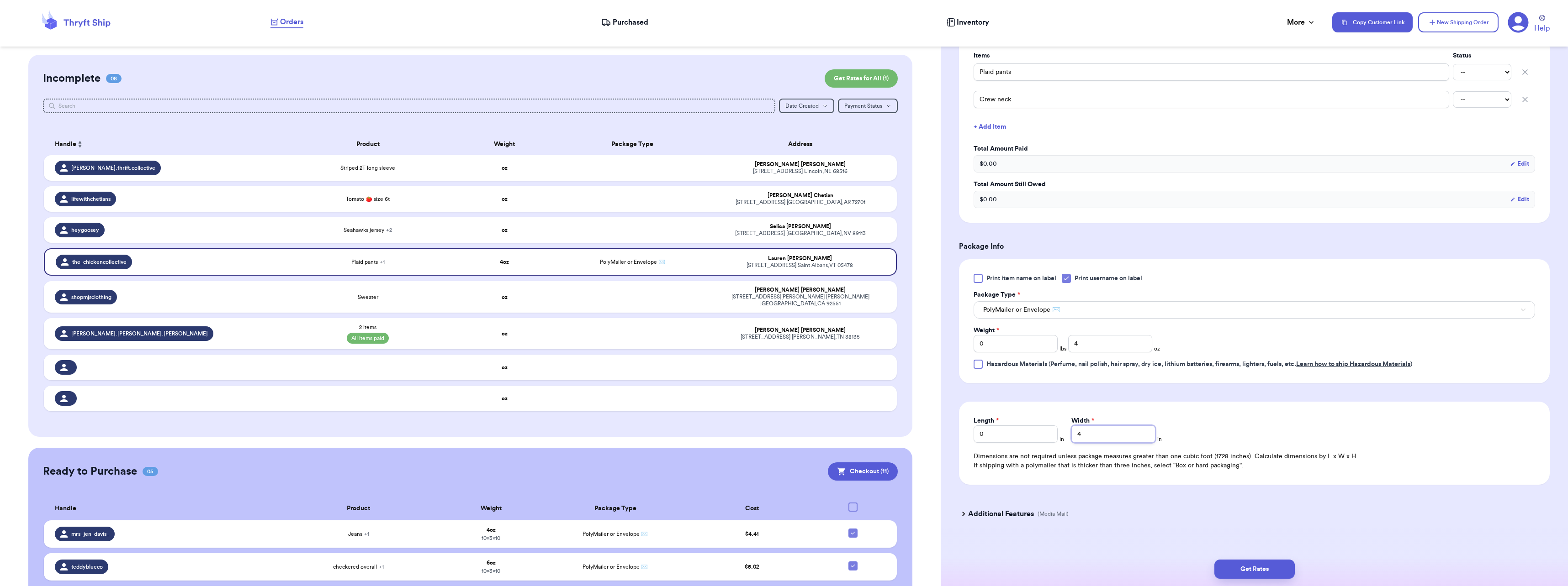
type input "4"
click at [1012, 435] on input "0" at bounding box center [1015, 434] width 84 height 17
type input "8"
click at [1249, 565] on button "Get Rates" at bounding box center [1255, 569] width 81 height 19
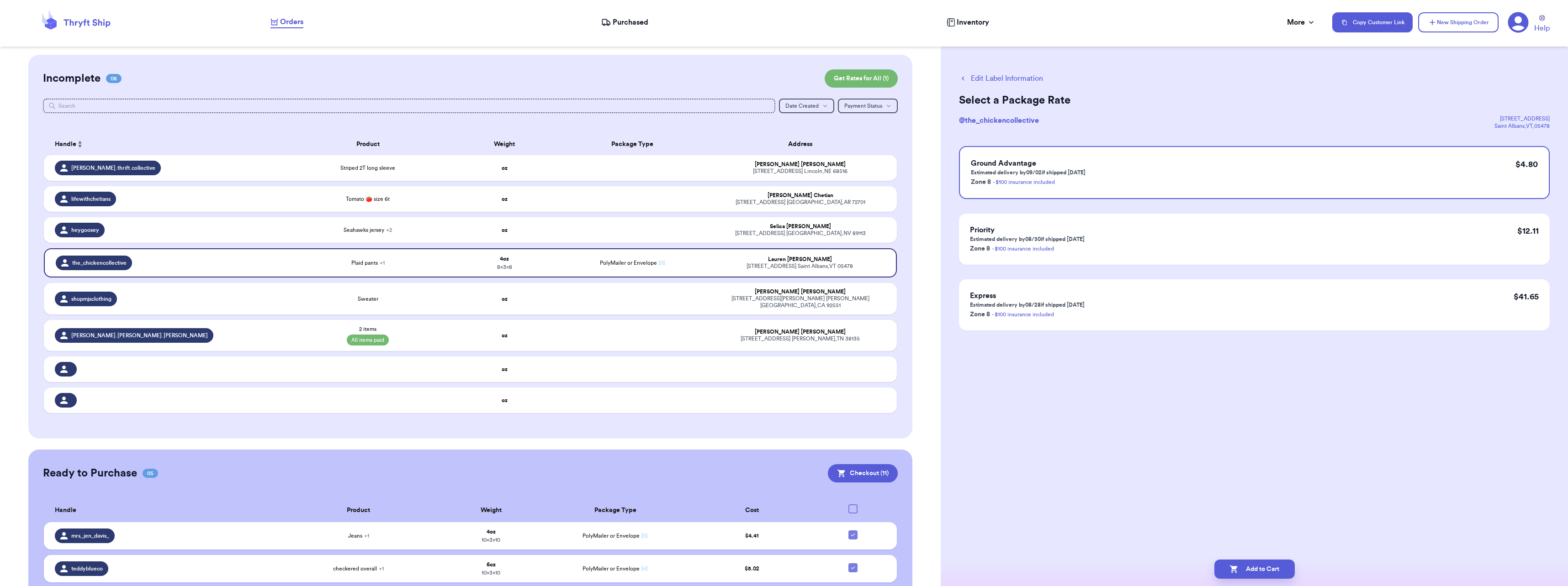
scroll to position [0, 0]
click at [1261, 565] on button "Add to Cart" at bounding box center [1255, 569] width 81 height 19
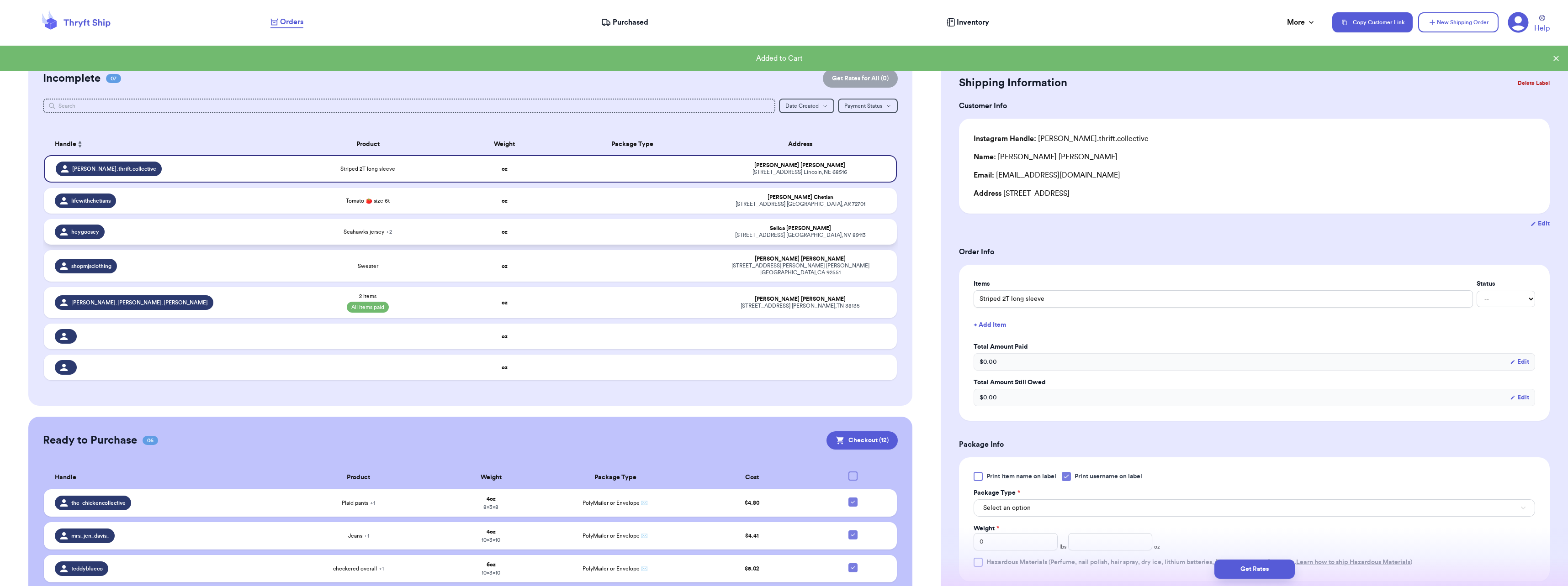
click at [388, 237] on td "Seahawks jersey + 2" at bounding box center [368, 232] width 171 height 25
type input "Seahawks jersey"
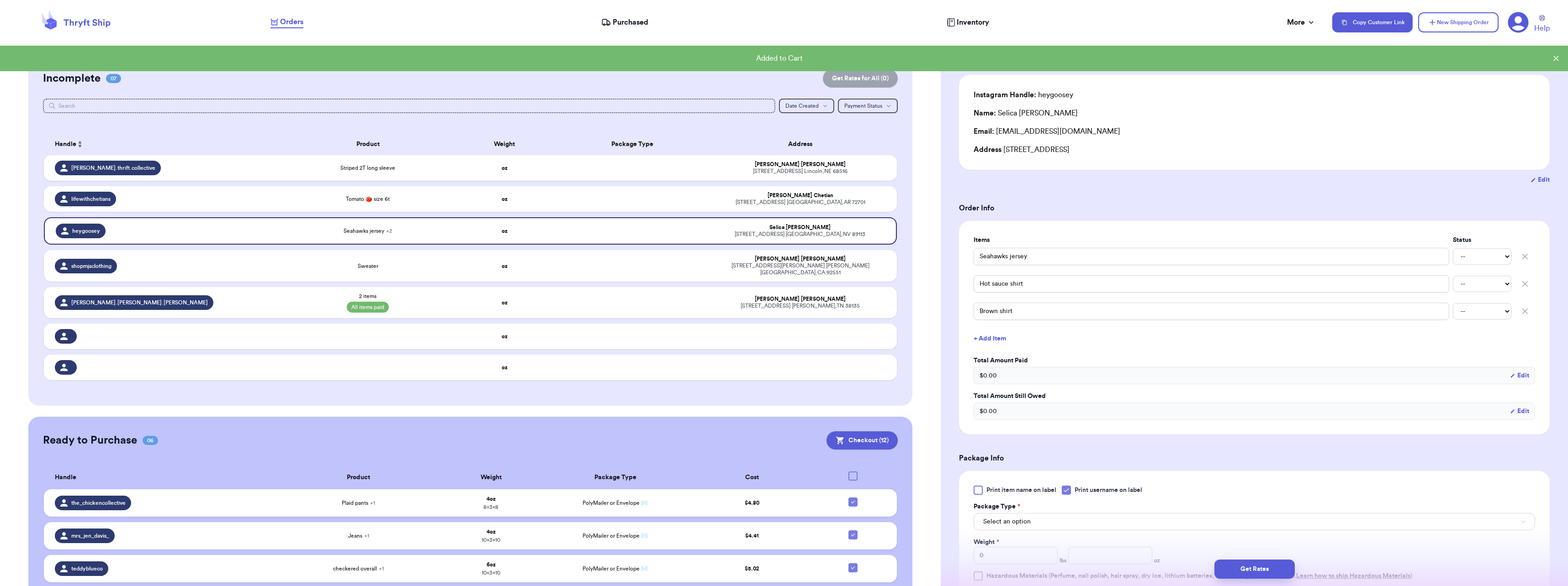
scroll to position [91, 0]
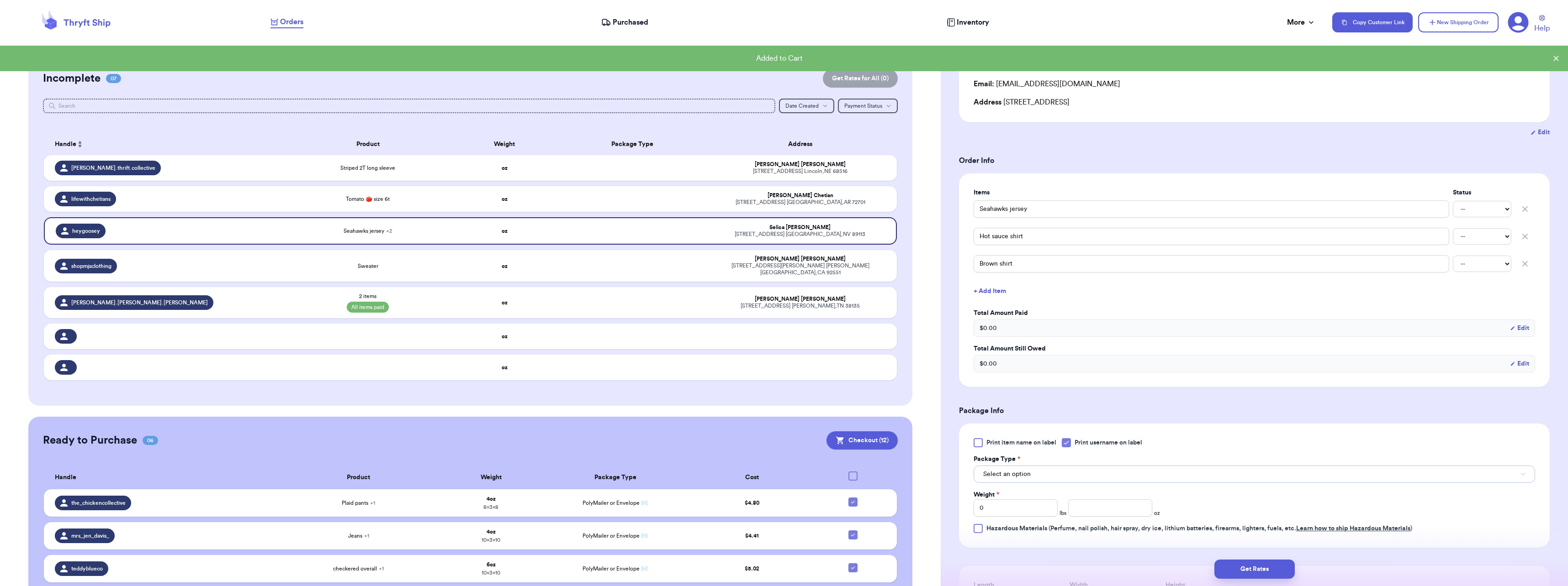
click at [1028, 476] on span "Select an option" at bounding box center [1007, 474] width 48 height 9
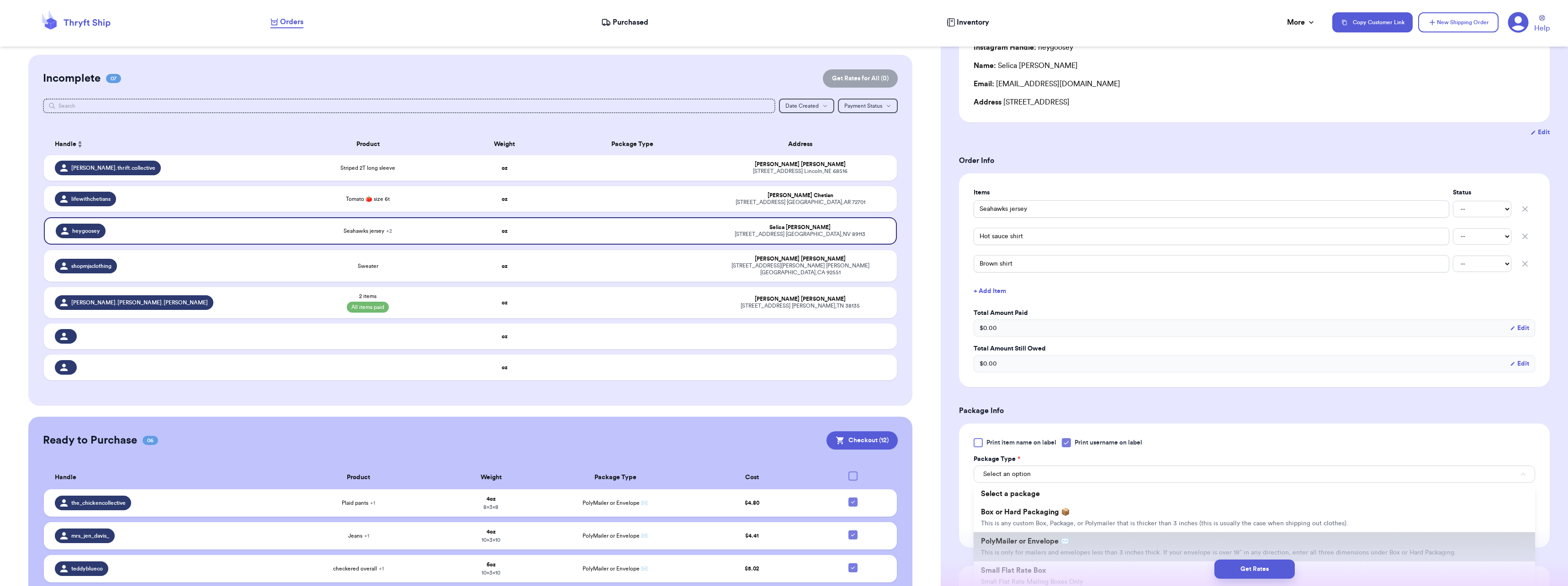
click at [1033, 536] on li "PolyMailer or Envelope ✉️ This is only for mailers and envelopes less than 3 in…" at bounding box center [1254, 547] width 562 height 30
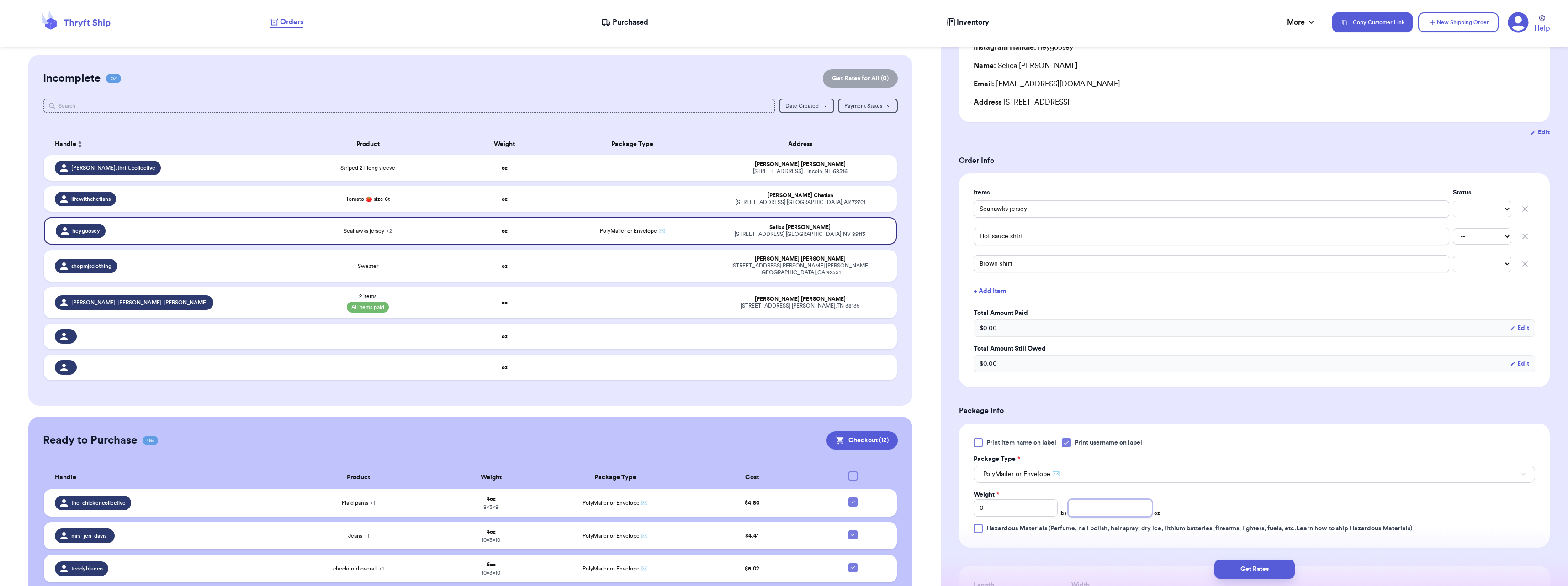
click at [1086, 505] on input "number" at bounding box center [1110, 508] width 84 height 17
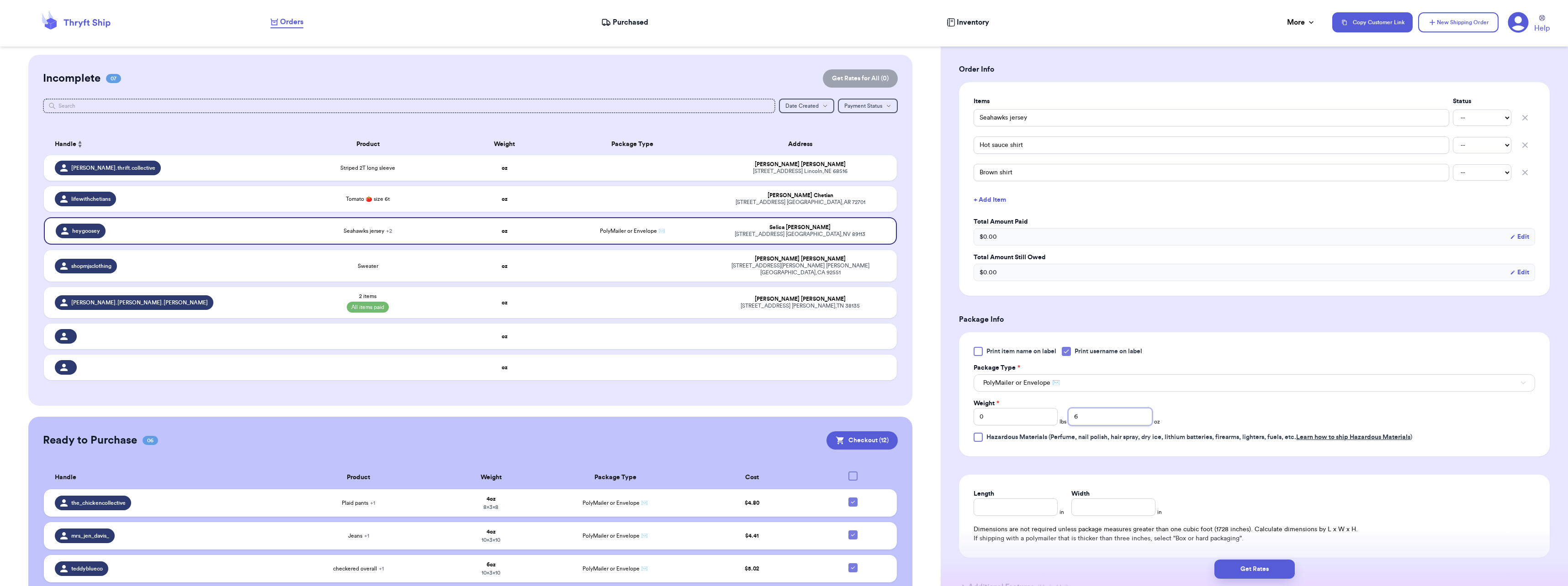
type input "6"
click at [1021, 503] on input "Length" at bounding box center [1015, 507] width 84 height 17
type input "10"
click at [1263, 565] on button "Get Rates" at bounding box center [1255, 569] width 81 height 19
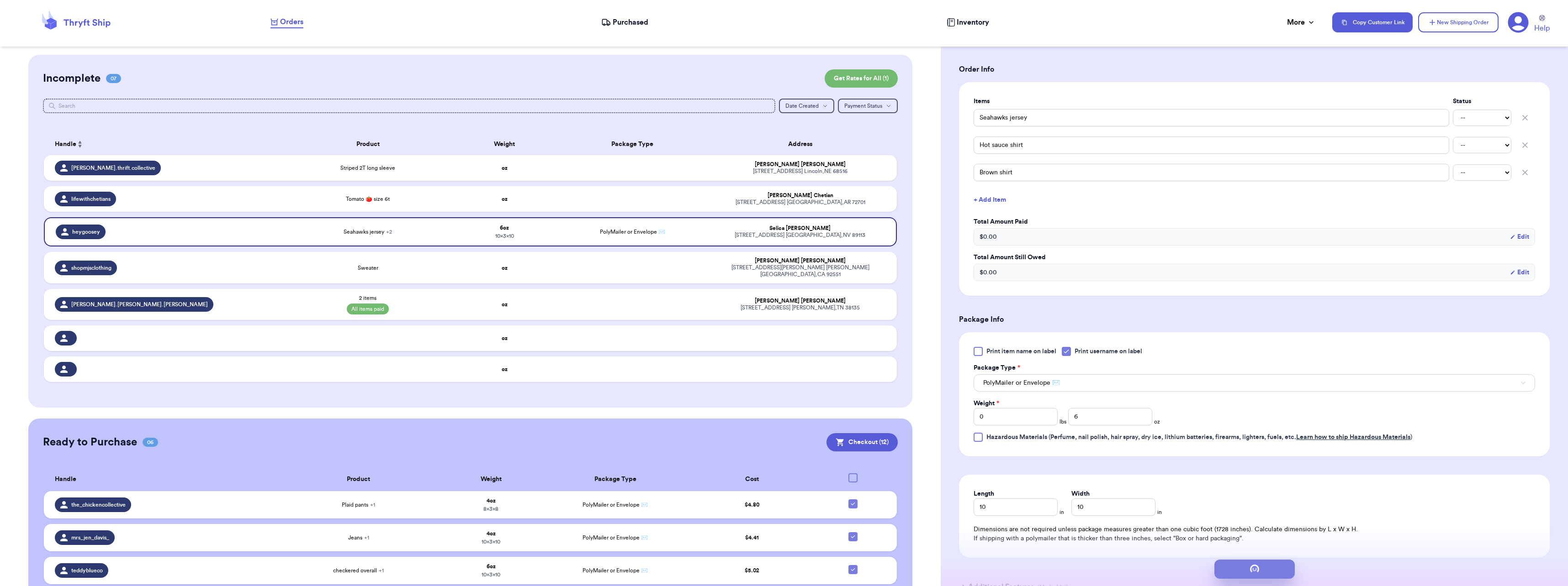
scroll to position [0, 0]
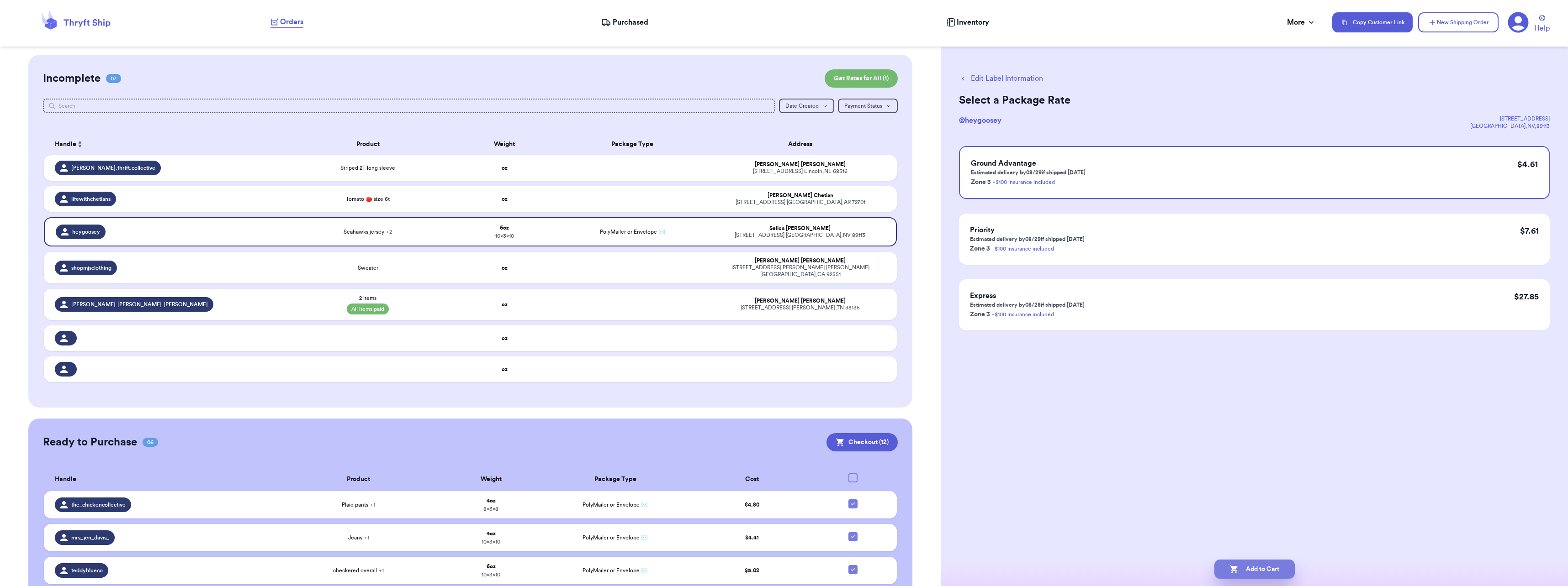
click at [1251, 566] on button "Add to Cart" at bounding box center [1255, 569] width 81 height 19
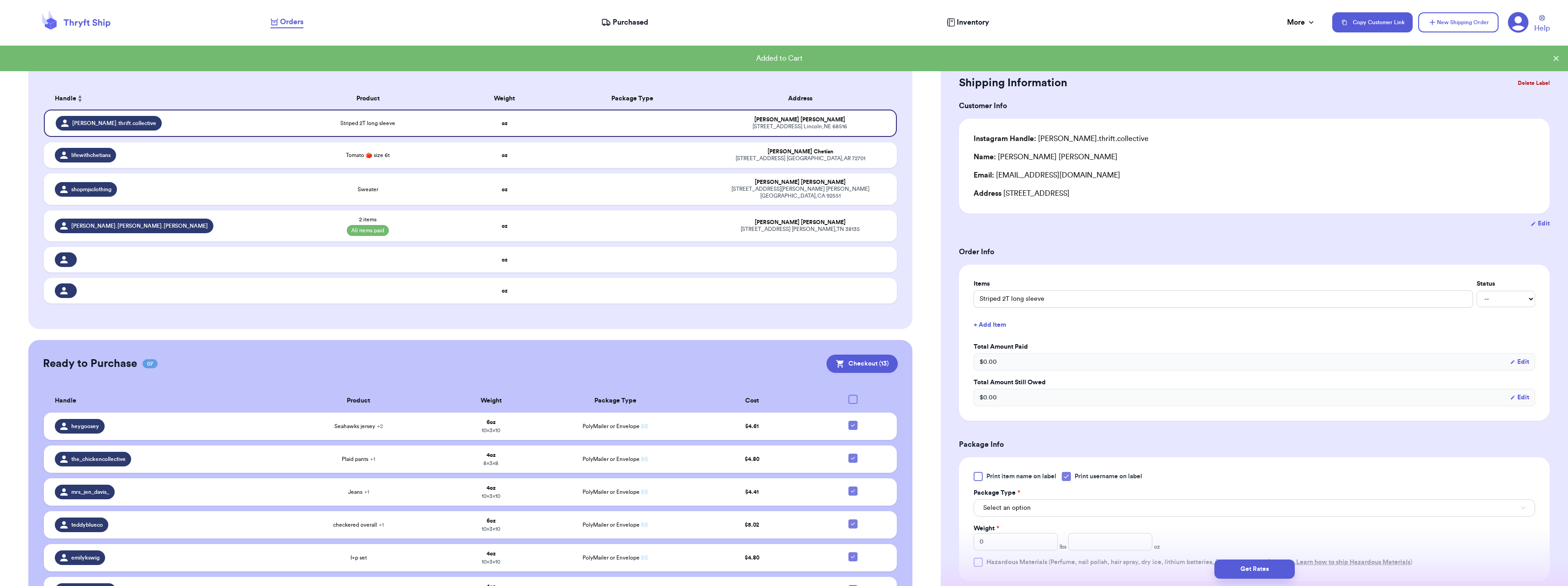
scroll to position [91, 0]
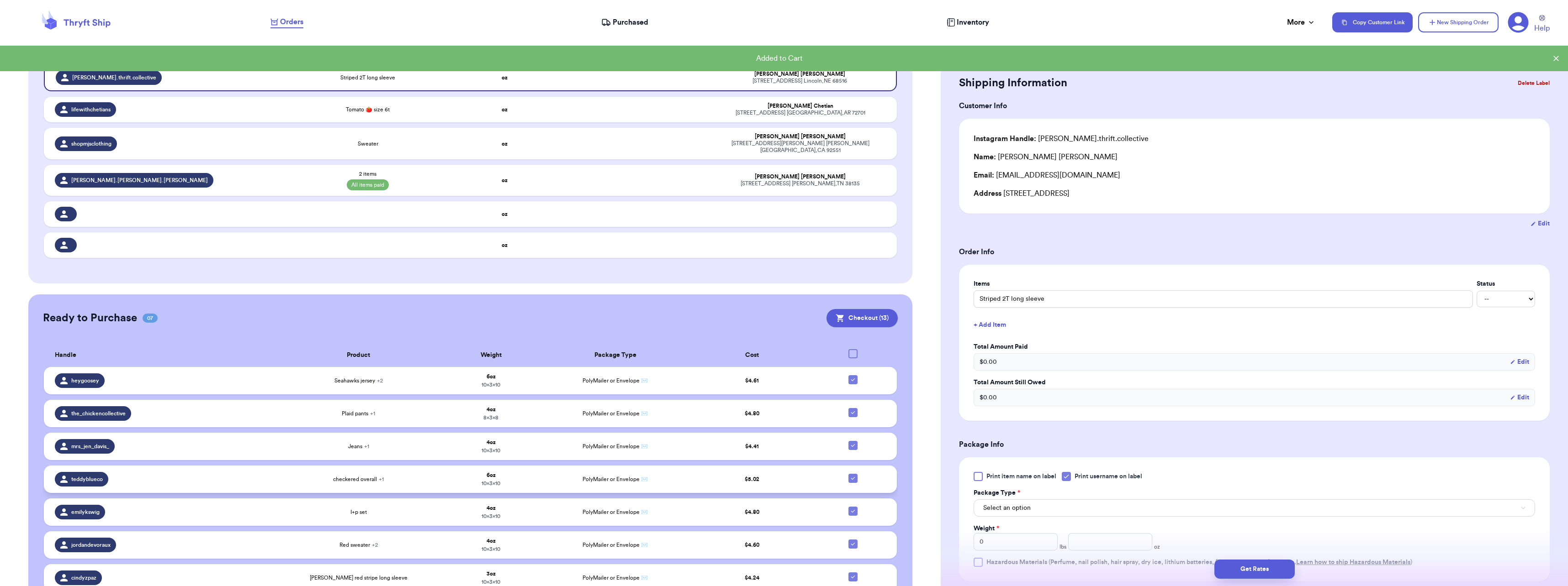
click at [163, 472] on div "teddyblueco" at bounding box center [163, 479] width 215 height 15
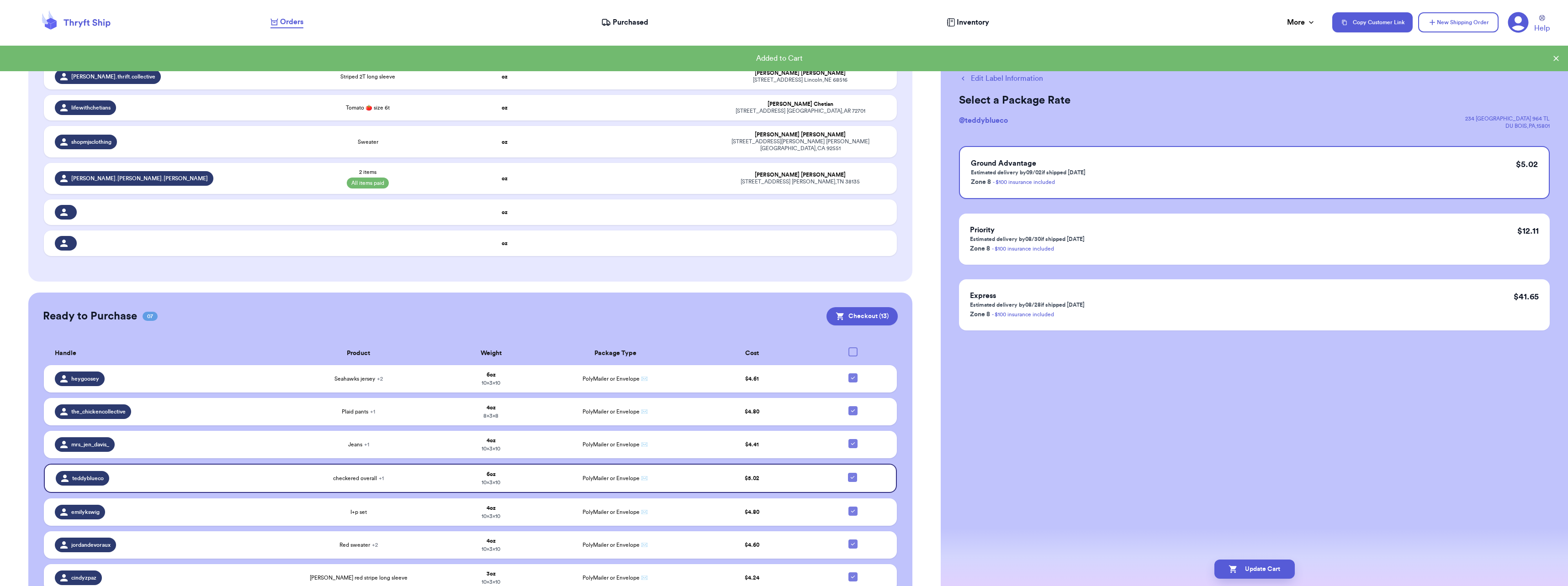
click at [1012, 75] on button "Edit Label Information" at bounding box center [1001, 78] width 84 height 11
checkbox input "false"
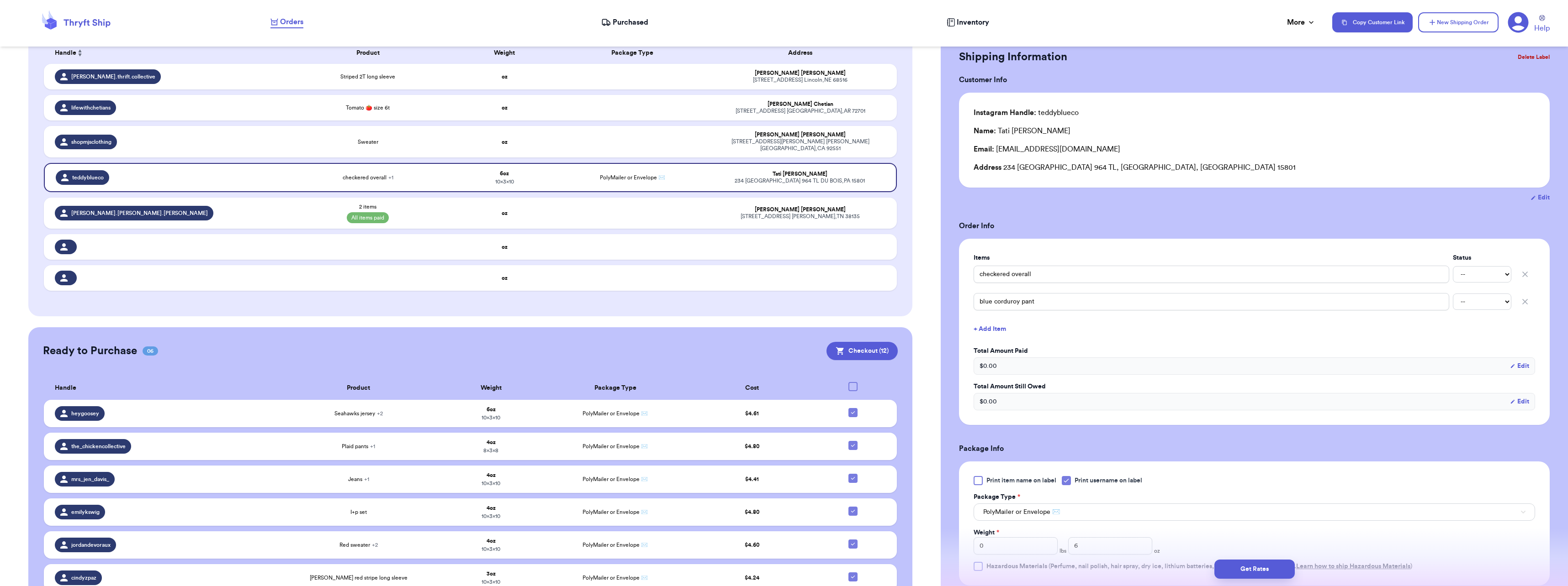
scroll to position [0, 0]
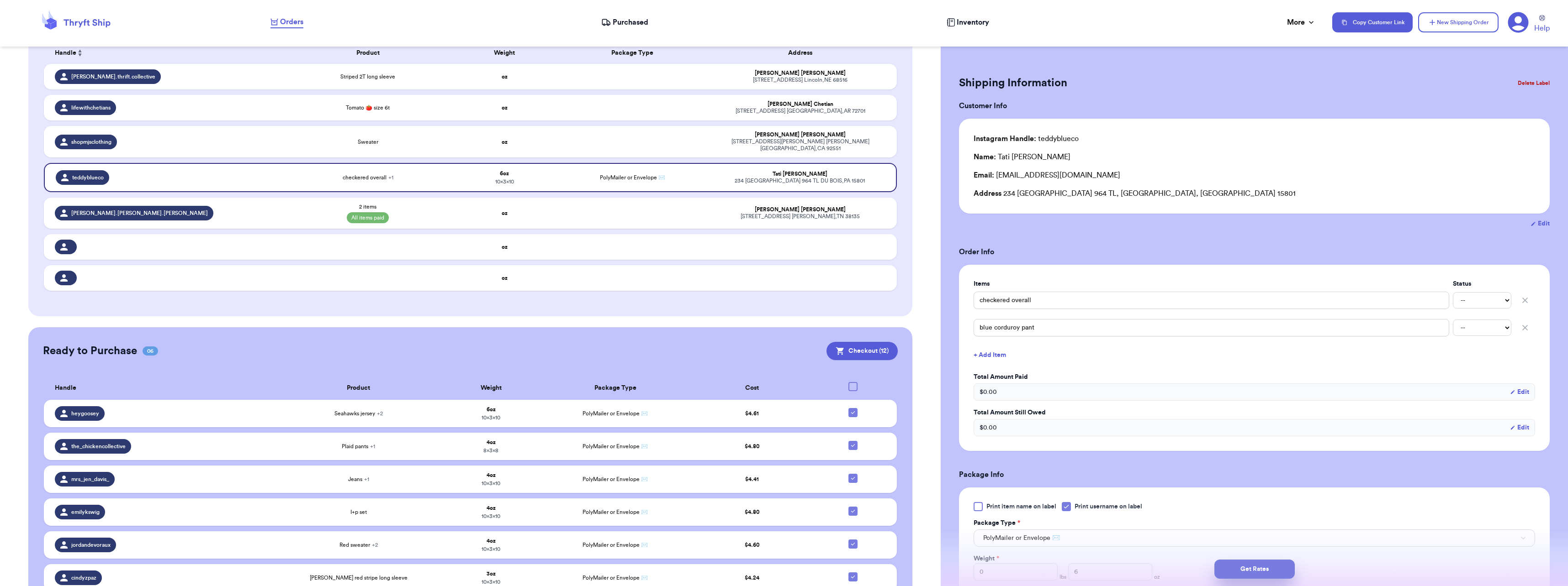
click at [1265, 563] on button "Get Rates" at bounding box center [1255, 569] width 81 height 19
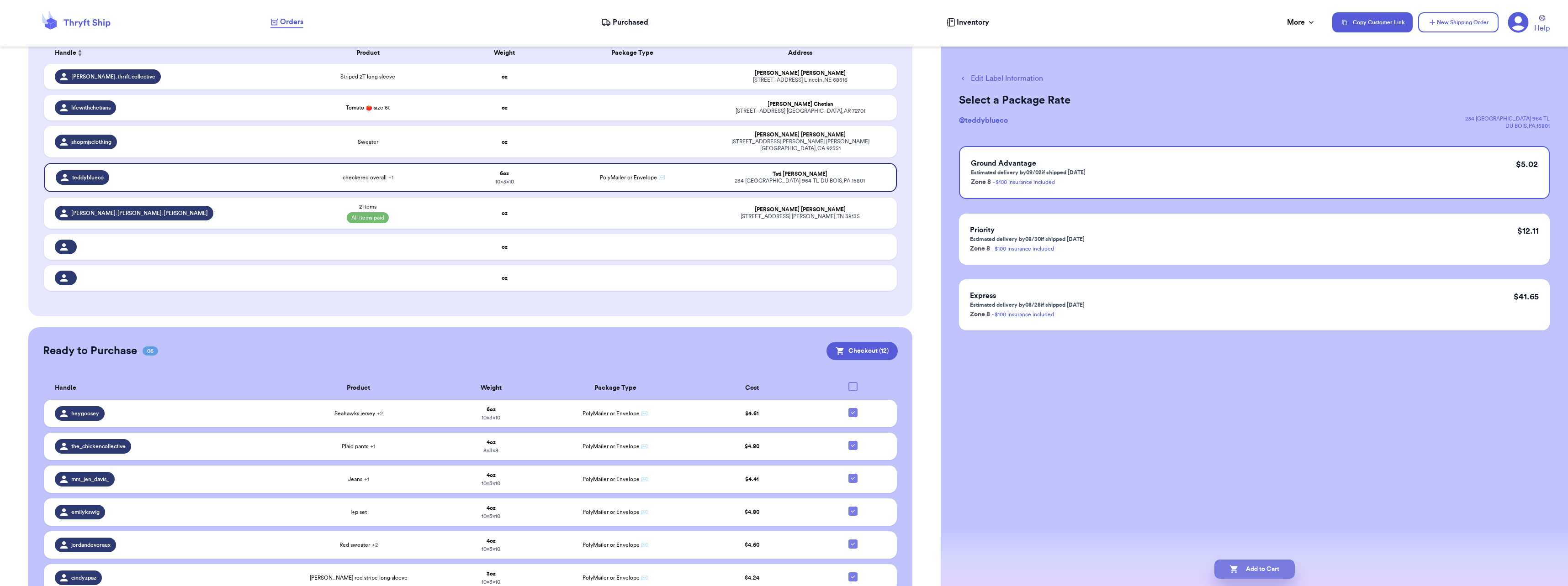
click at [1261, 565] on button "Add to Cart" at bounding box center [1255, 569] width 81 height 19
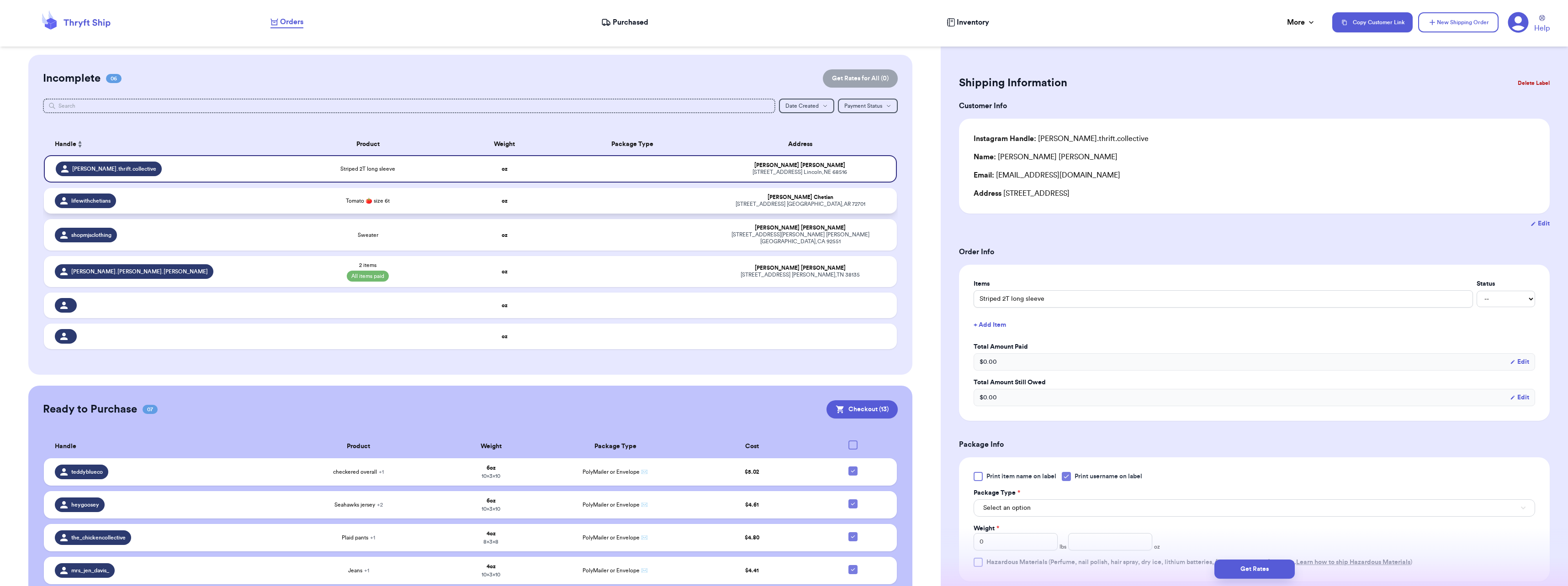
click at [374, 201] on span "Tomato 🍅 size 6t" at bounding box center [368, 201] width 44 height 7
type input "Tomato 🍅 size 6t"
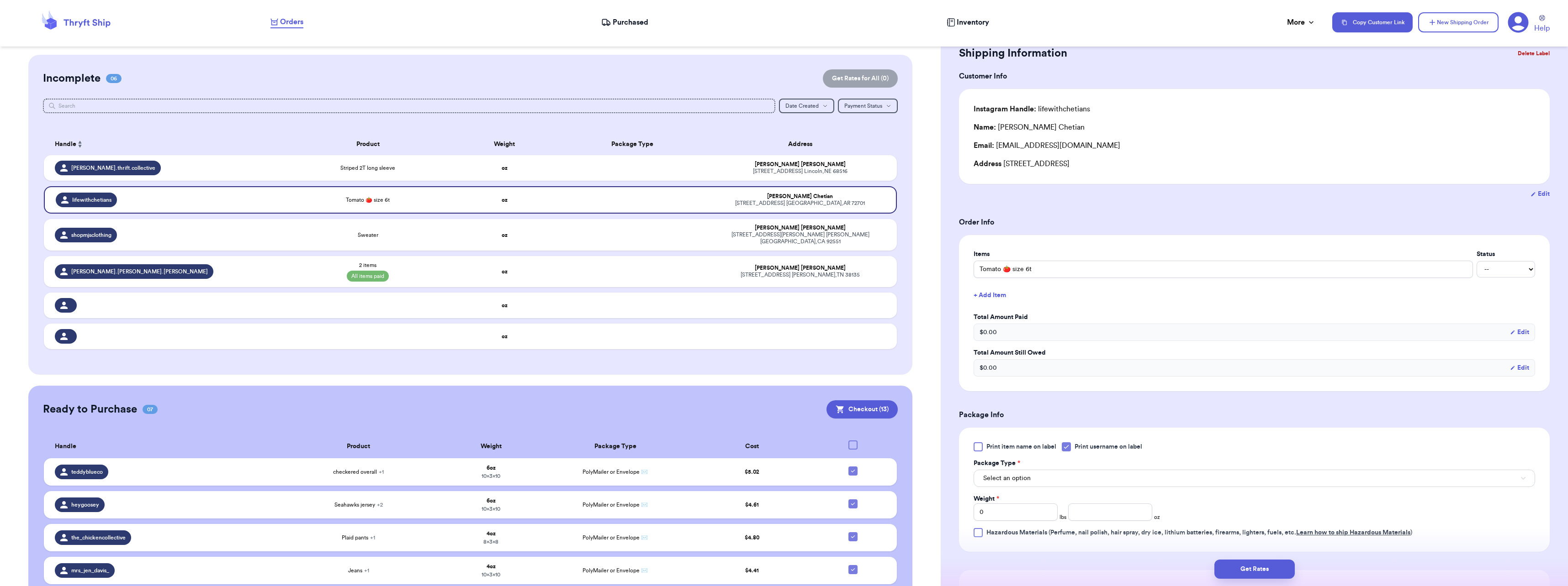
scroll to position [46, 0]
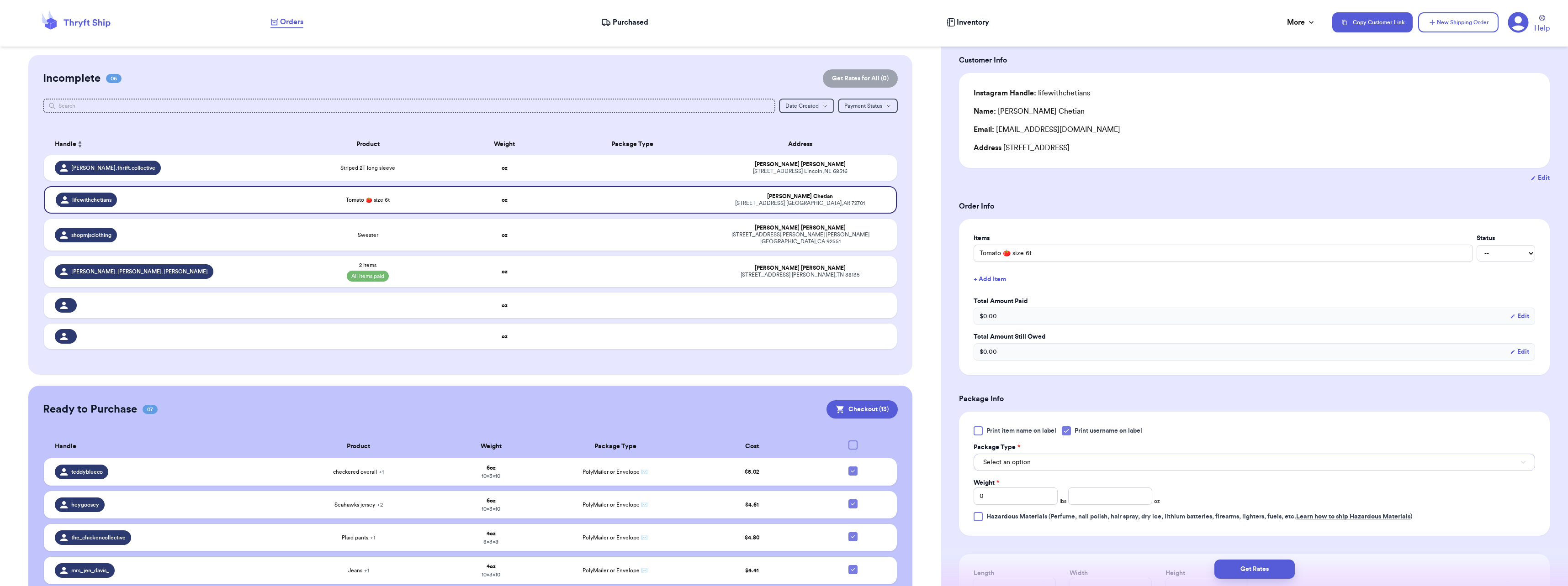
click at [1034, 462] on button "Select an option" at bounding box center [1254, 462] width 562 height 17
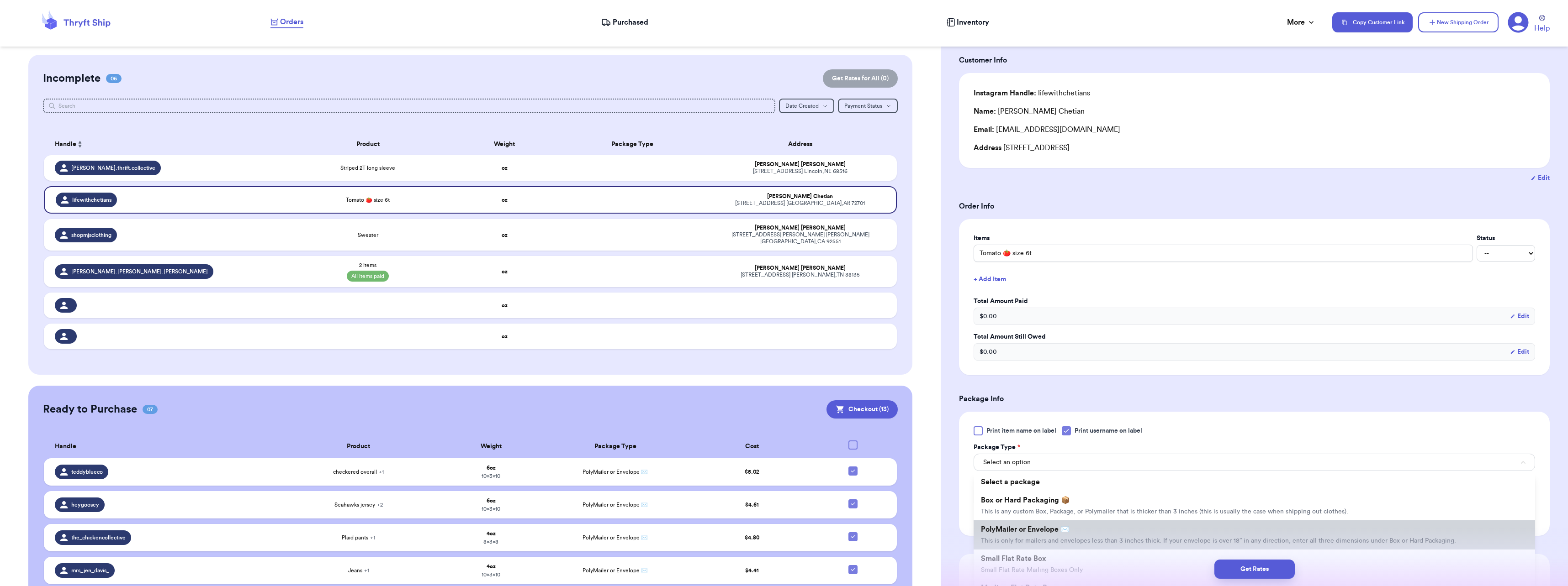
click at [1041, 522] on li "PolyMailer or Envelope ✉️ This is only for mailers and envelopes less than 3 in…" at bounding box center [1254, 535] width 562 height 30
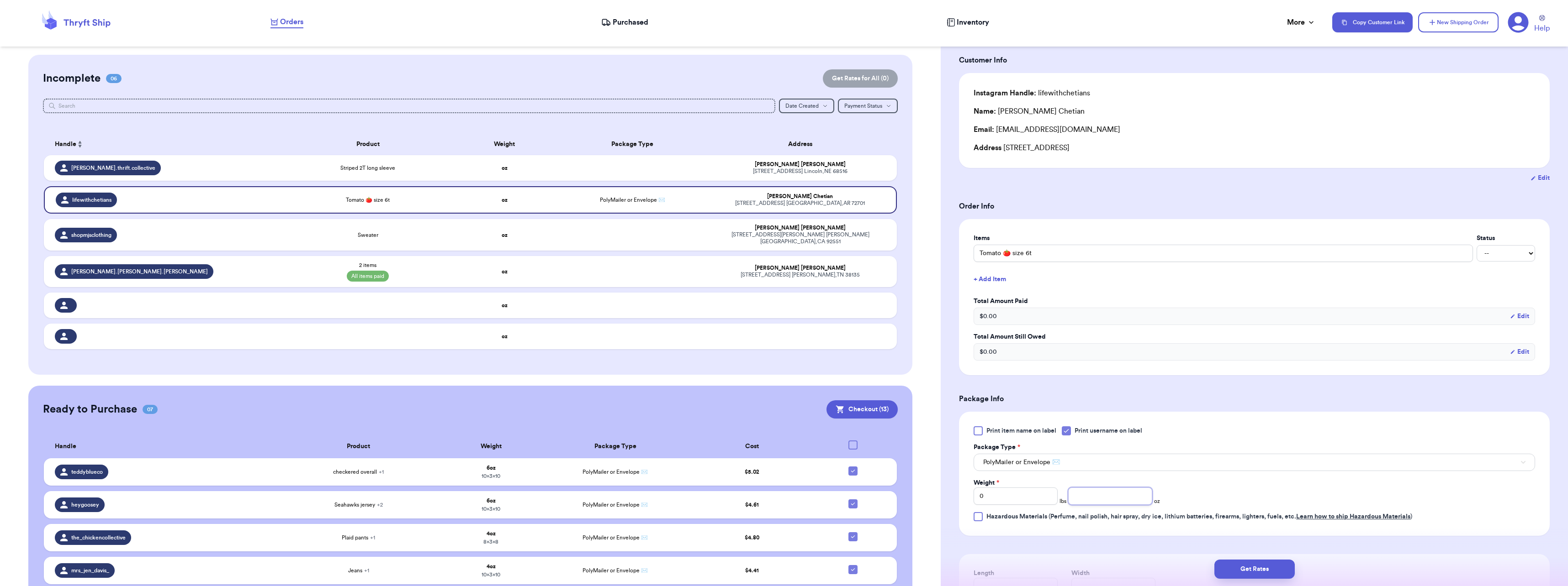
click at [1089, 499] on input "number" at bounding box center [1110, 496] width 84 height 17
type input "3"
click at [1263, 499] on div "Weight * 0 lbs 3 oz" at bounding box center [1160, 491] width 374 height 26
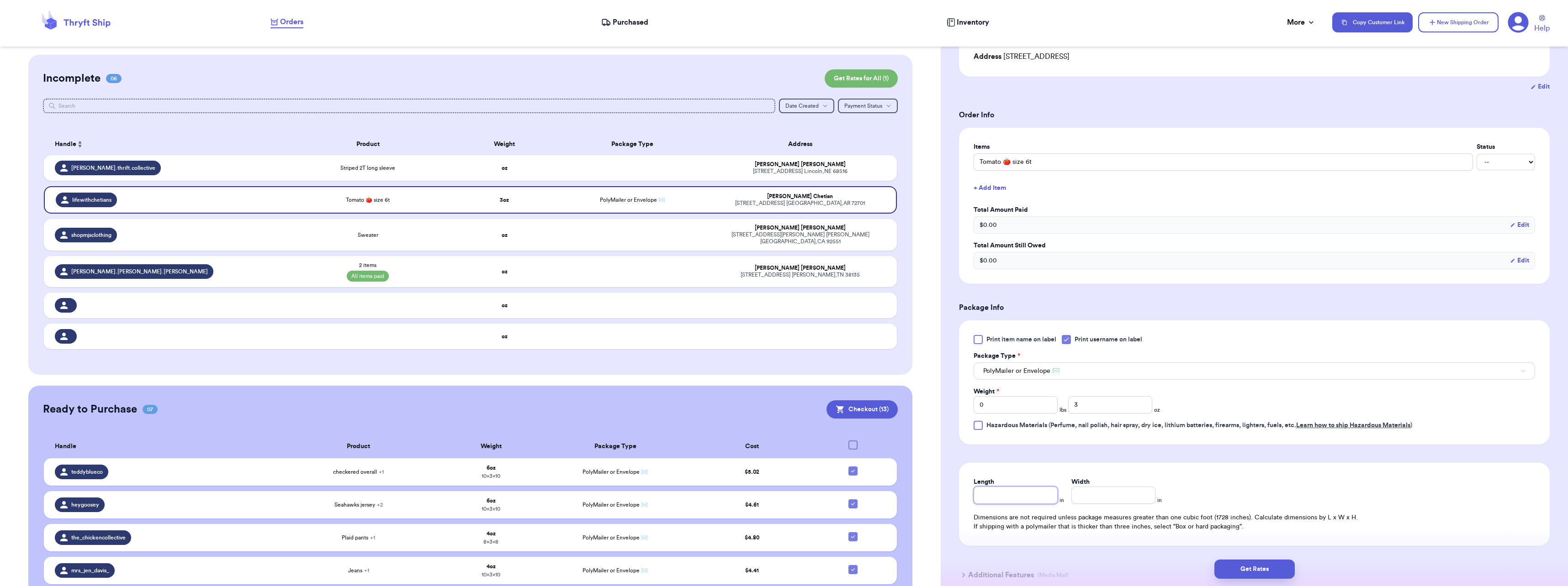
click at [1026, 496] on input "Length" at bounding box center [1015, 495] width 84 height 17
type input "8"
click at [1281, 568] on button "Get Rates" at bounding box center [1255, 569] width 81 height 19
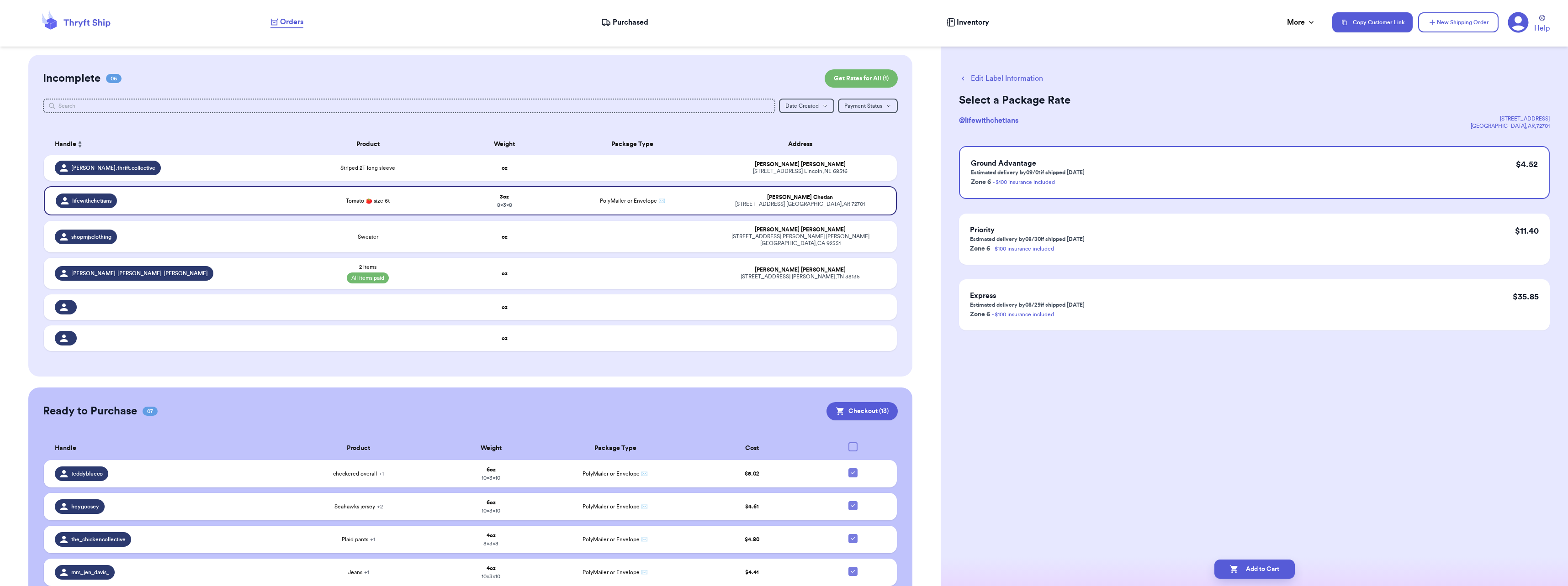
scroll to position [0, 0]
click at [1259, 572] on button "Add to Cart" at bounding box center [1255, 569] width 81 height 19
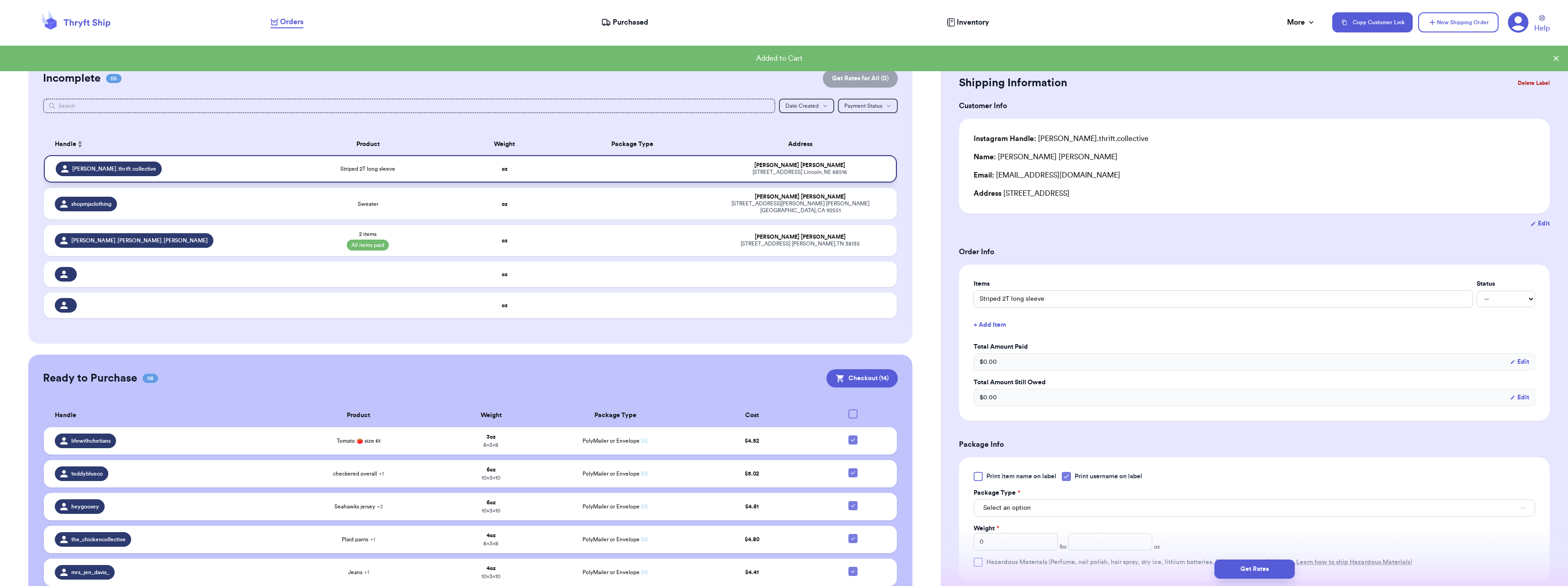
click at [413, 174] on td "Striped 2T long sleeve" at bounding box center [368, 168] width 171 height 27
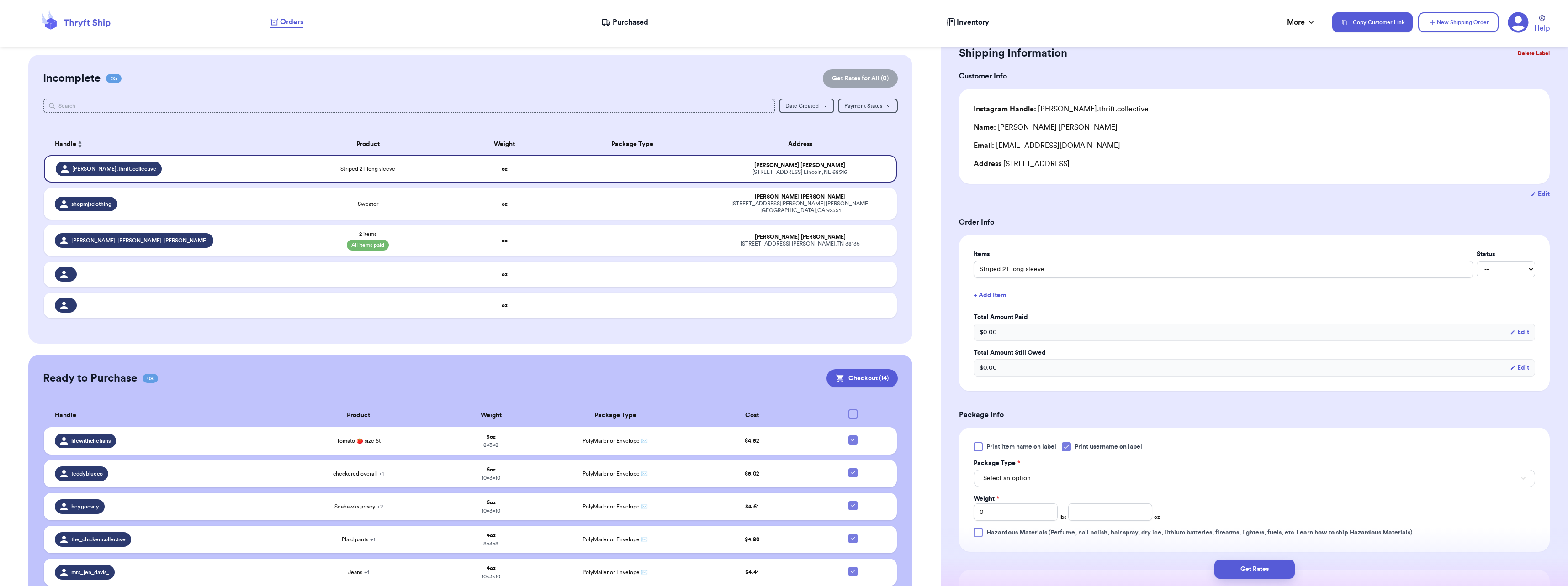
scroll to position [46, 0]
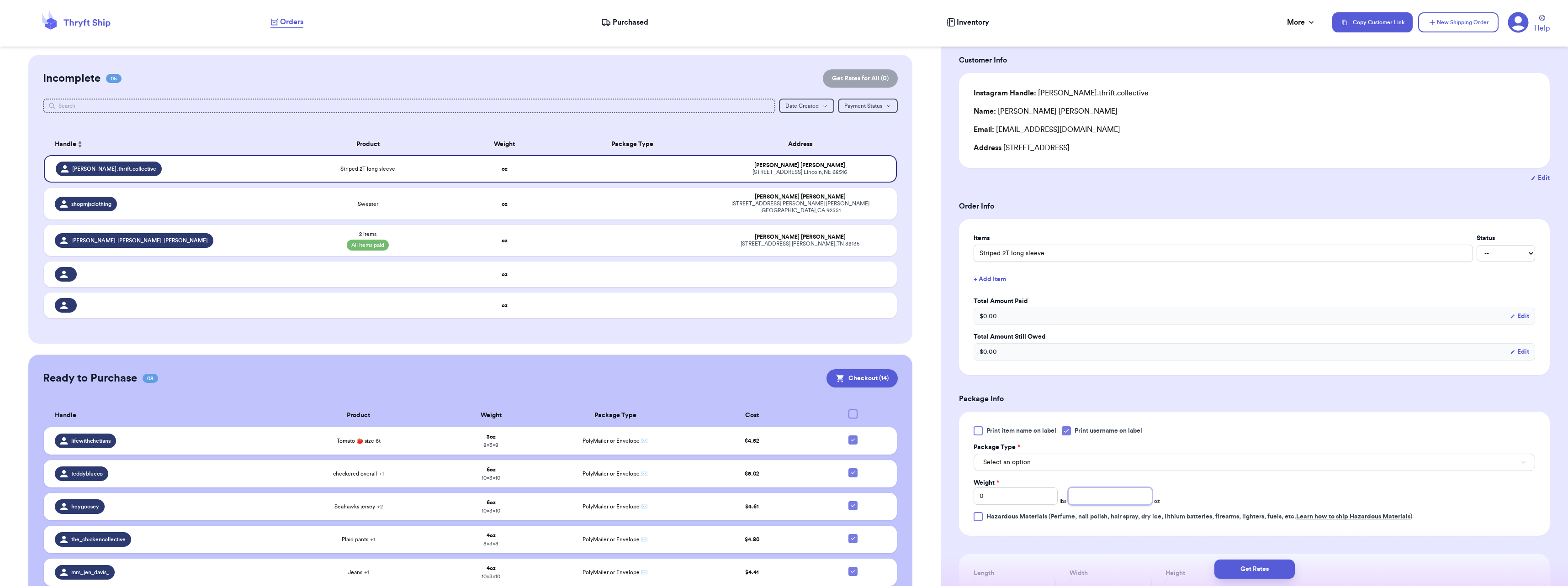
click at [1082, 496] on input "number" at bounding box center [1110, 496] width 84 height 17
type input "4"
click at [1101, 461] on button "Select an option" at bounding box center [1254, 462] width 562 height 17
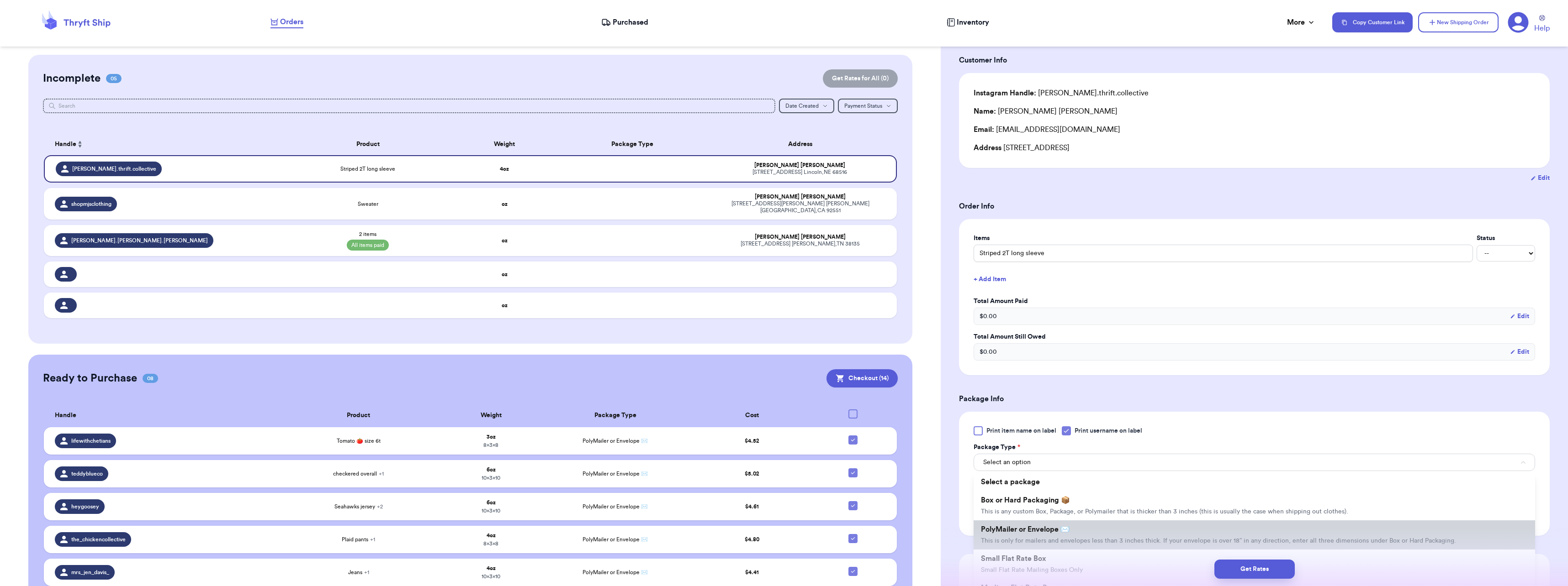
click at [1025, 533] on span "PolyMailer or Envelope ✉️" at bounding box center [1025, 529] width 89 height 7
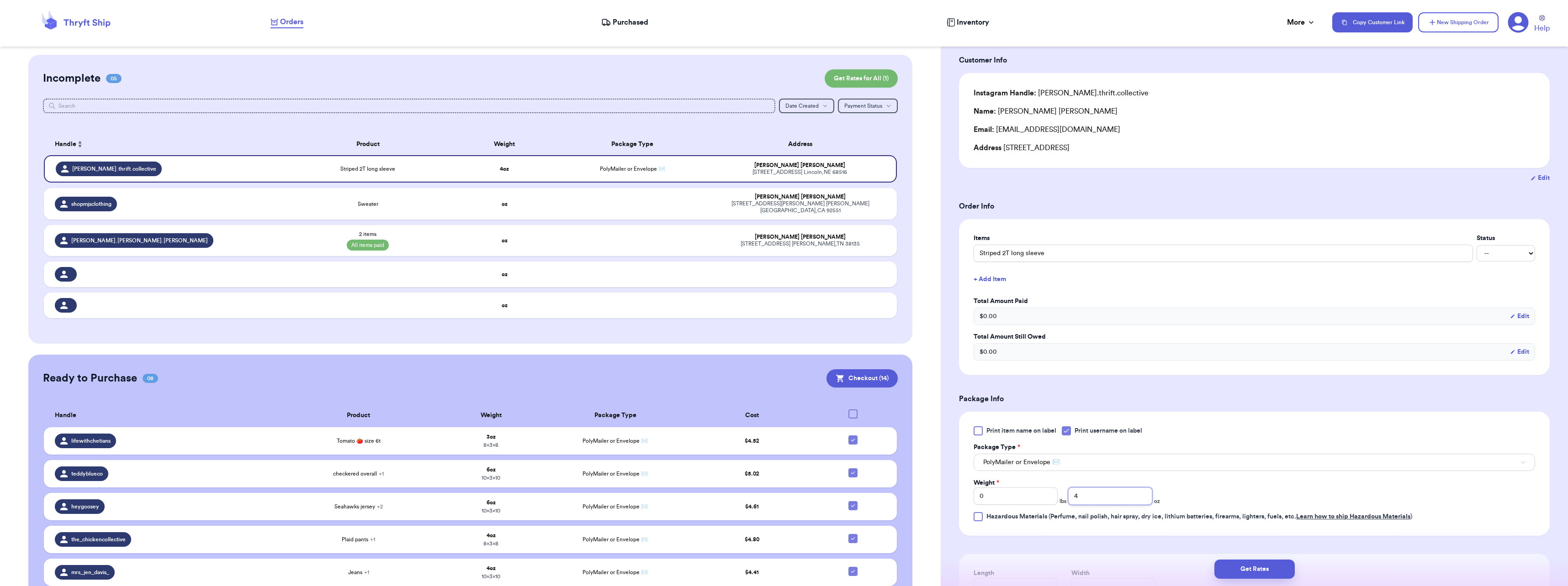
click at [1090, 501] on input "4" at bounding box center [1110, 496] width 84 height 17
type input "2"
click at [1199, 495] on div "Weight * 0 lbs 2 oz" at bounding box center [1160, 491] width 374 height 26
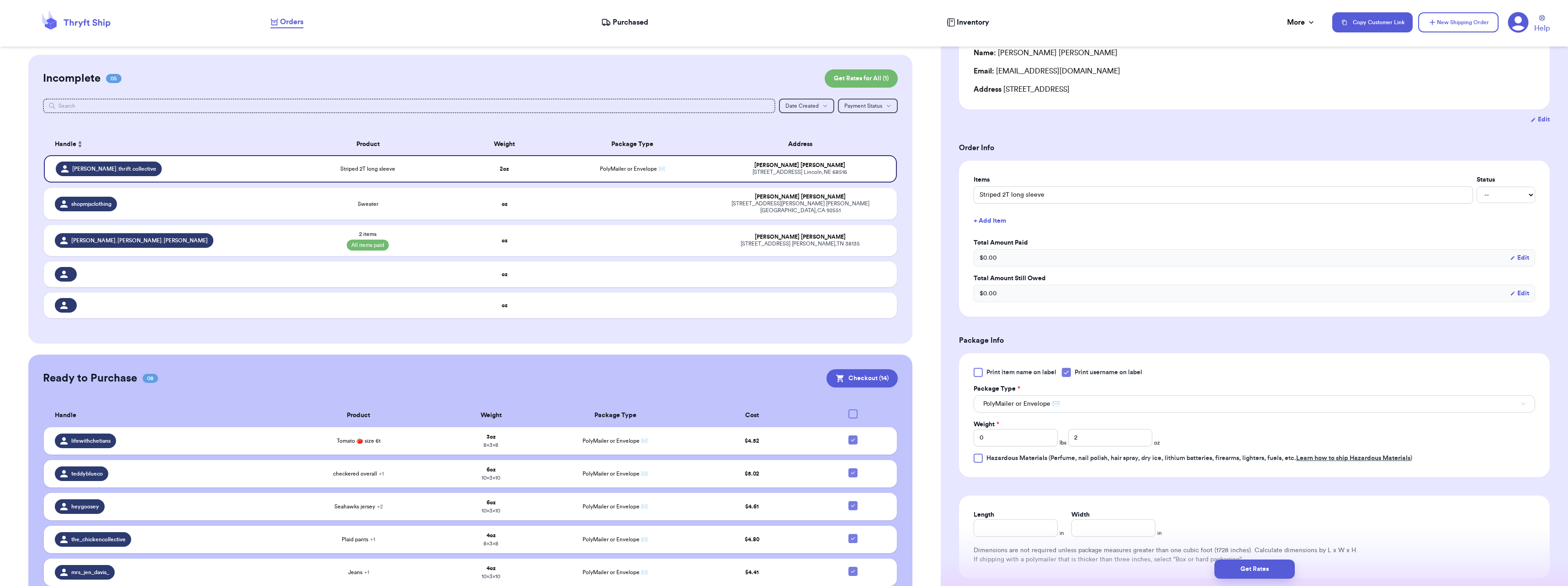
scroll to position [182, 0]
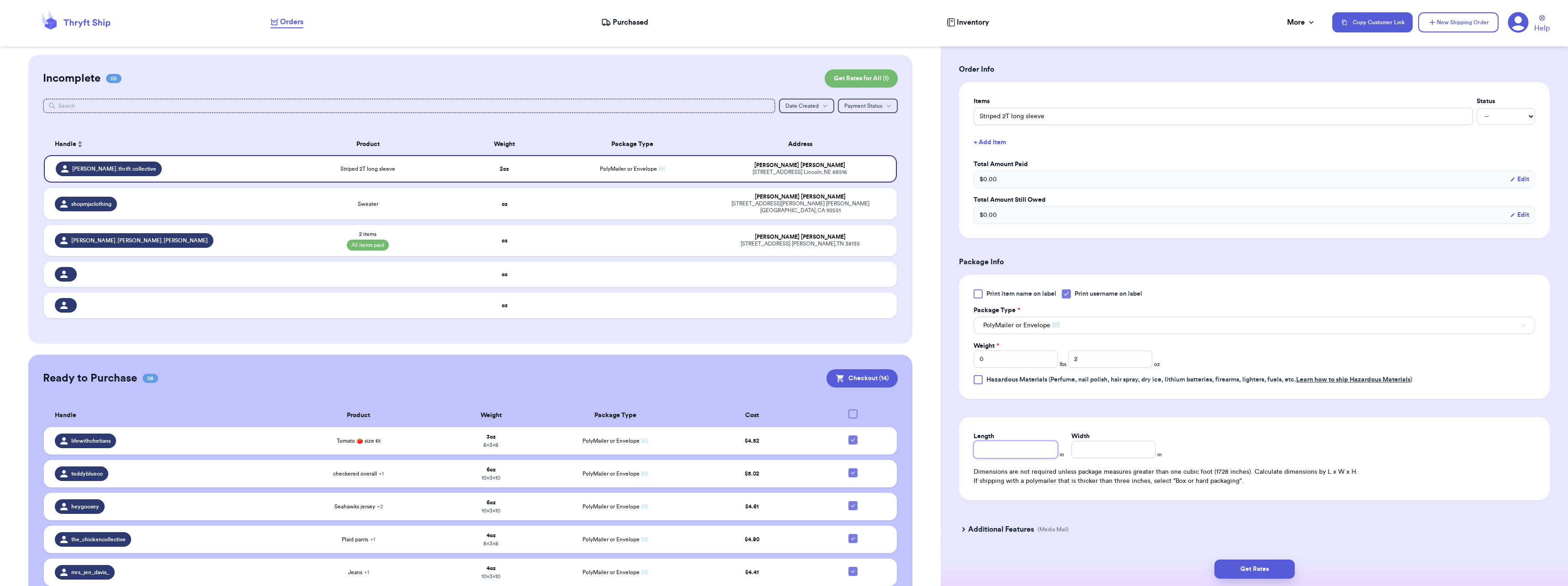
click at [1018, 447] on input "Length" at bounding box center [1015, 450] width 84 height 17
type input "7"
click at [1270, 568] on button "Get Rates" at bounding box center [1255, 569] width 81 height 19
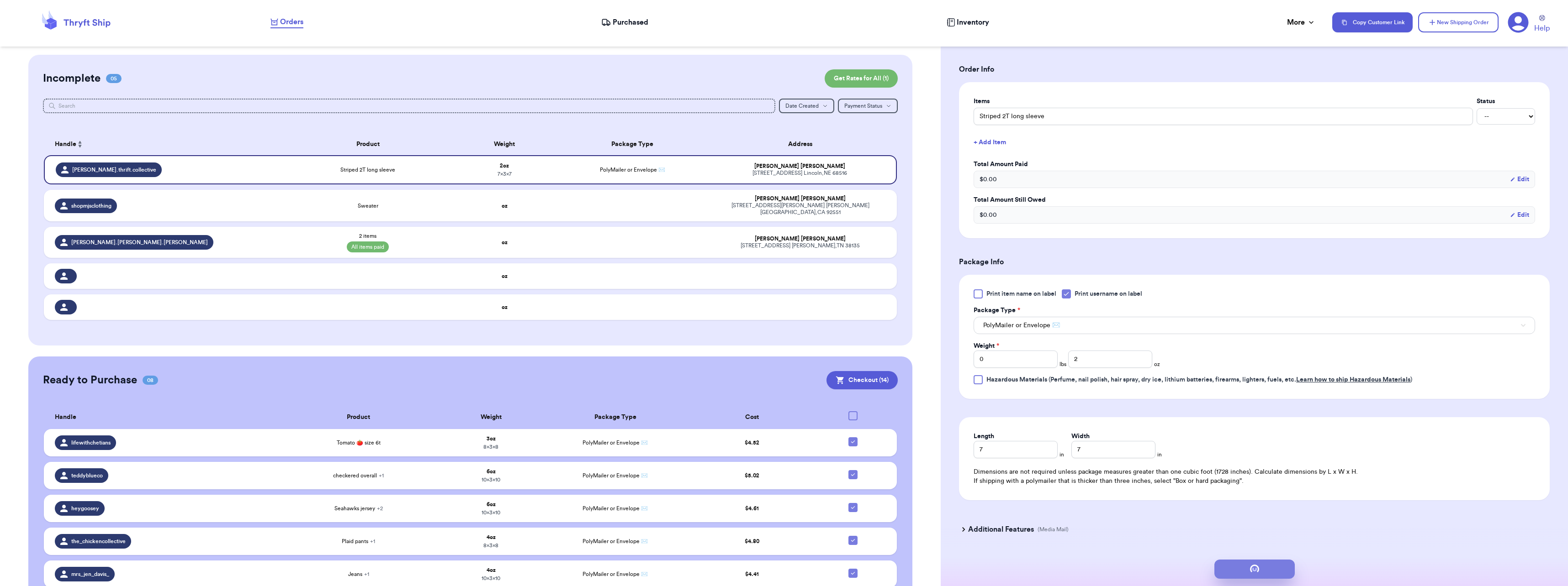
scroll to position [0, 0]
